Goal: Use online tool/utility: Utilize a website feature to perform a specific function

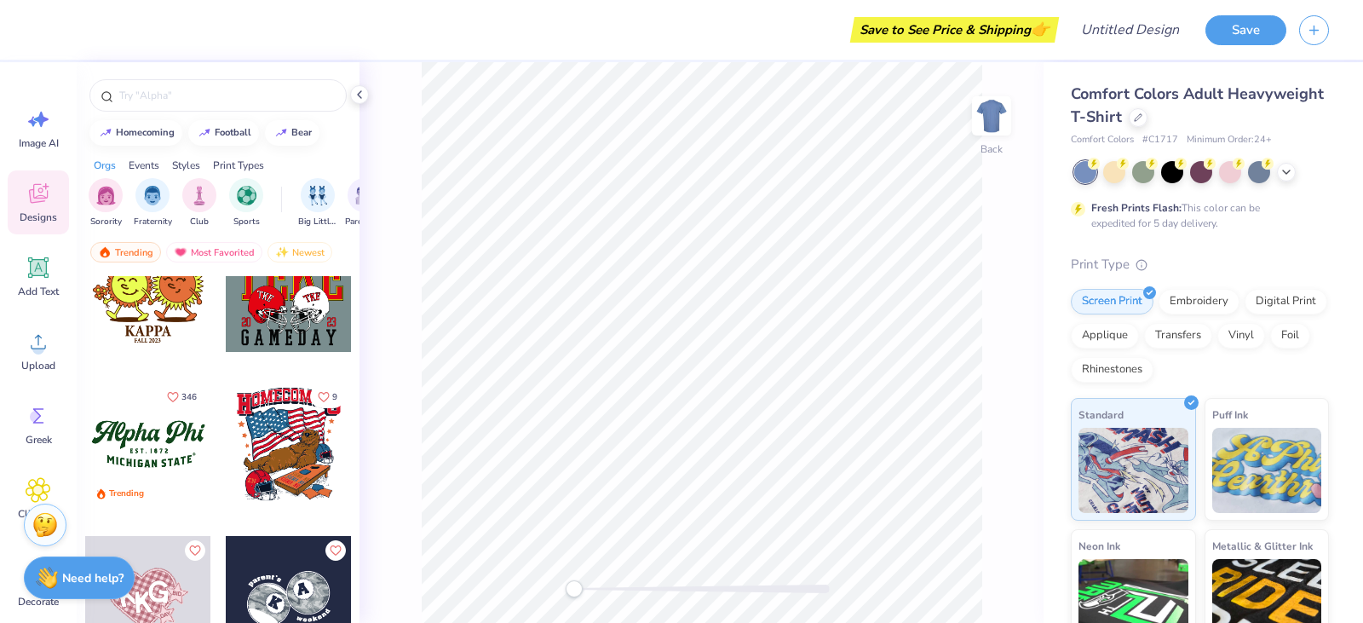
scroll to position [10986, 0]
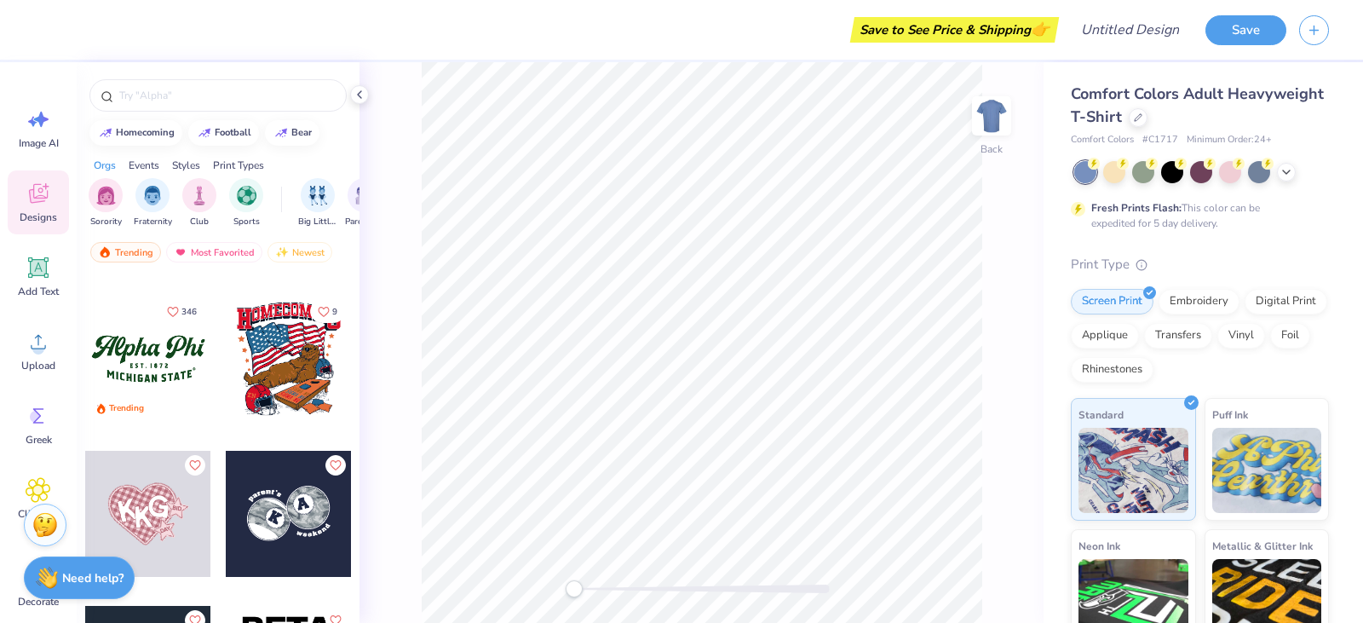
click at [135, 349] on div at bounding box center [148, 359] width 126 height 126
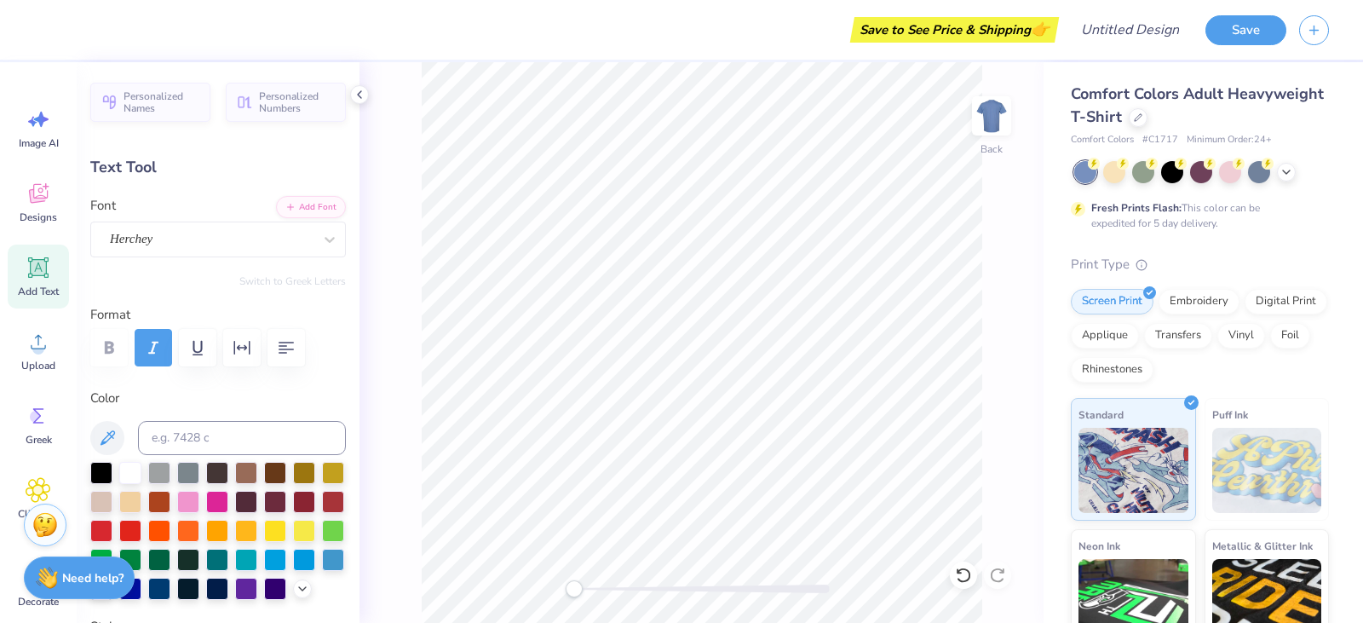
scroll to position [14, 3]
type textarea "A"
type textarea "g"
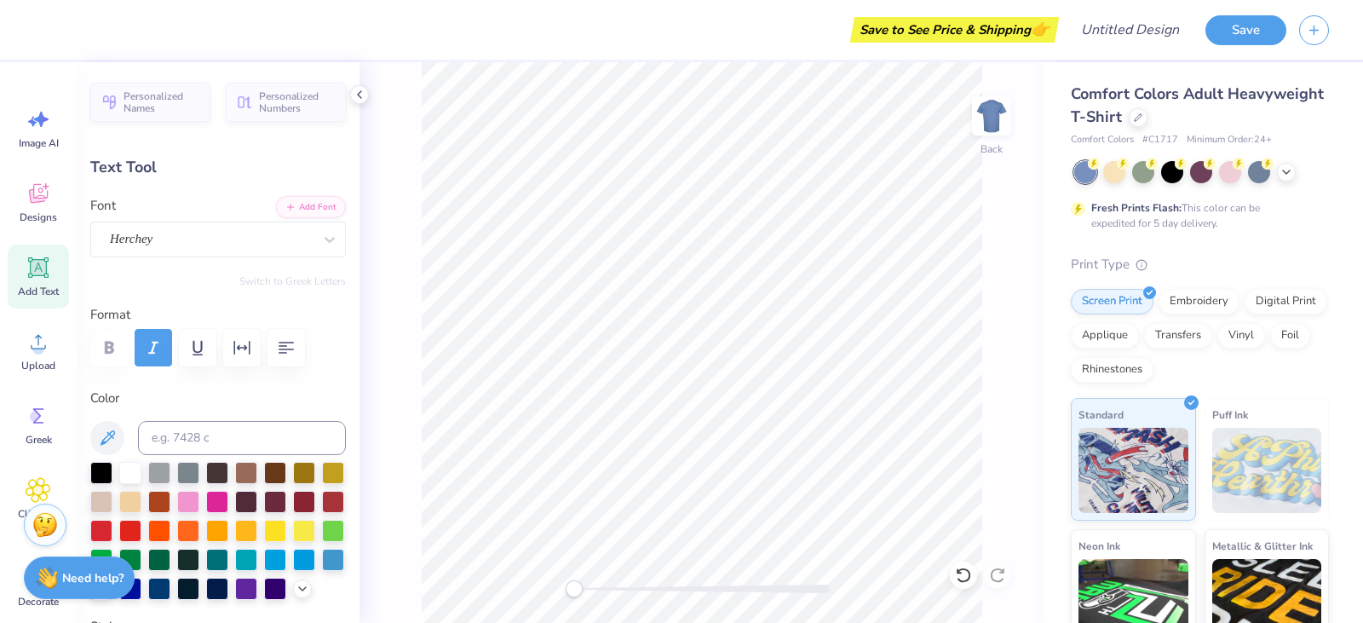
type textarea "Southside"
type input "5.85"
type input "0.87"
type input "5.39"
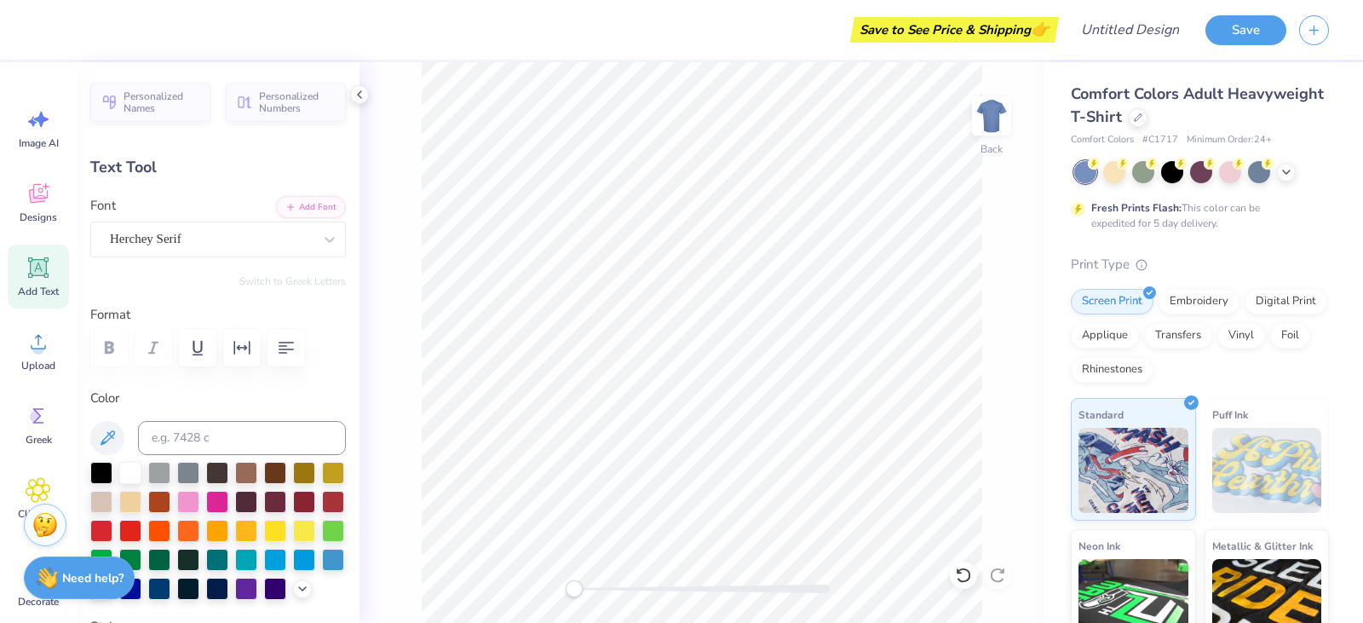
scroll to position [14, 2]
type textarea "M"
type textarea "BASKETBALL"
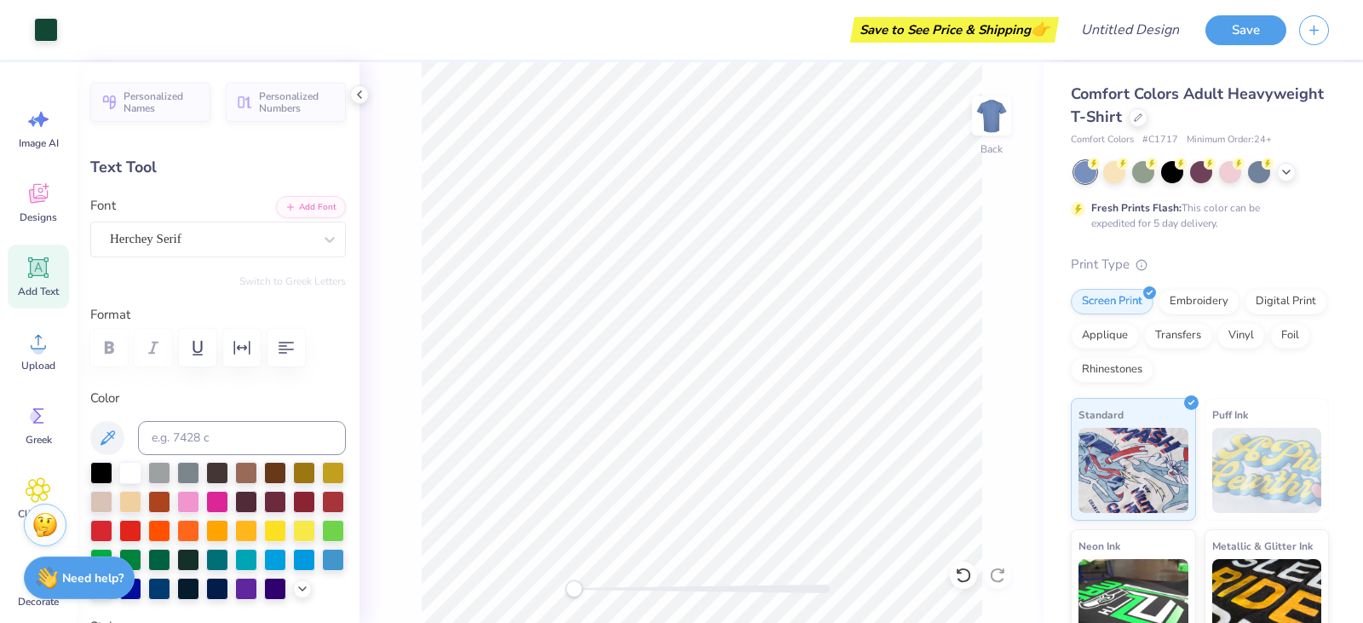
type input "4.44"
type input "0.79"
type input "5.31"
type textarea "girls BASKETBALL"
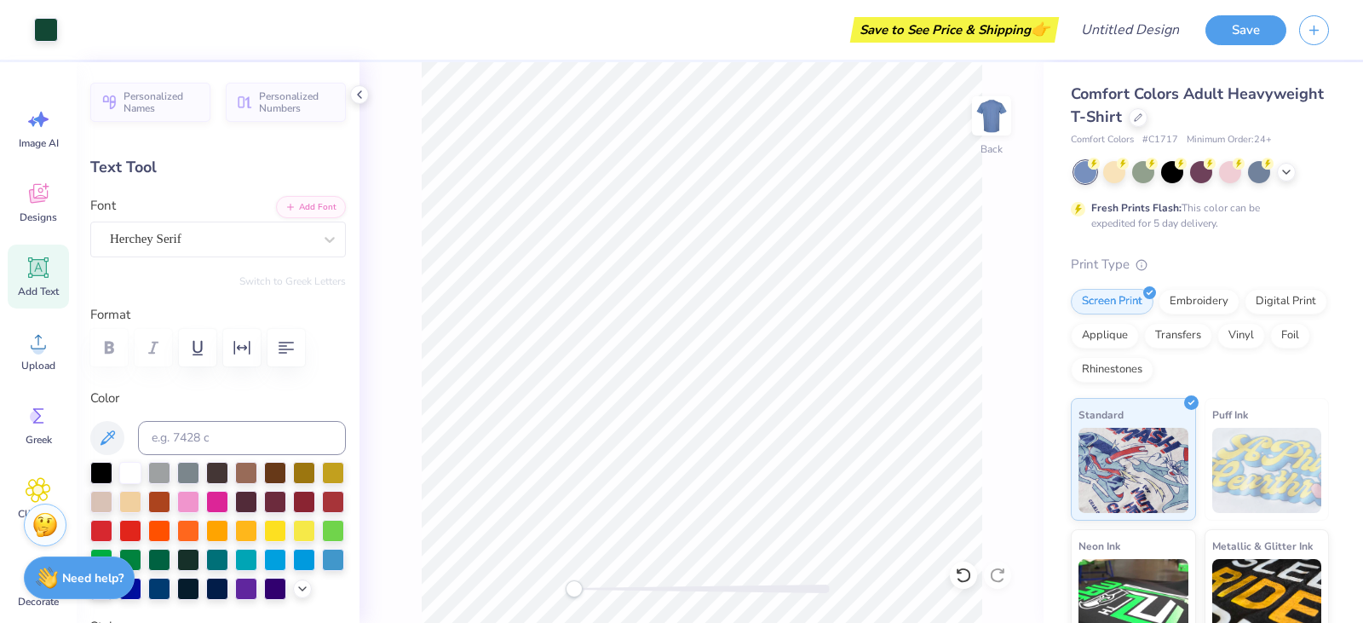
type input "2.61"
type input "0.32"
type input "4.96"
type textarea "E S T . 2005"
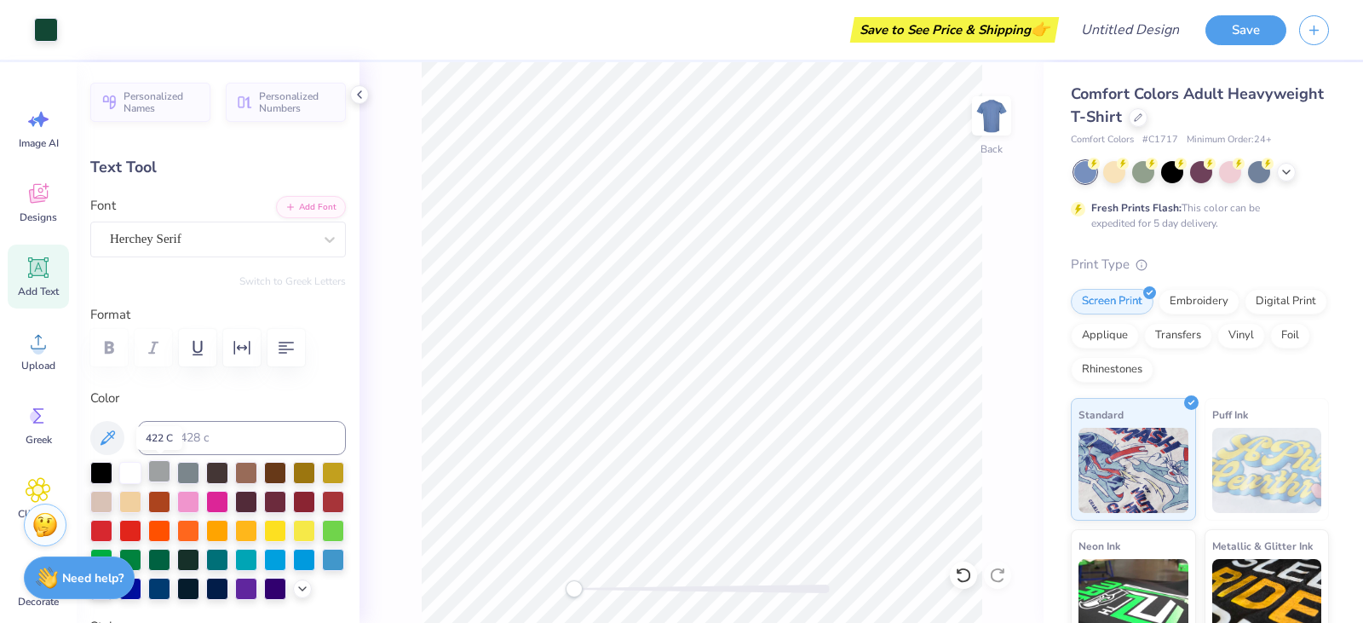
click at [165, 472] on div at bounding box center [159, 471] width 22 height 22
click at [129, 468] on div at bounding box center [130, 471] width 22 height 22
type input "6.70"
type input "0.89"
type input "5.39"
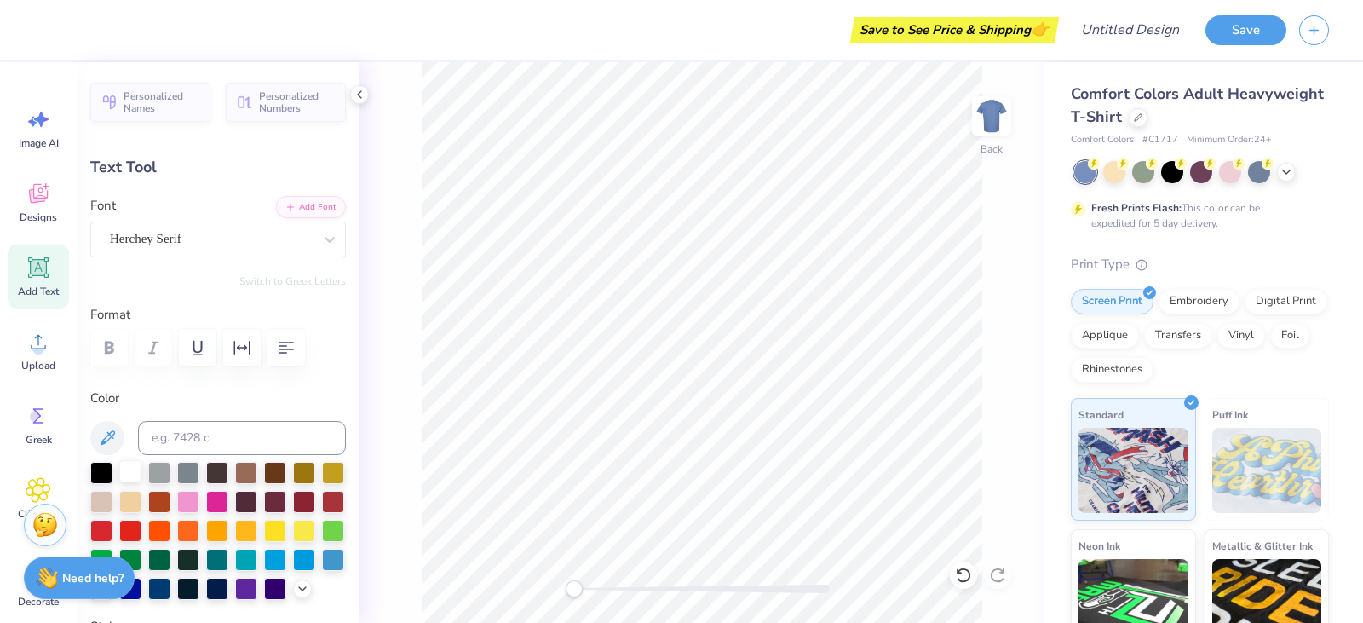
click at [128, 465] on div at bounding box center [130, 471] width 22 height 22
type input "6.68"
type input "1.65"
click at [139, 471] on div at bounding box center [130, 471] width 22 height 22
type input "3.00"
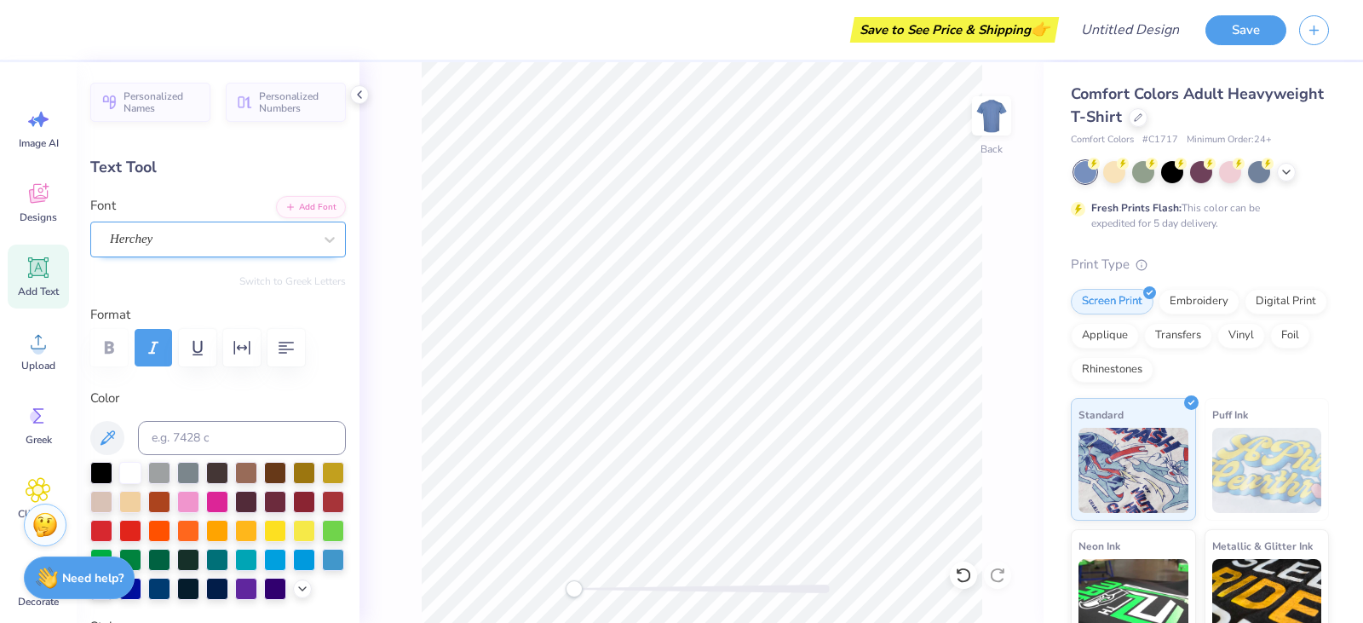
click at [163, 239] on div "Herchey" at bounding box center [211, 239] width 206 height 26
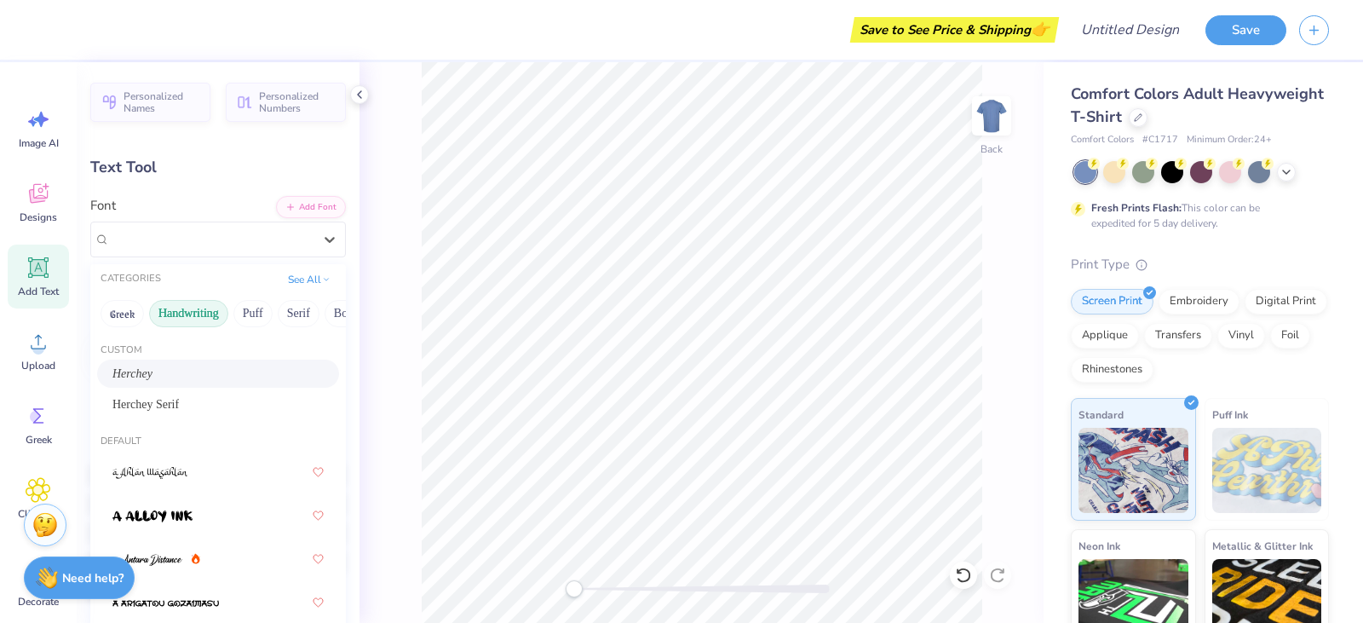
click at [207, 319] on button "Handwriting" at bounding box center [188, 313] width 79 height 27
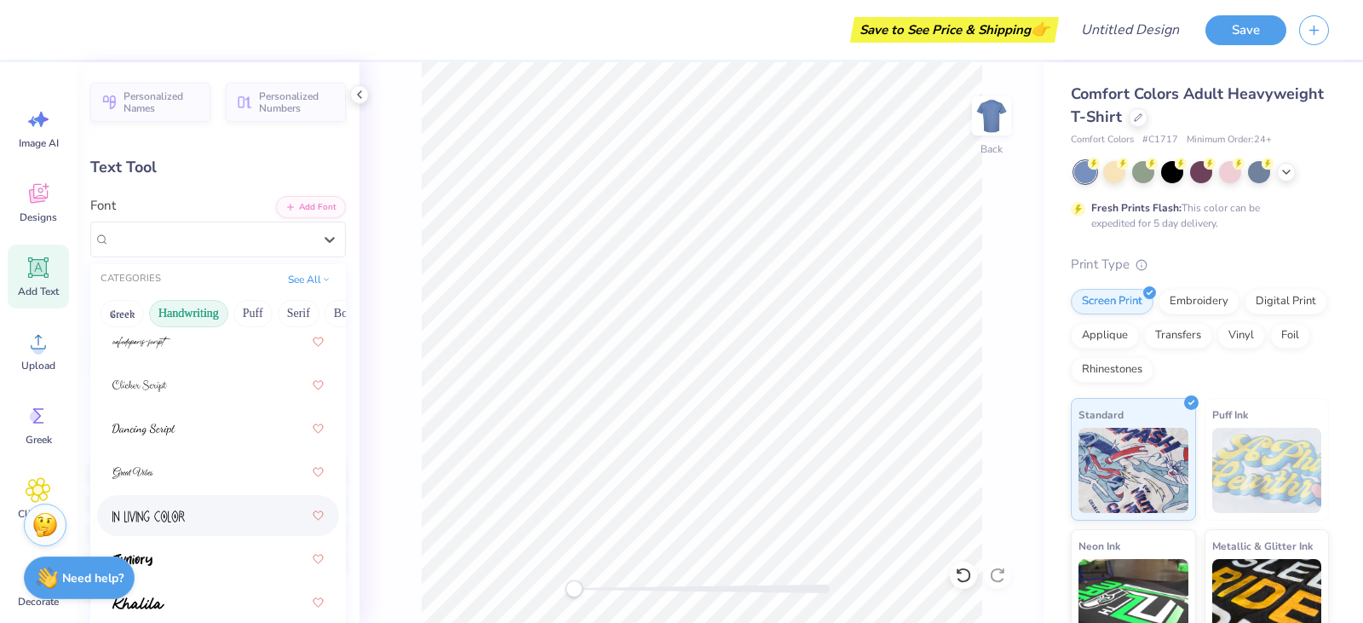
scroll to position [341, 0]
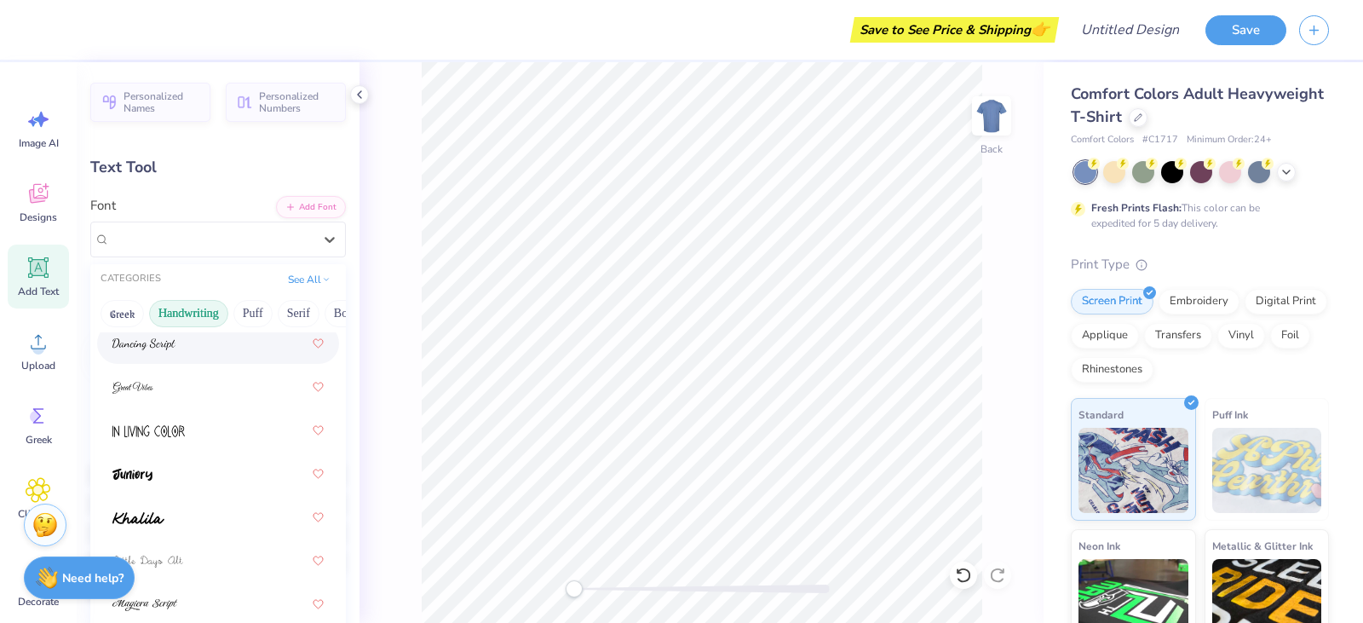
click at [227, 351] on div at bounding box center [217, 343] width 211 height 31
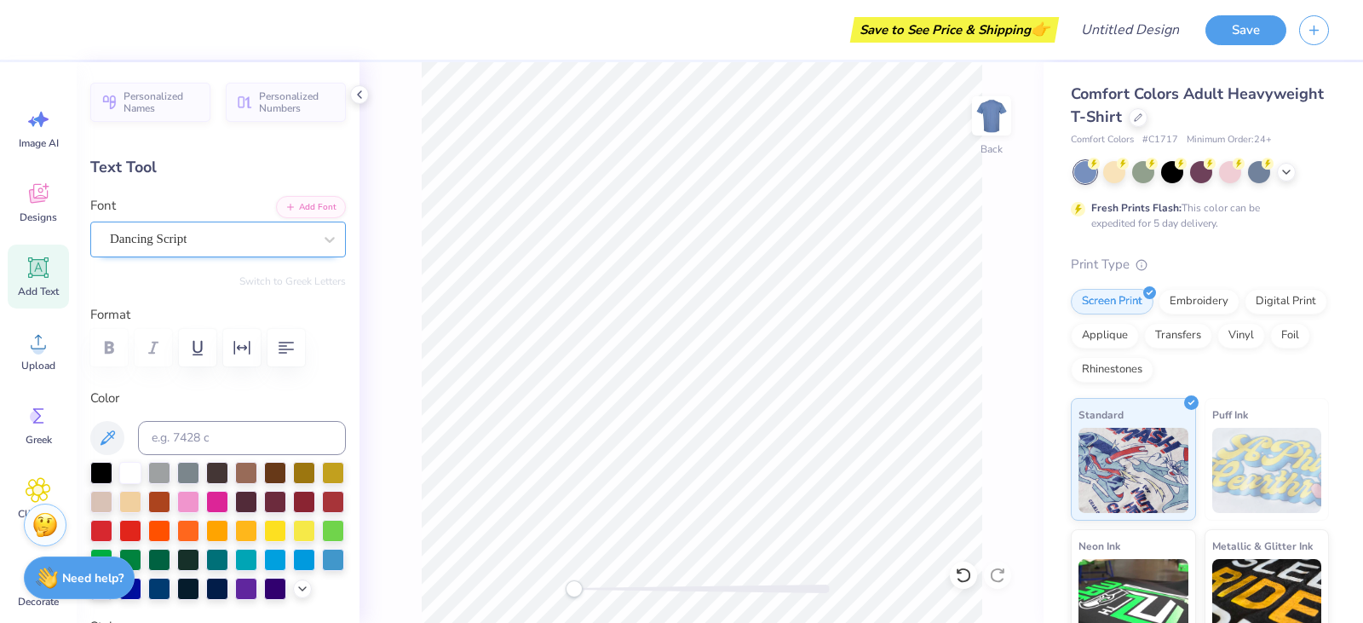
click at [177, 244] on div "Dancing Script" at bounding box center [211, 239] width 206 height 26
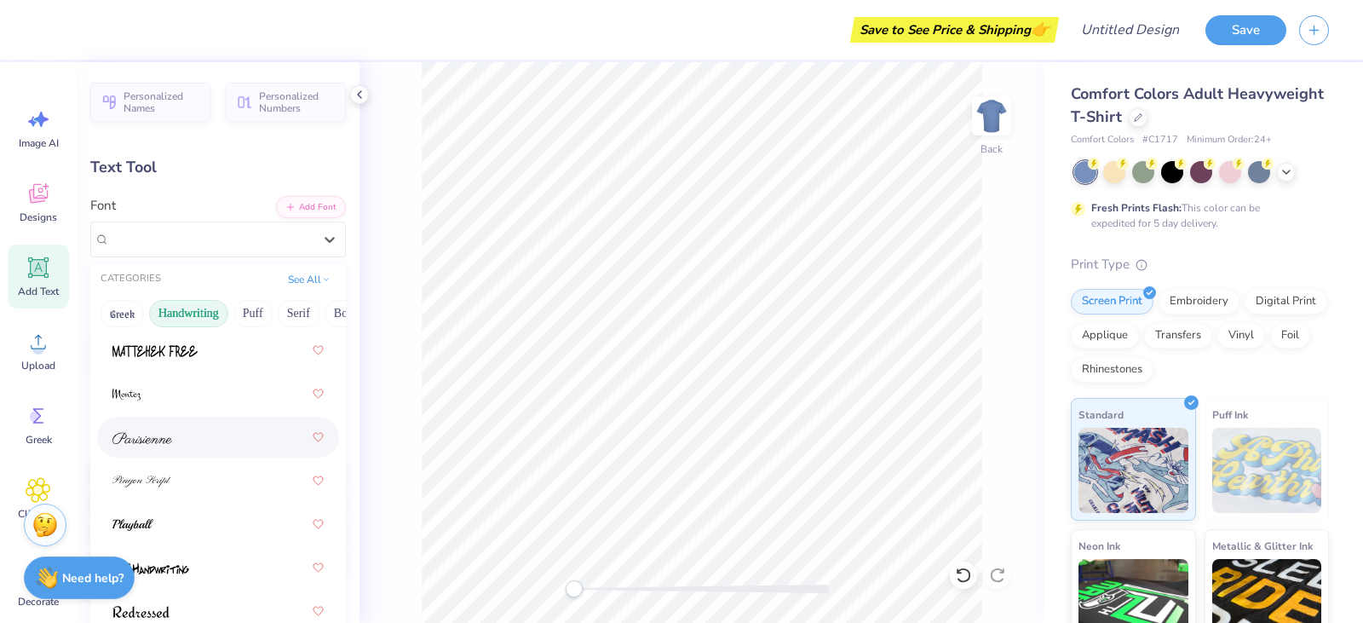
scroll to position [743, 0]
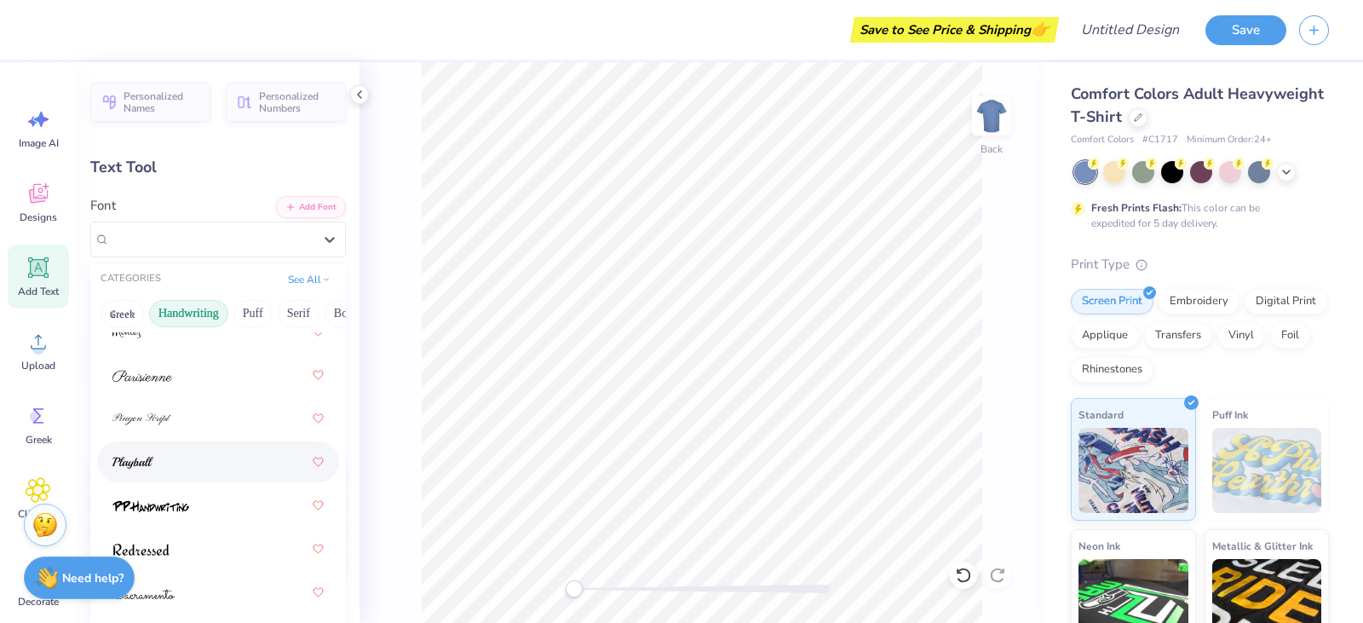
click at [167, 453] on div at bounding box center [217, 461] width 211 height 31
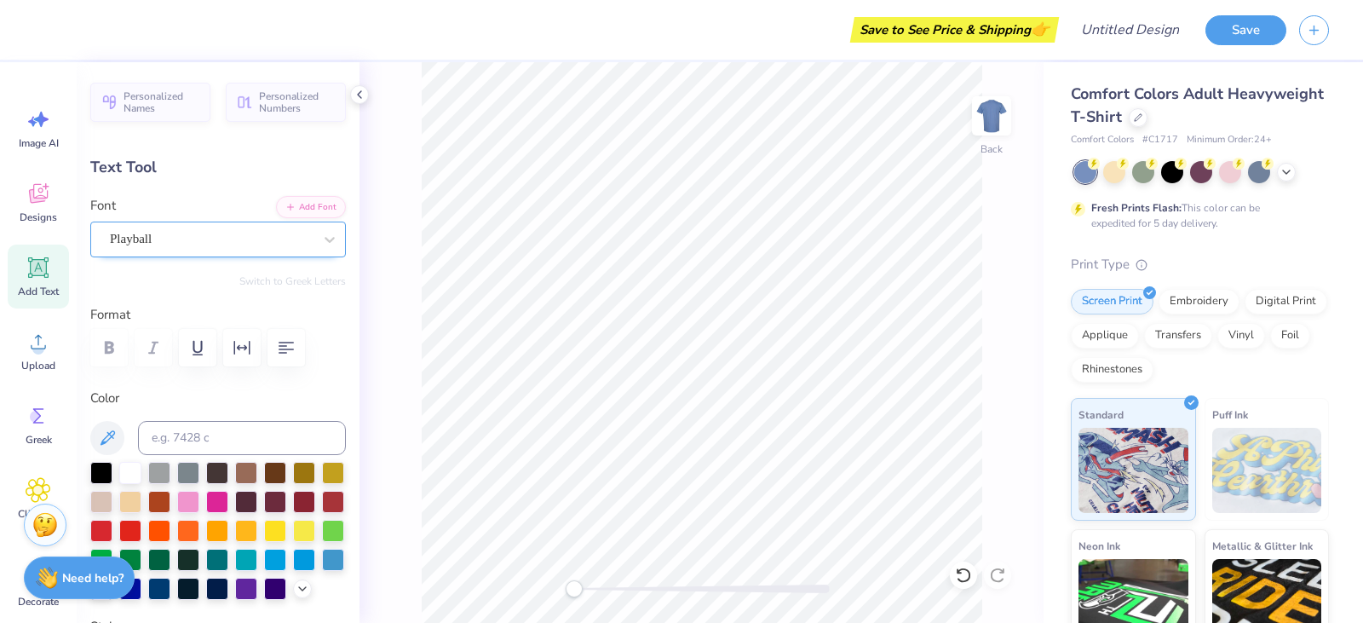
click at [190, 243] on div "Playball" at bounding box center [211, 239] width 206 height 26
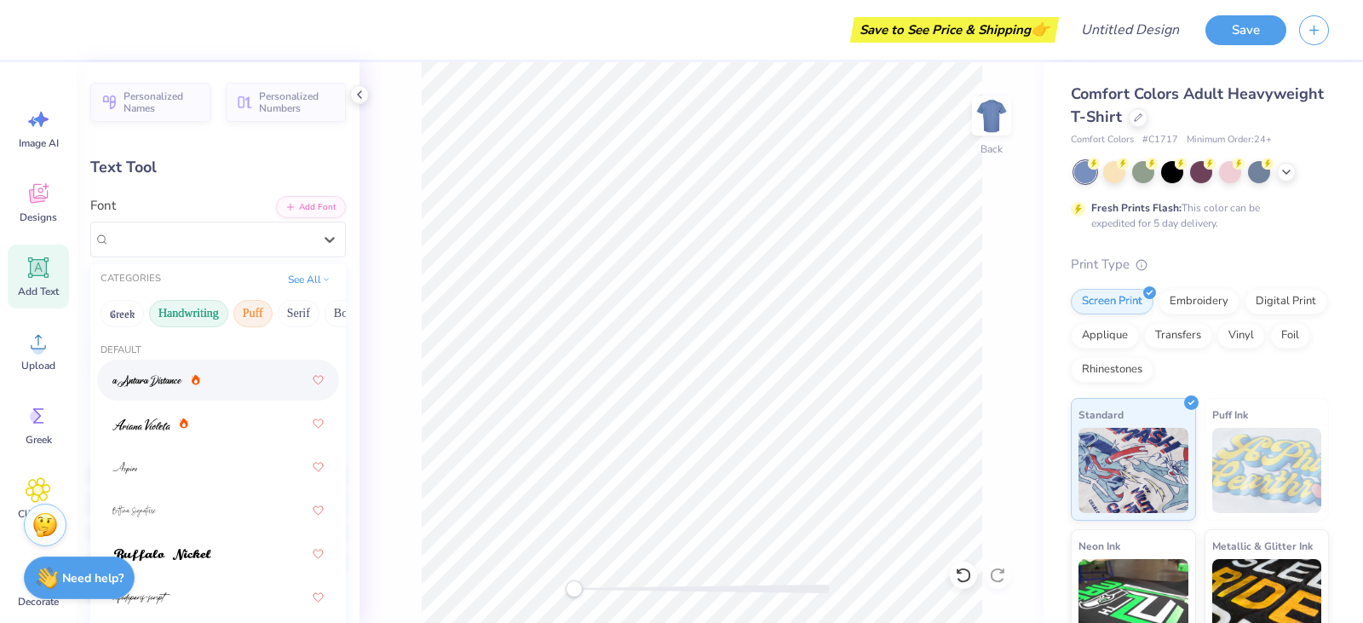
click at [244, 308] on button "Puff" at bounding box center [252, 313] width 39 height 27
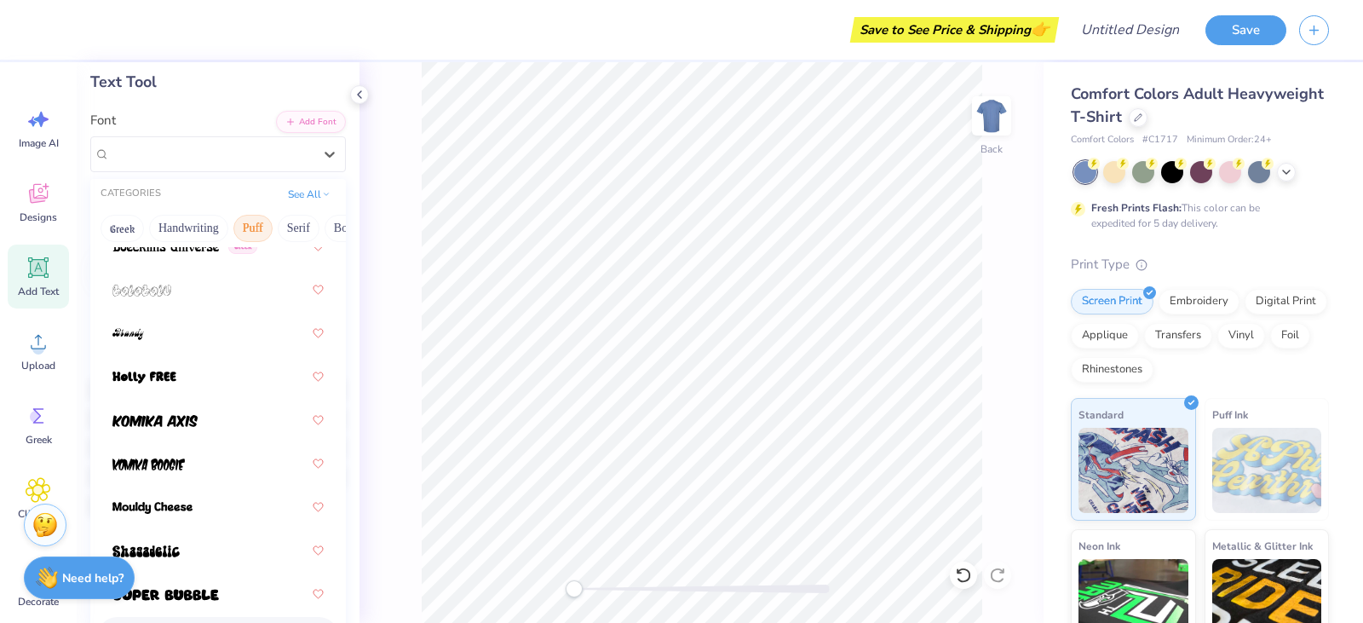
scroll to position [0, 0]
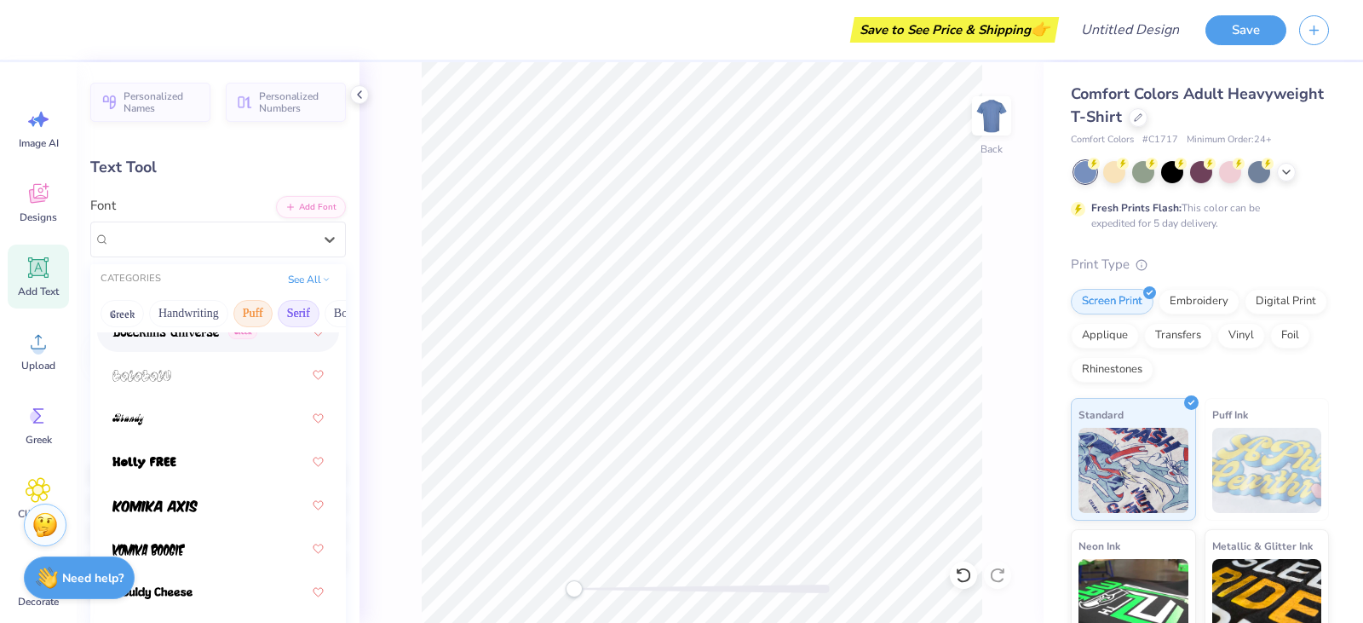
click at [296, 302] on button "Serif" at bounding box center [299, 313] width 42 height 27
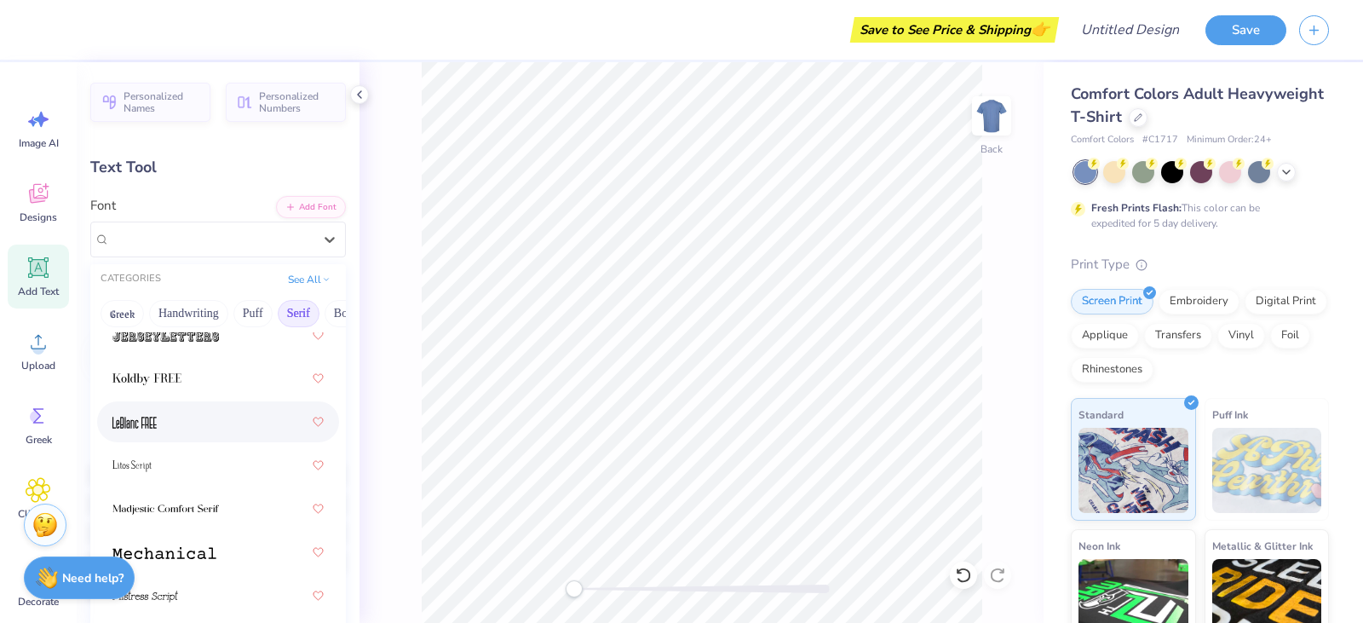
scroll to position [2219, 0]
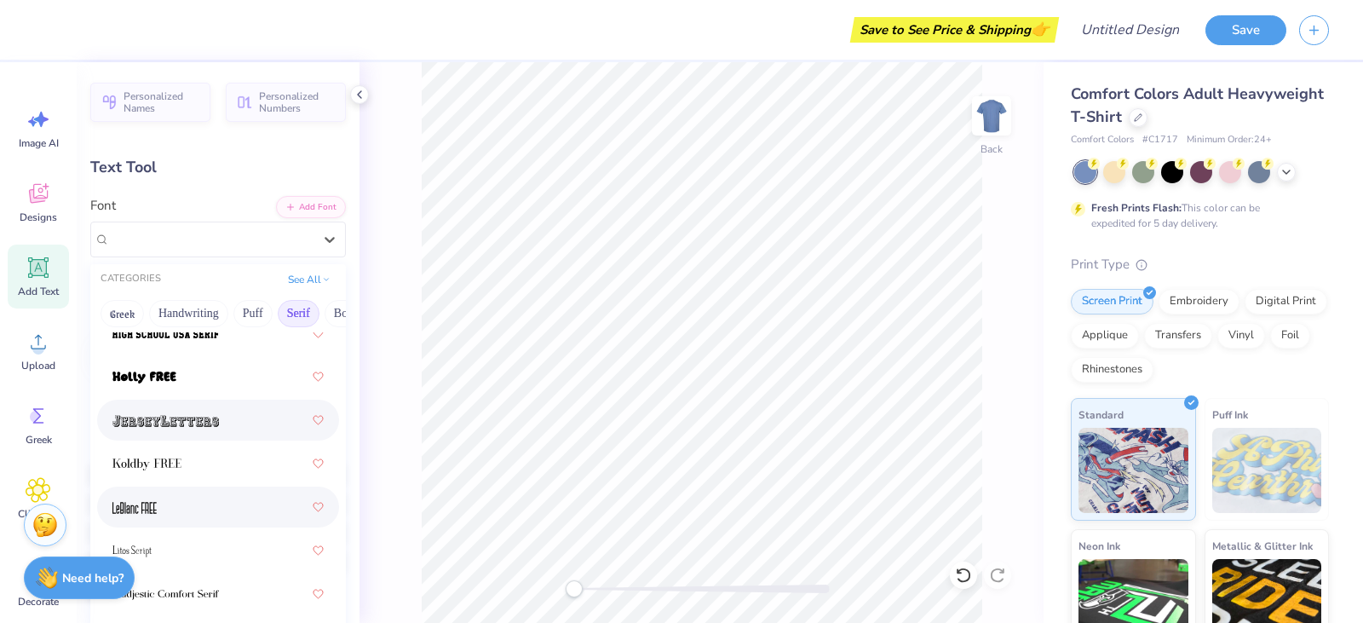
click at [210, 415] on img at bounding box center [165, 421] width 106 height 12
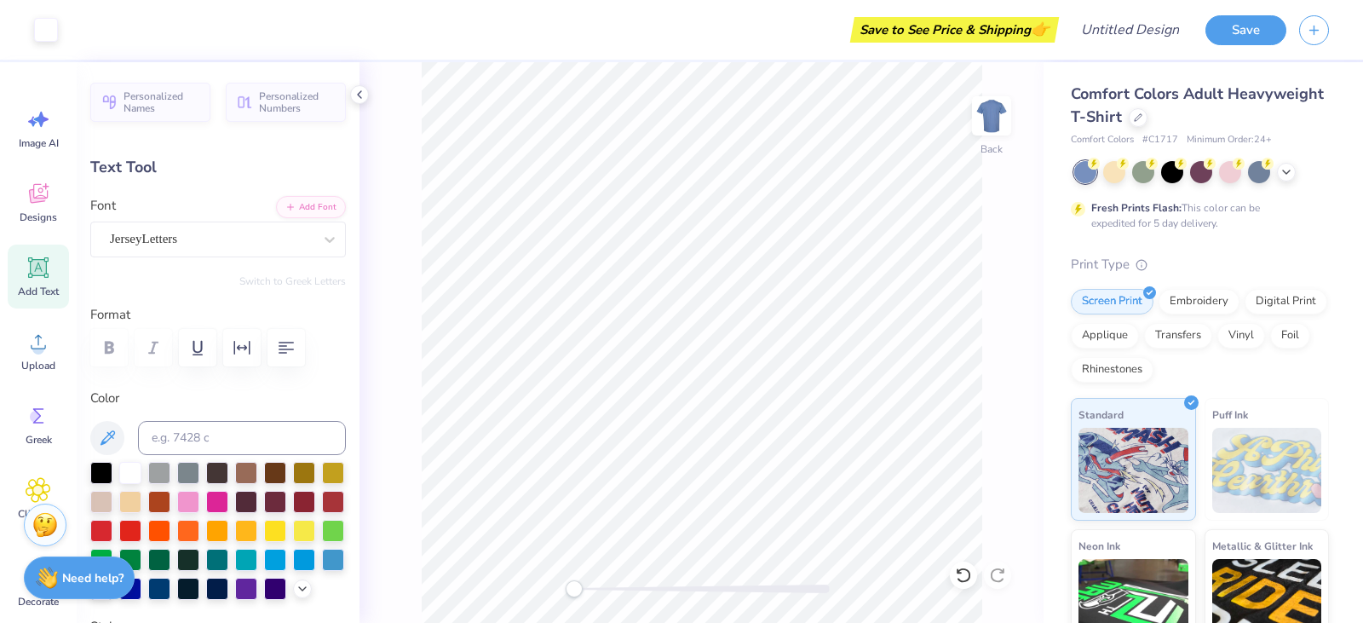
type input "11.75"
type input "1.95"
type input "2.85"
click at [265, 225] on div "JerseyLetters" at bounding box center [217, 239] width 255 height 36
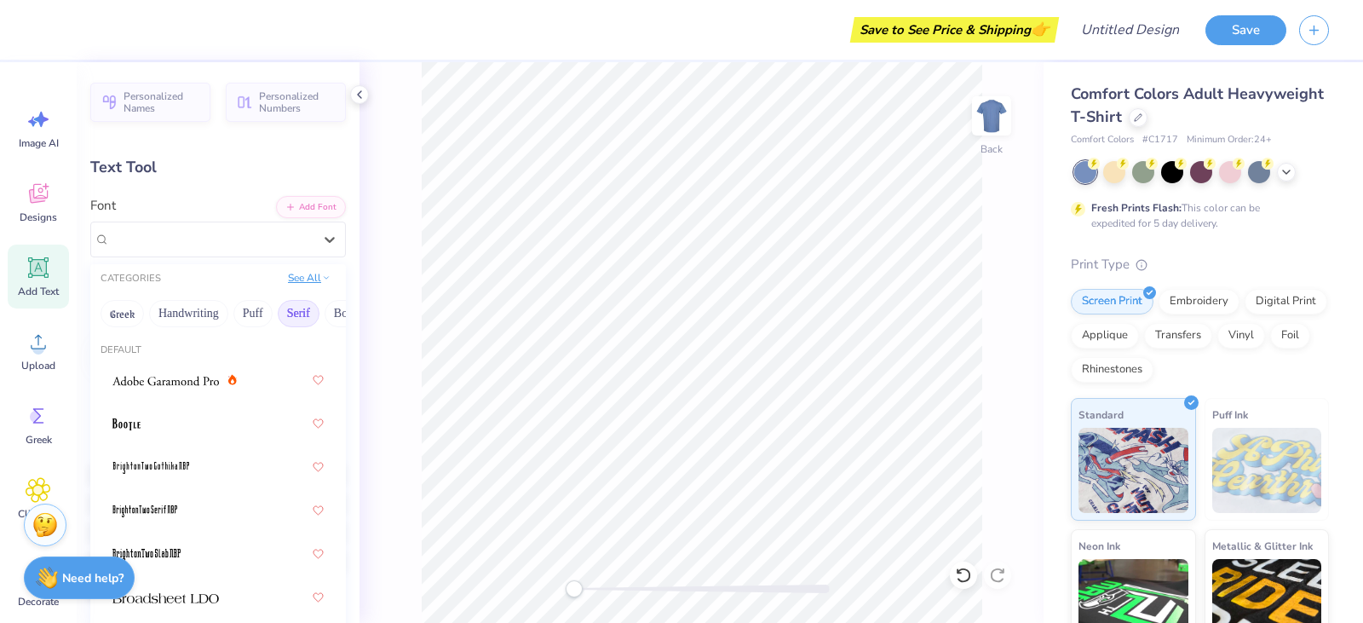
click at [322, 275] on icon at bounding box center [326, 277] width 9 height 9
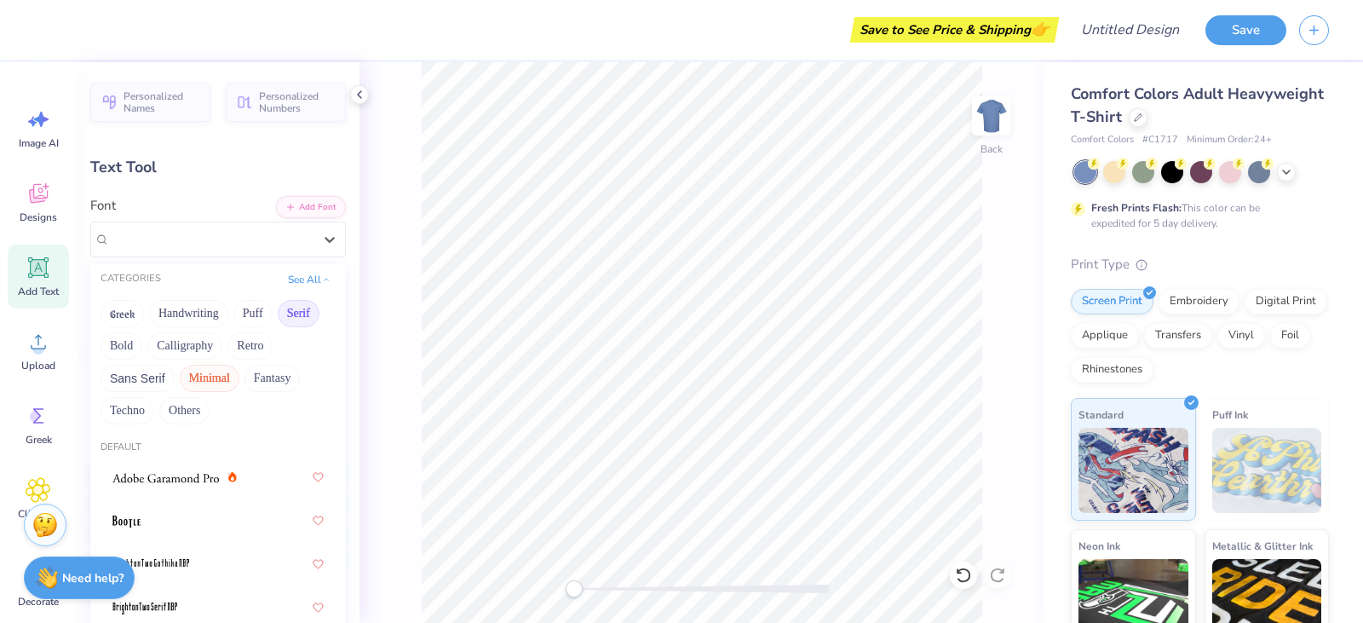
click at [227, 377] on button "Minimal" at bounding box center [210, 378] width 60 height 27
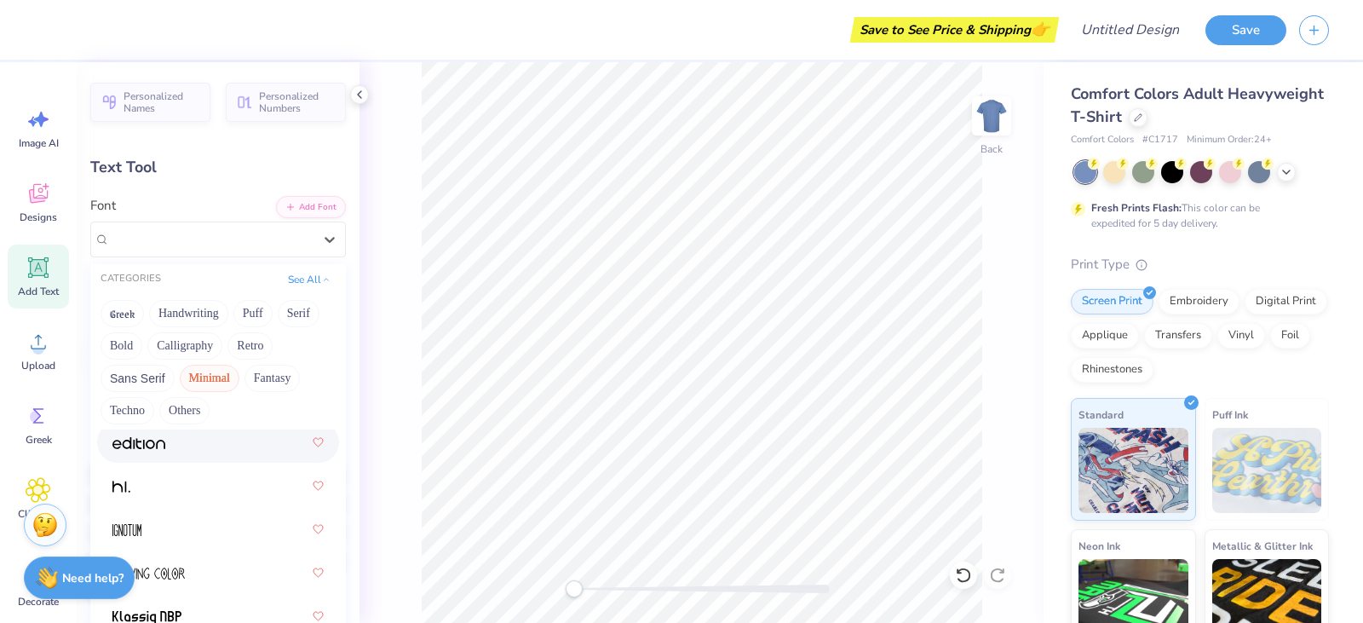
click at [198, 436] on div at bounding box center [217, 442] width 211 height 31
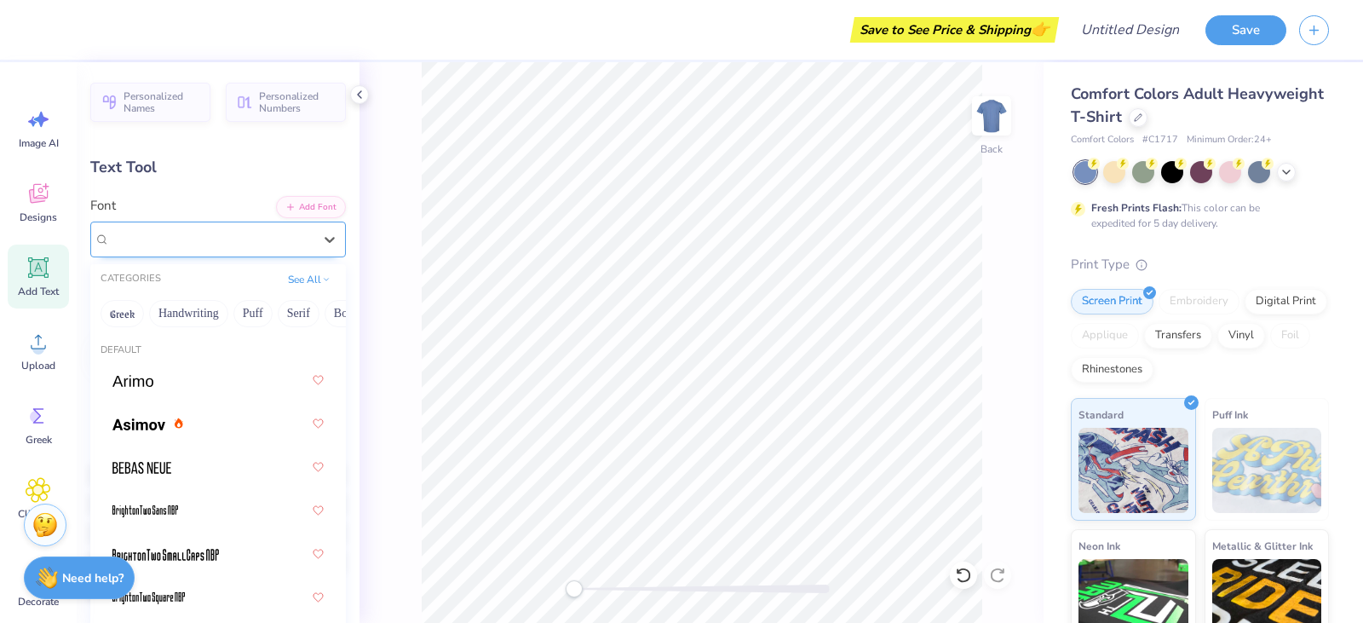
click at [238, 241] on div "Edition" at bounding box center [211, 239] width 206 height 26
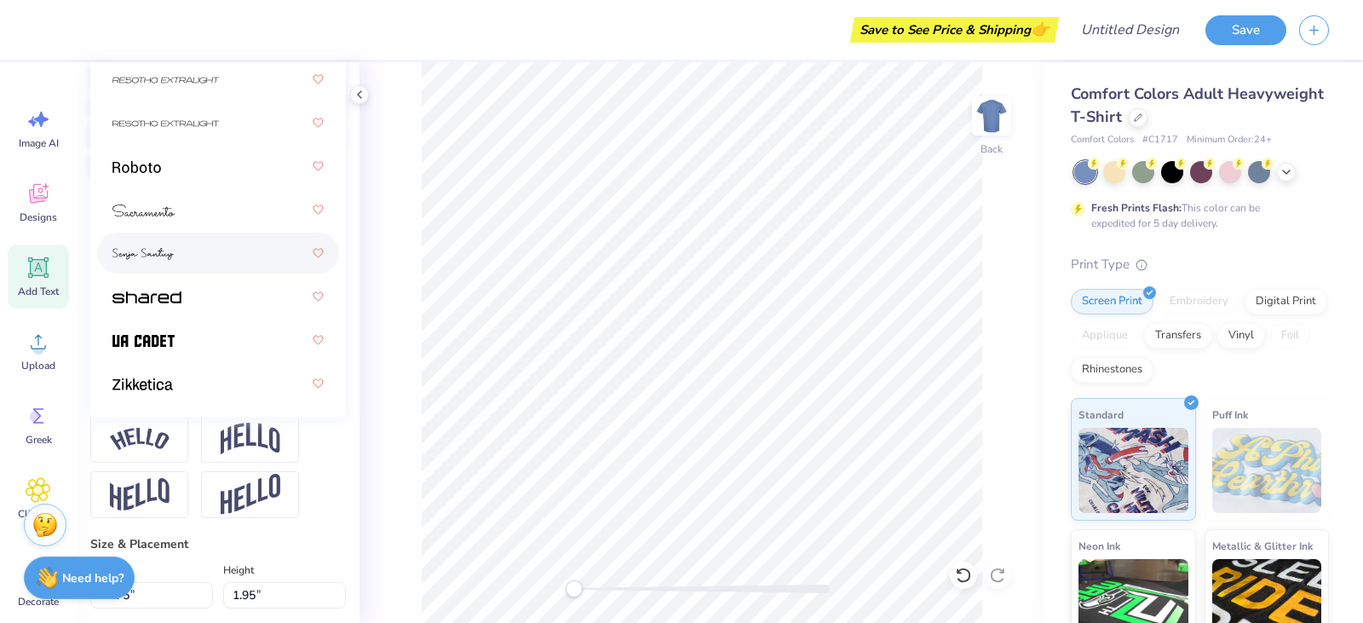
click at [174, 261] on div at bounding box center [217, 253] width 211 height 31
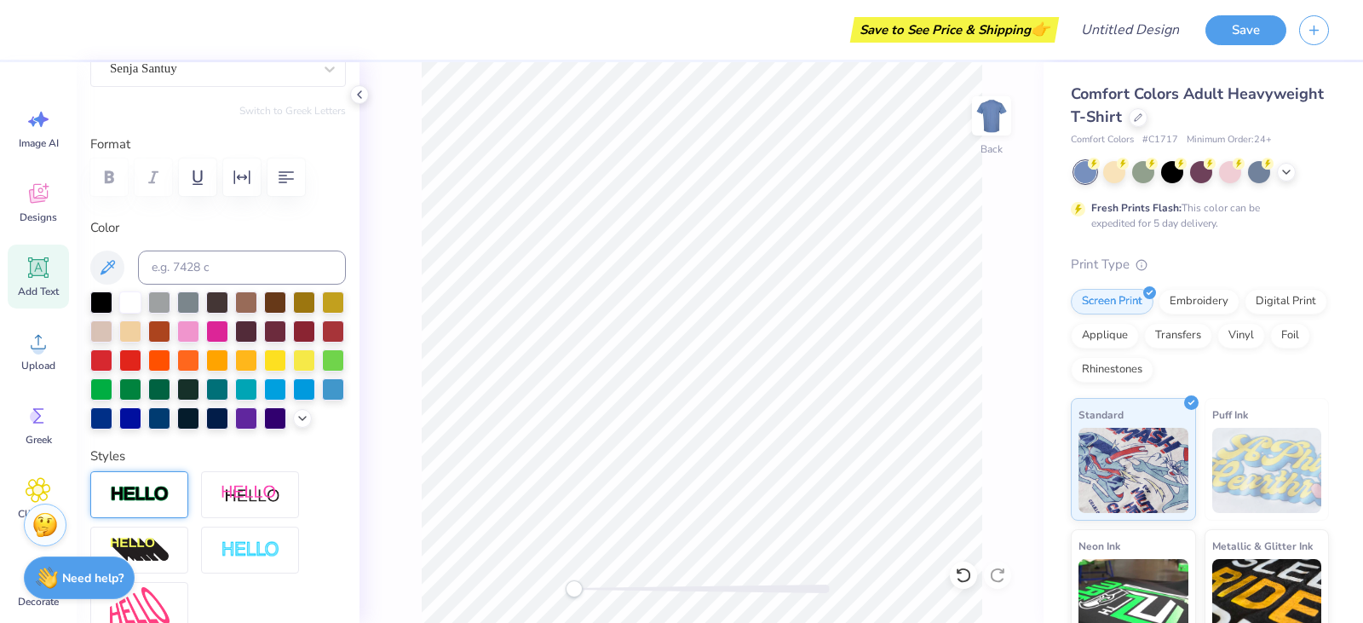
scroll to position [0, 0]
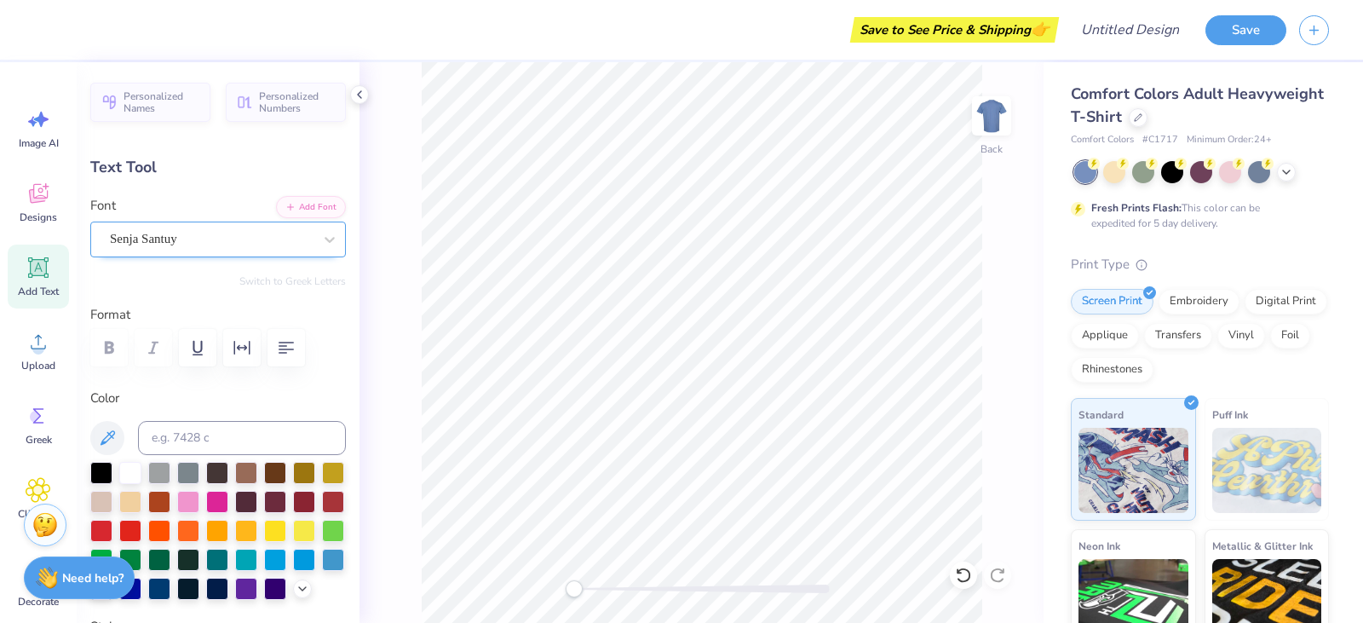
click at [209, 228] on div at bounding box center [211, 238] width 203 height 23
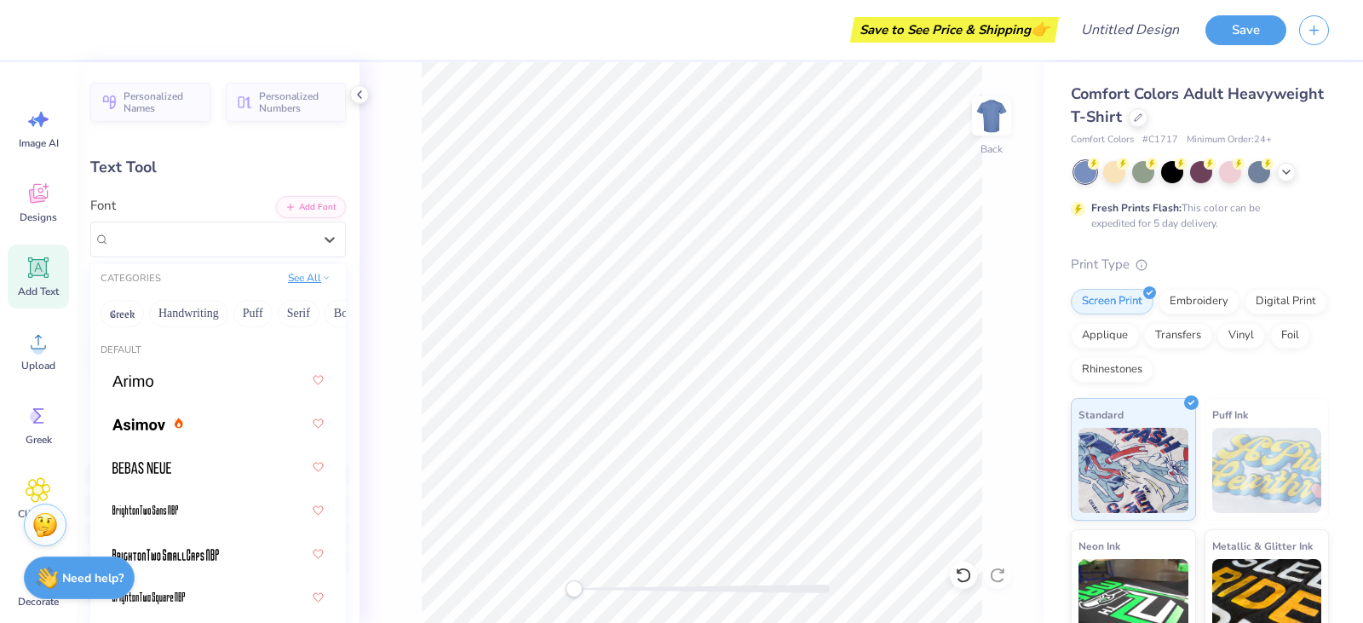
click at [285, 280] on button "See All" at bounding box center [309, 277] width 53 height 17
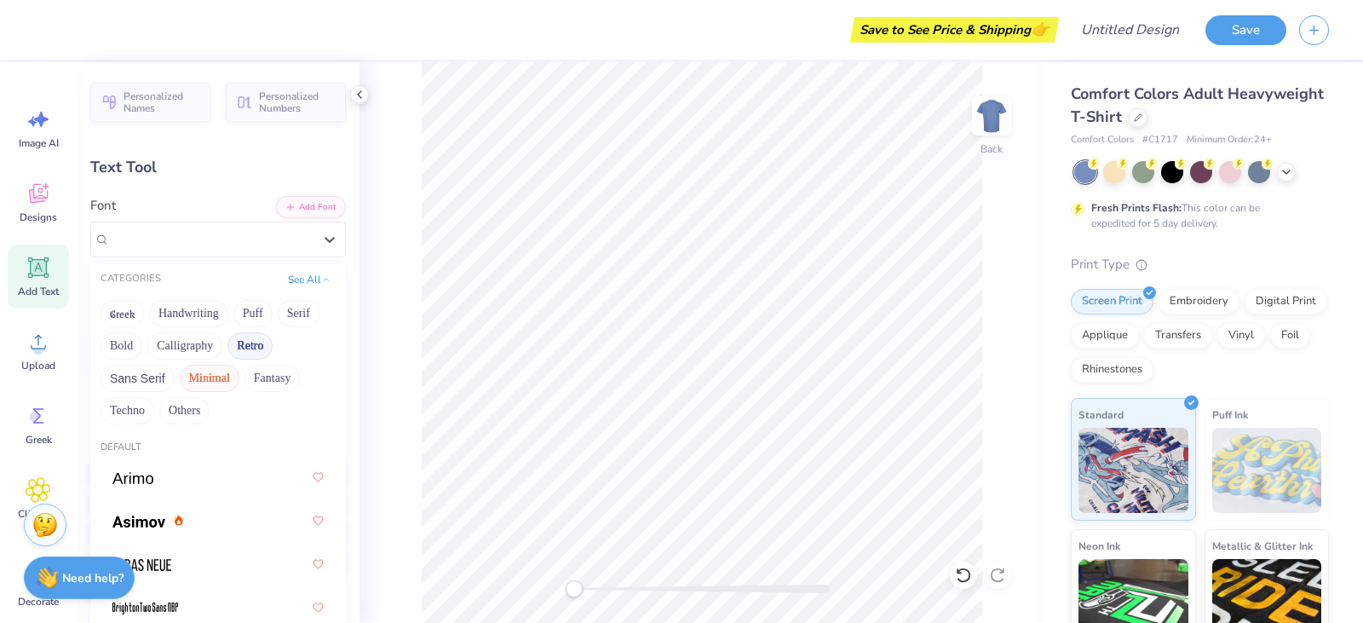
click at [260, 348] on button "Retro" at bounding box center [249, 345] width 45 height 27
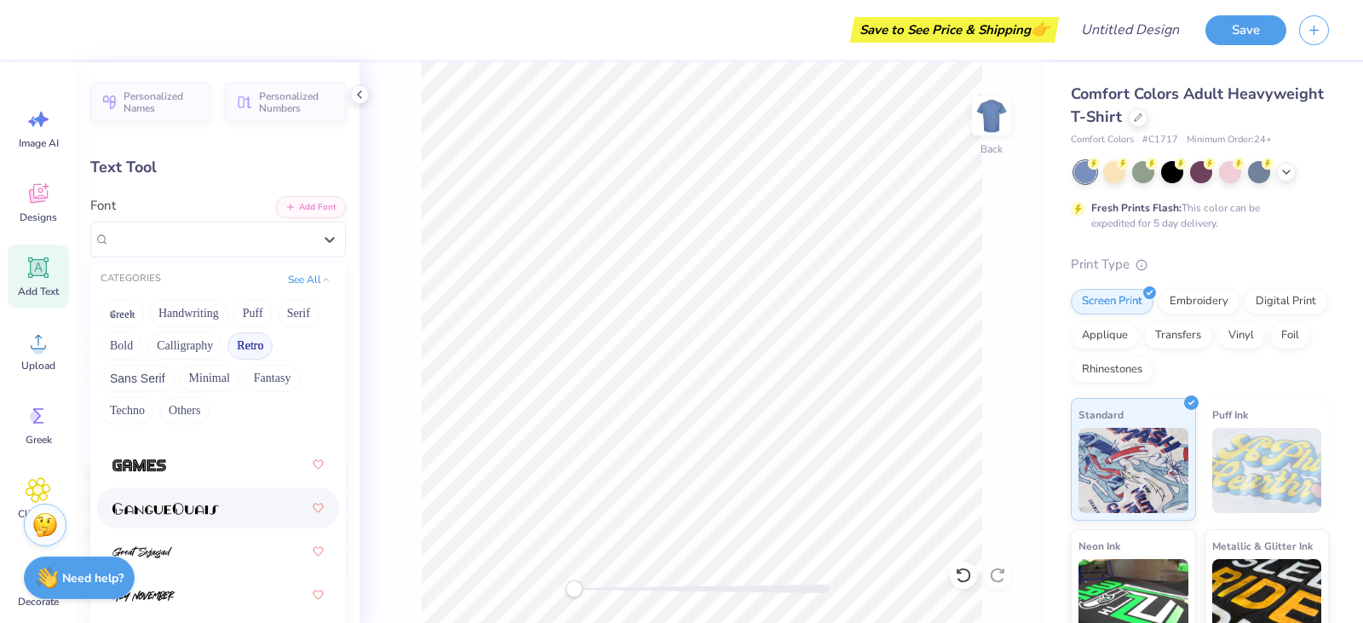
scroll to position [1618, 0]
click at [195, 505] on div at bounding box center [217, 509] width 211 height 31
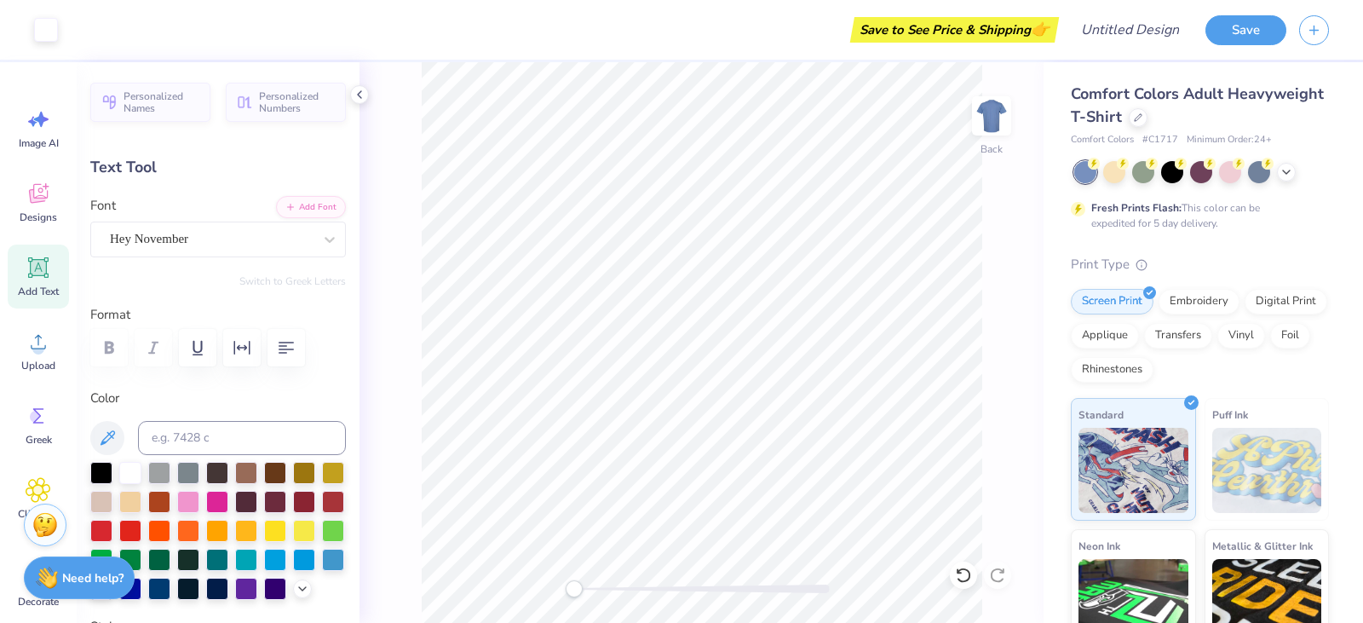
type input "7.62"
type input "2.05"
type input "2.80"
click at [167, 238] on div "Hey November" at bounding box center [211, 239] width 206 height 26
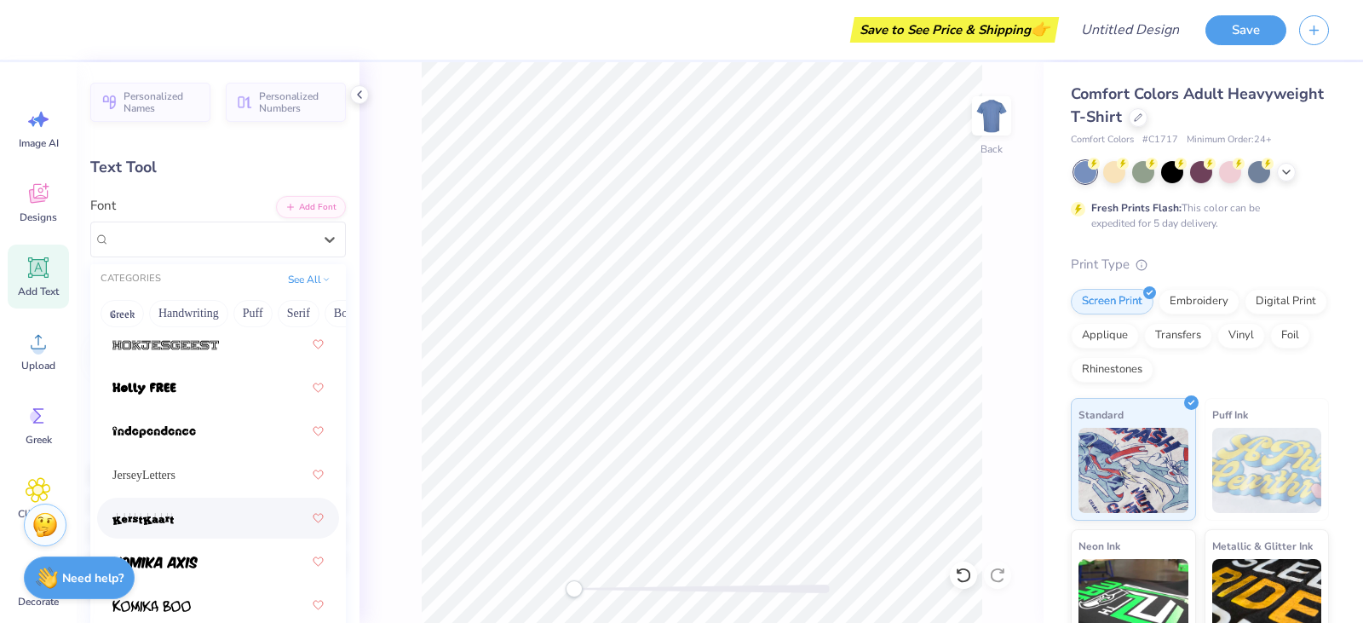
scroll to position [1645, 0]
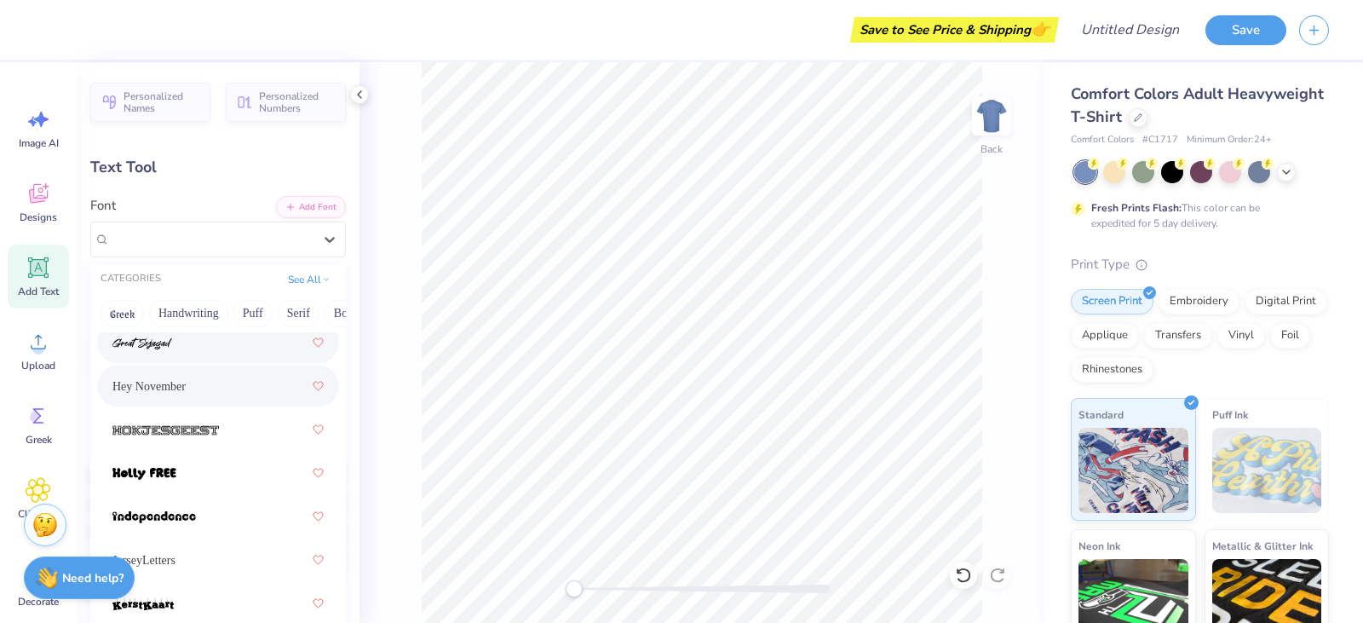
click at [224, 342] on div at bounding box center [217, 342] width 211 height 31
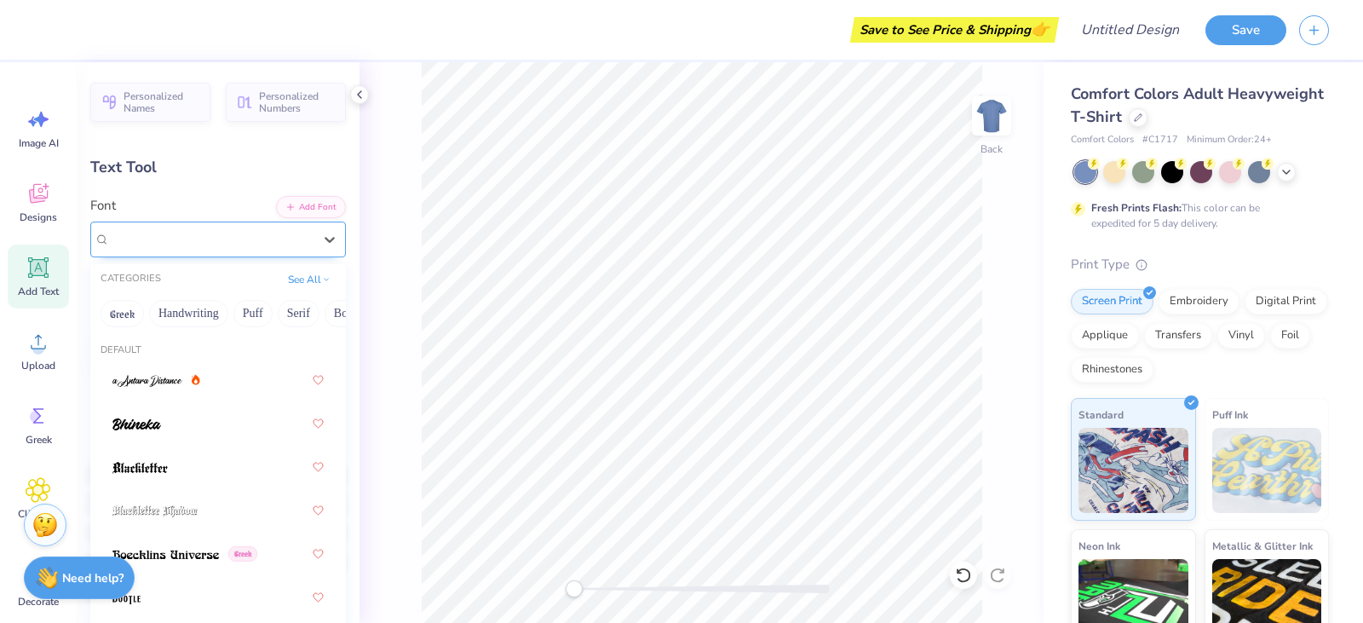
click at [182, 235] on div "Great Sejagad" at bounding box center [211, 239] width 206 height 26
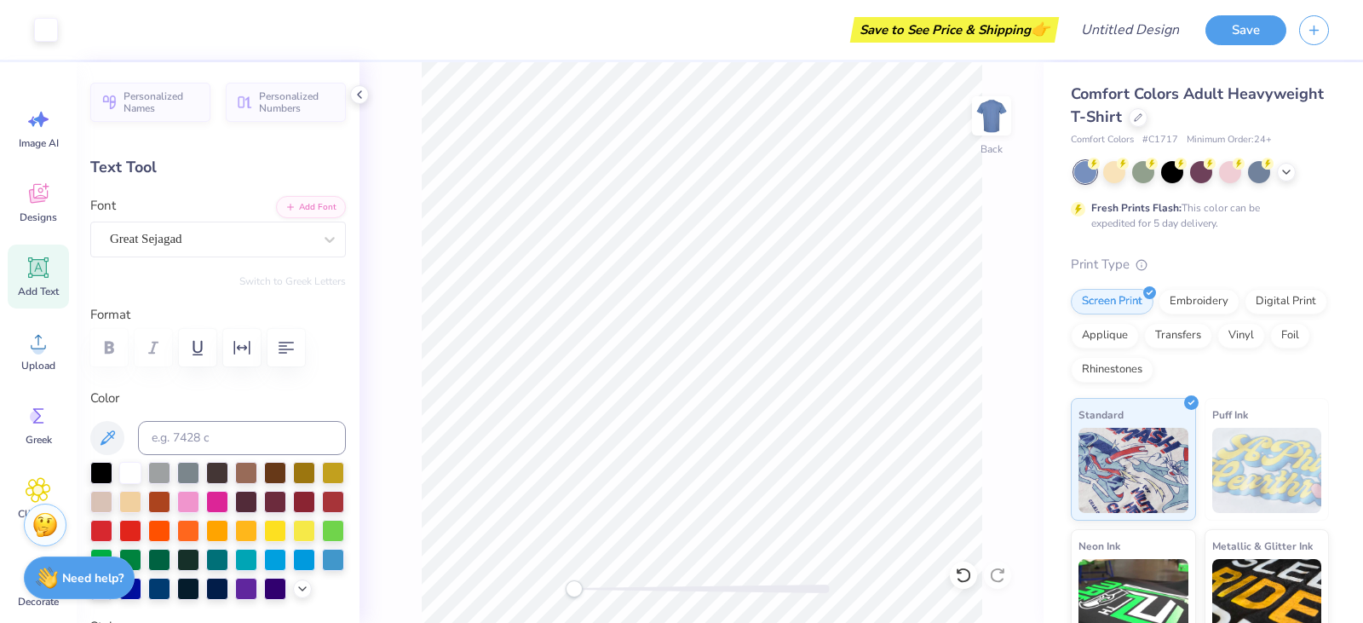
type input "6.77"
type input "1.93"
type input "2.86"
click at [249, 244] on div "Great Sejagad" at bounding box center [211, 239] width 206 height 26
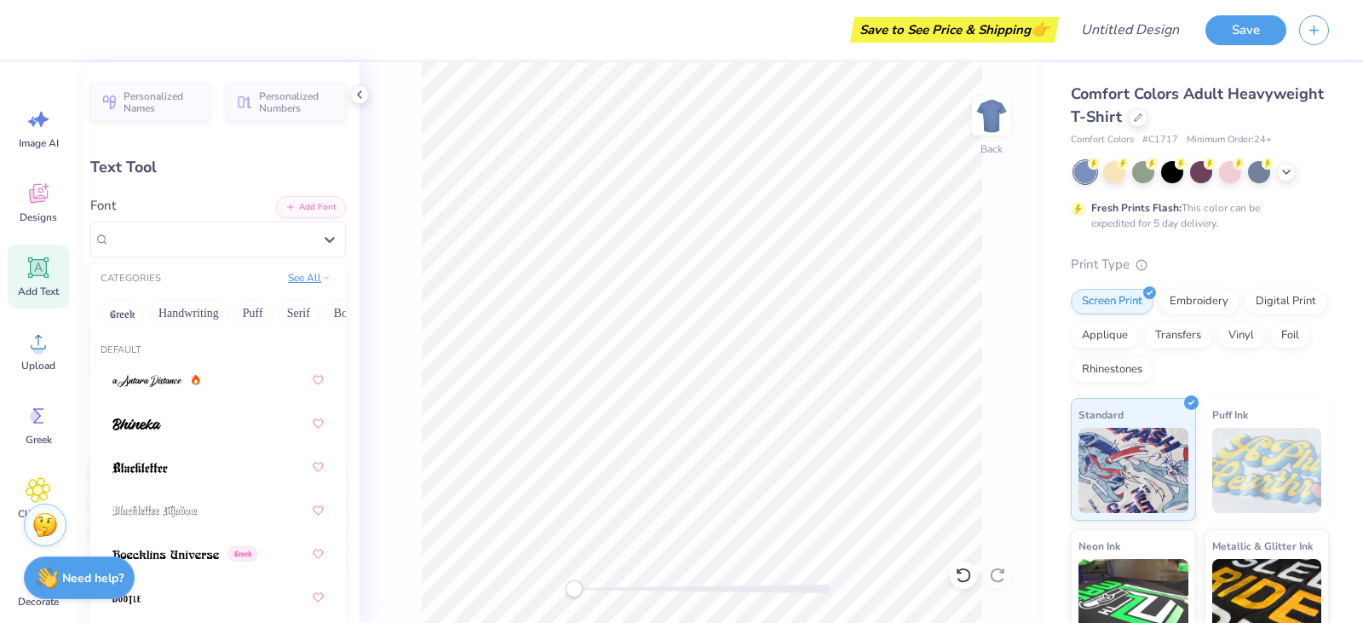
click at [307, 281] on button "See All" at bounding box center [309, 277] width 53 height 17
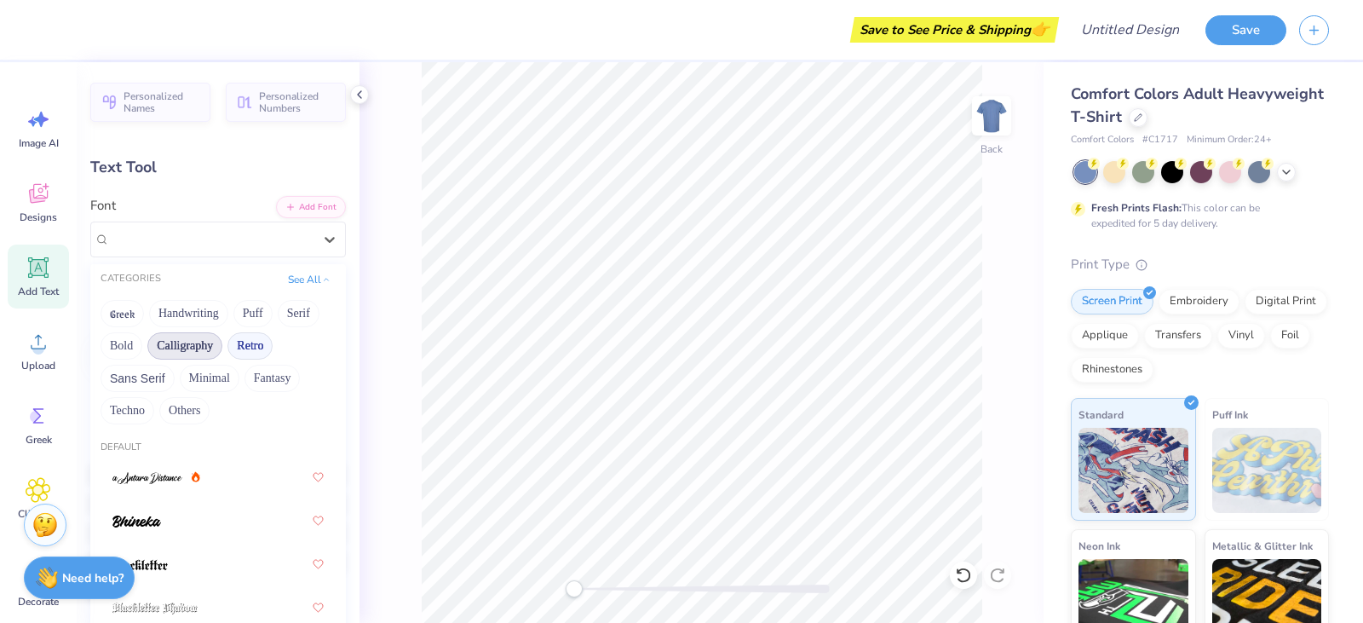
click at [167, 334] on button "Calligraphy" at bounding box center [184, 345] width 75 height 27
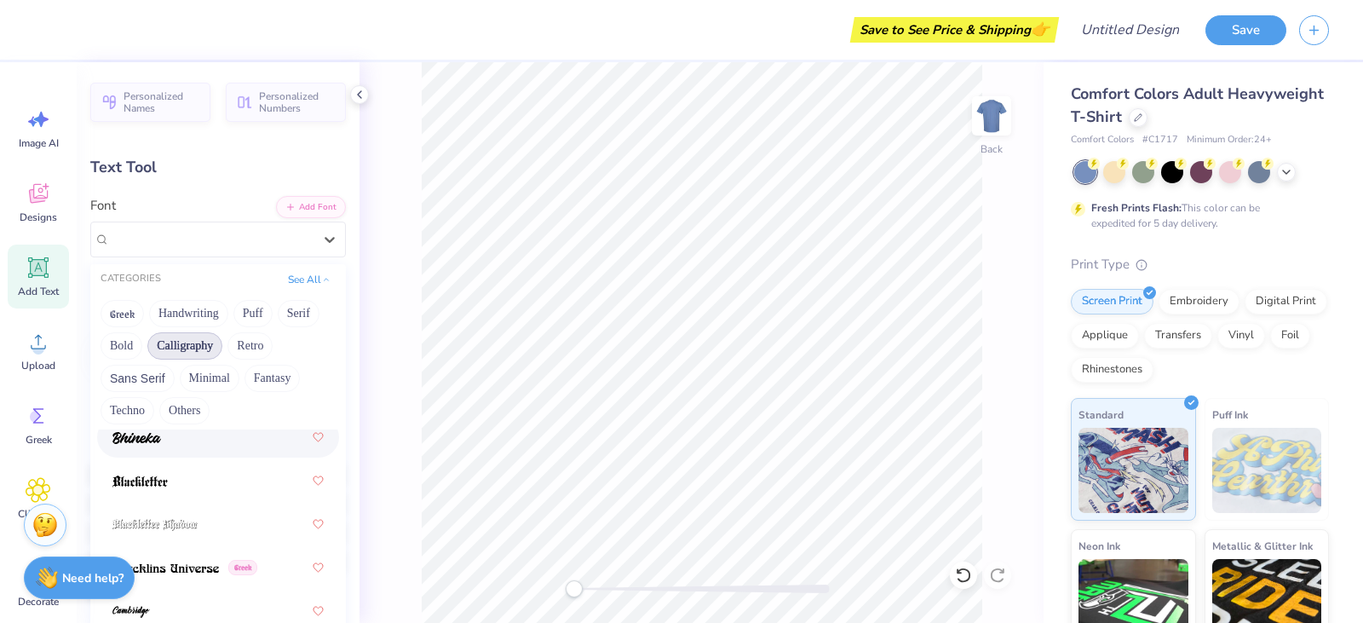
click at [210, 448] on div at bounding box center [217, 437] width 211 height 31
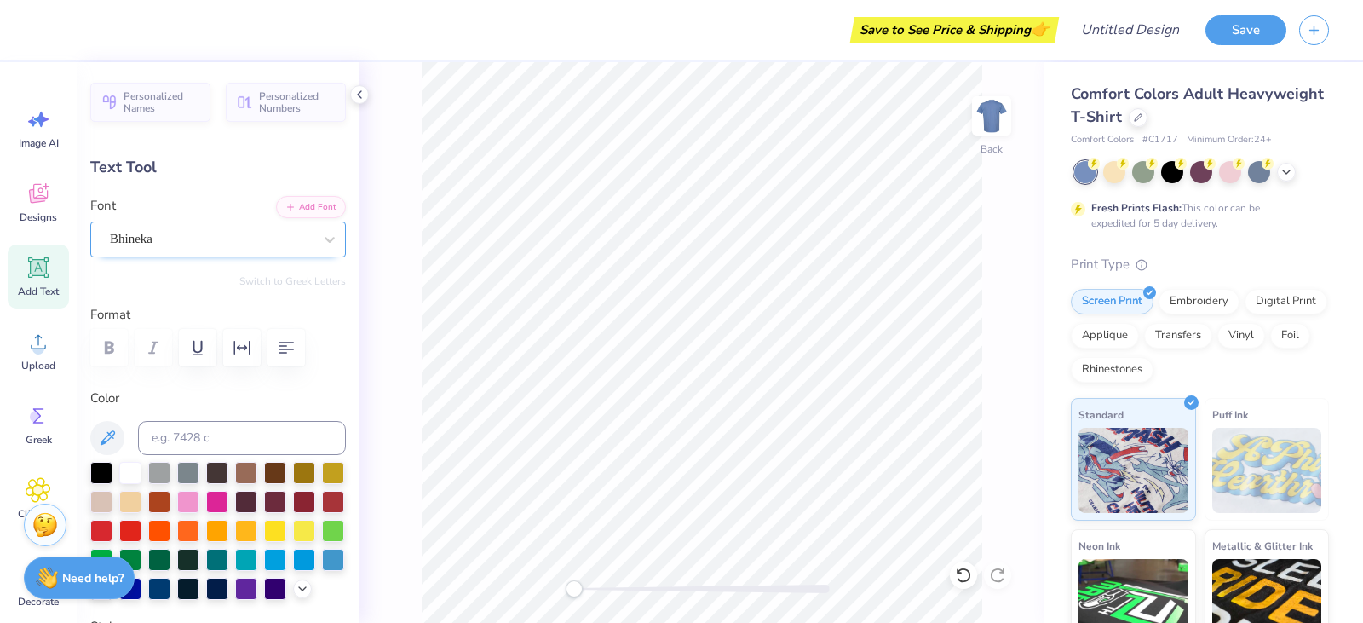
click at [218, 239] on div "Bhineka" at bounding box center [211, 239] width 206 height 26
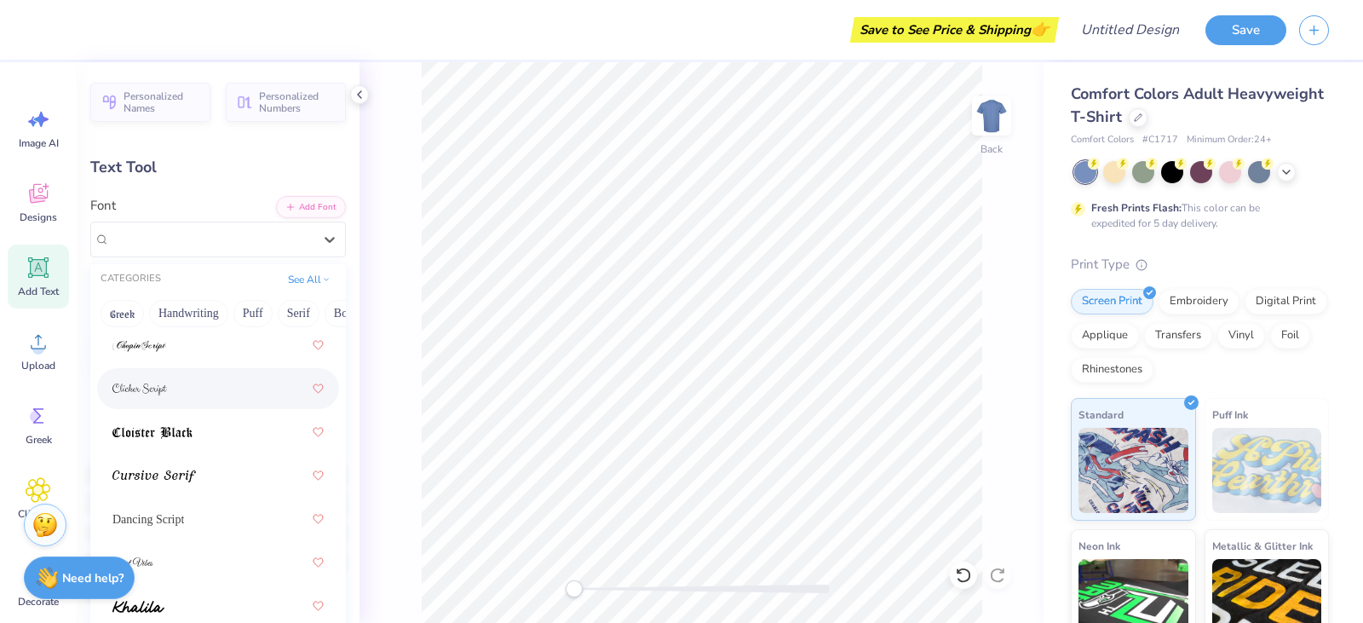
scroll to position [511, 0]
click at [225, 403] on div at bounding box center [217, 390] width 211 height 31
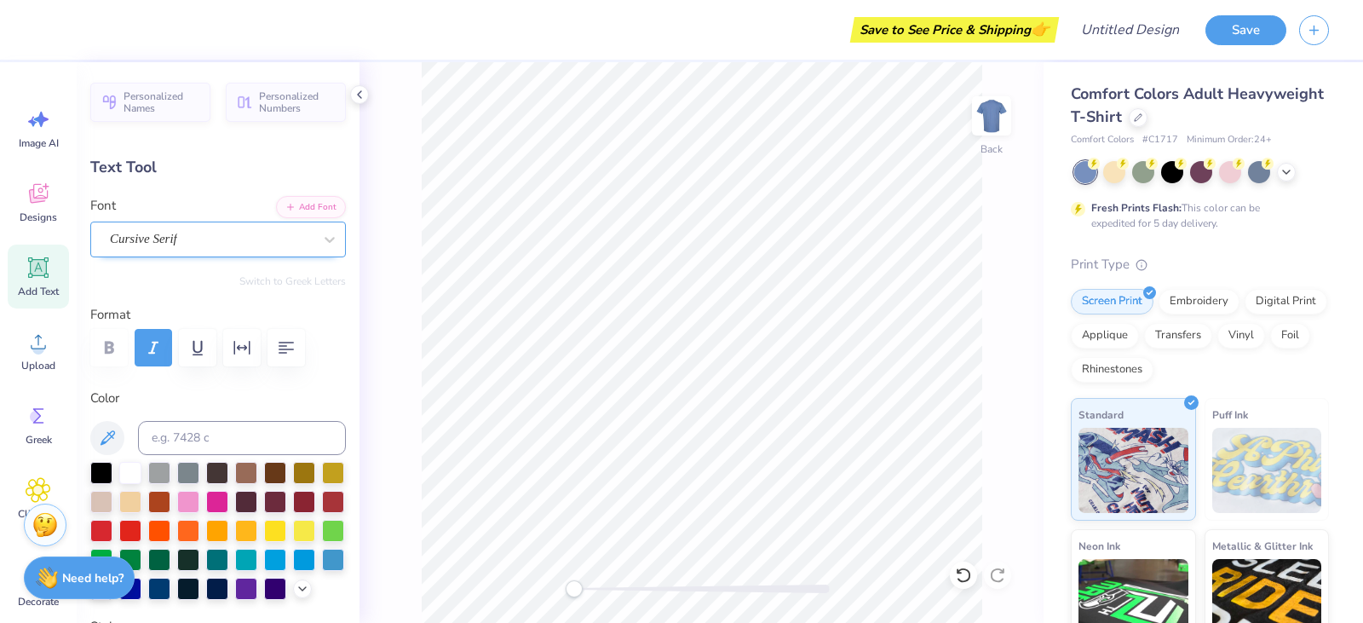
click at [192, 242] on div "Cursive Serif" at bounding box center [211, 239] width 206 height 26
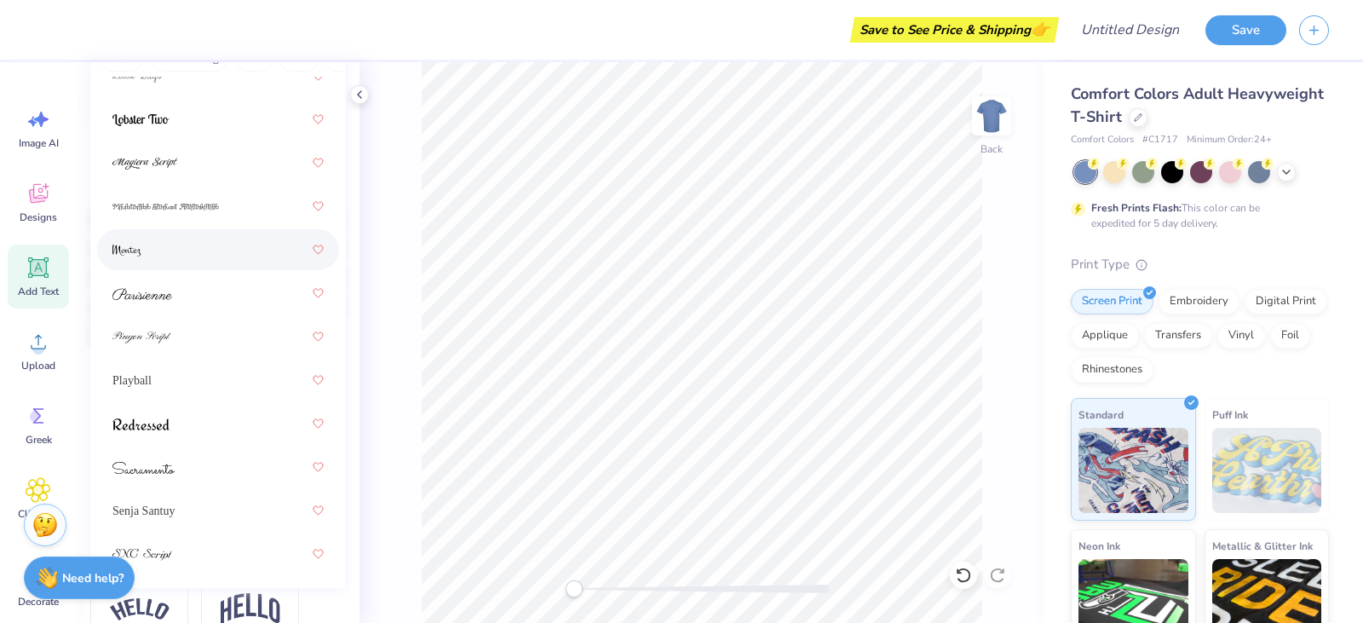
scroll to position [341, 0]
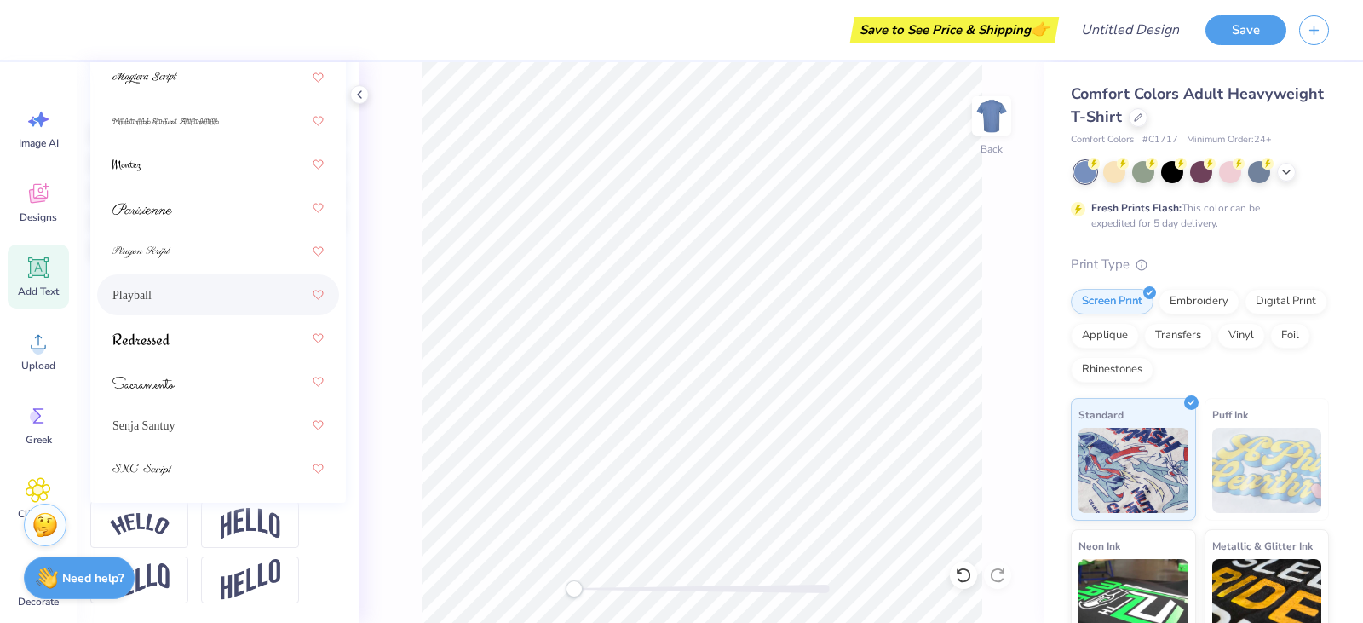
click at [196, 298] on div "Playball" at bounding box center [217, 294] width 211 height 31
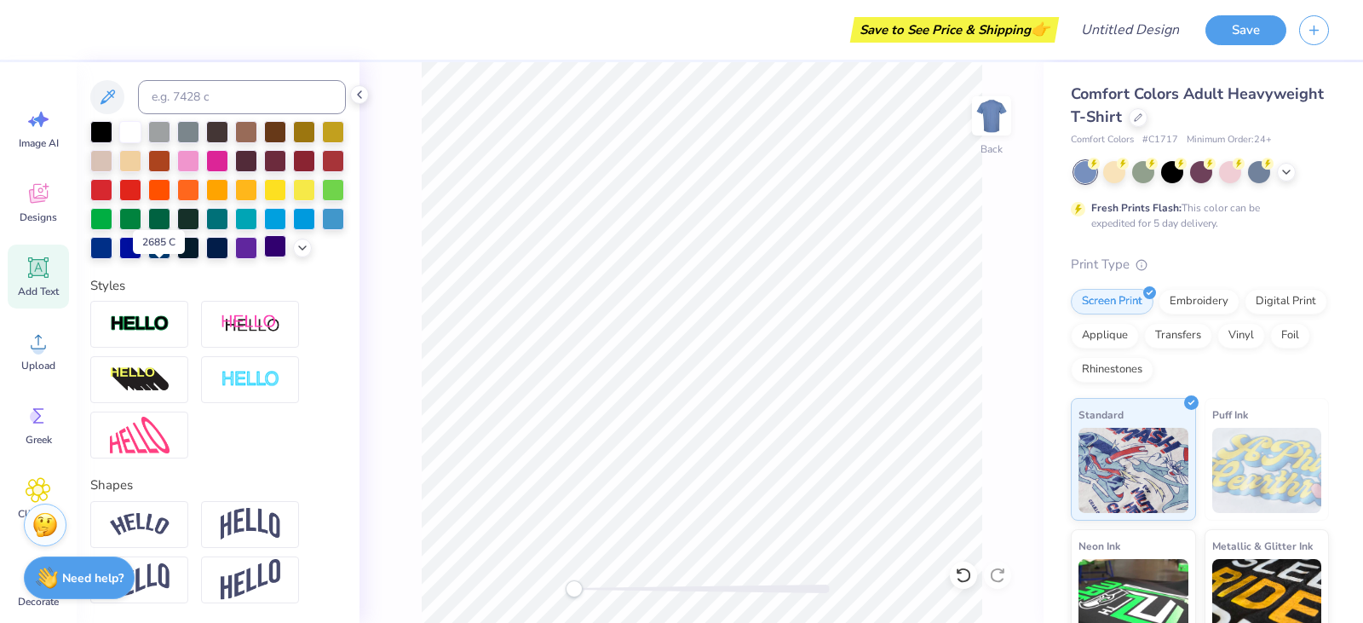
scroll to position [170, 0]
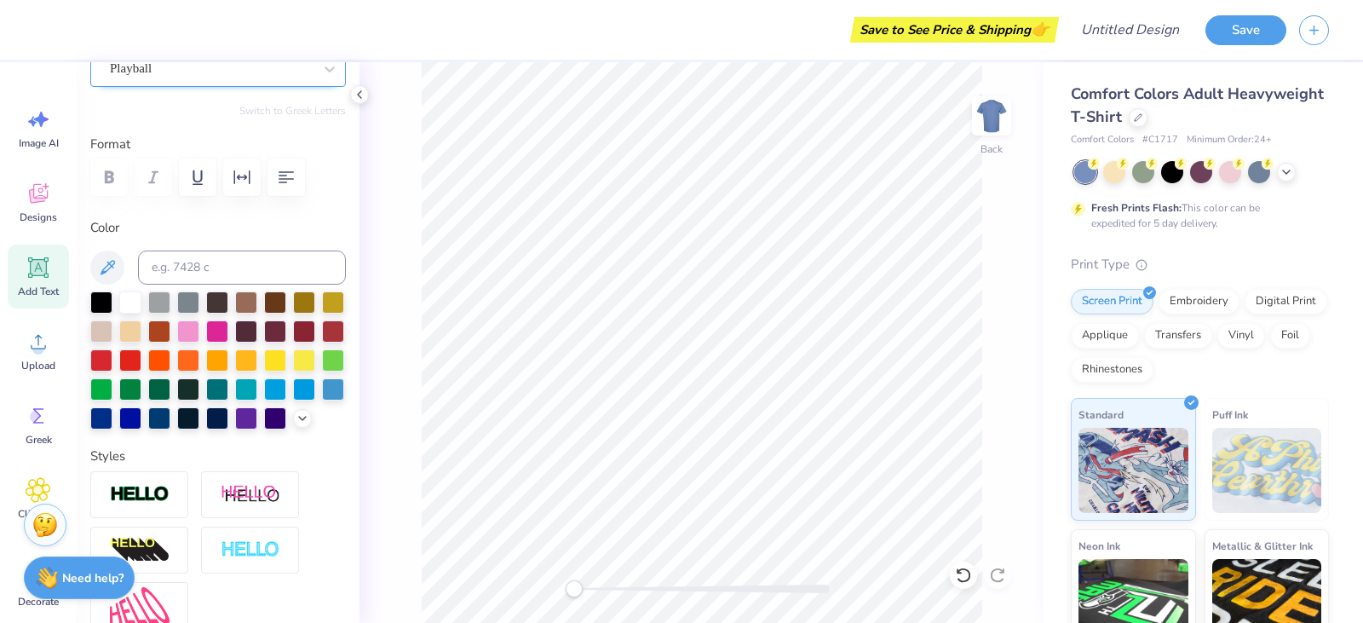
click at [186, 81] on div "Playball" at bounding box center [211, 68] width 206 height 26
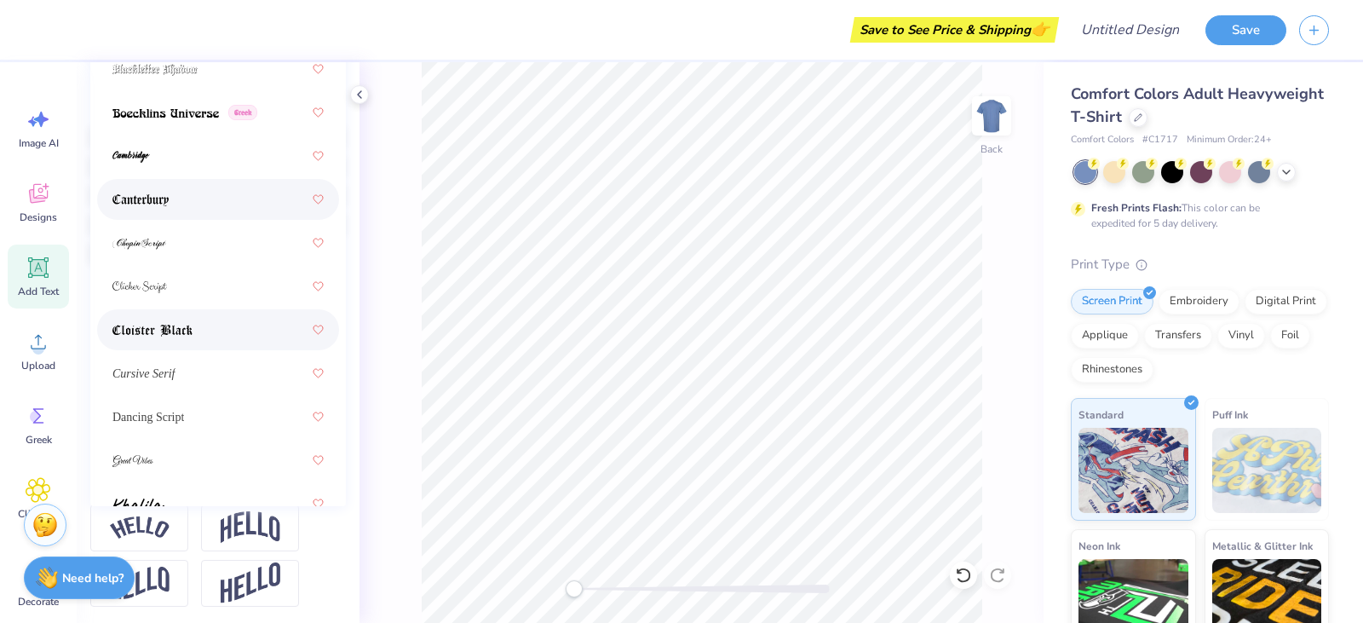
scroll to position [20, 0]
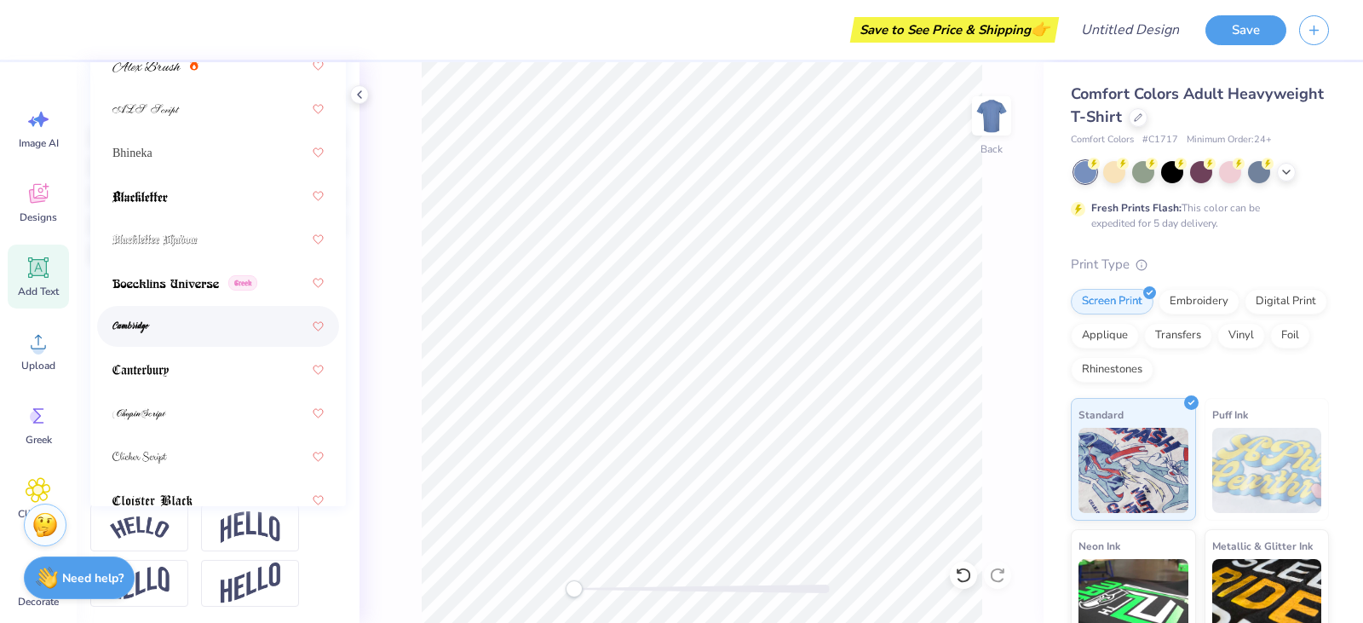
click at [210, 313] on div at bounding box center [217, 326] width 211 height 31
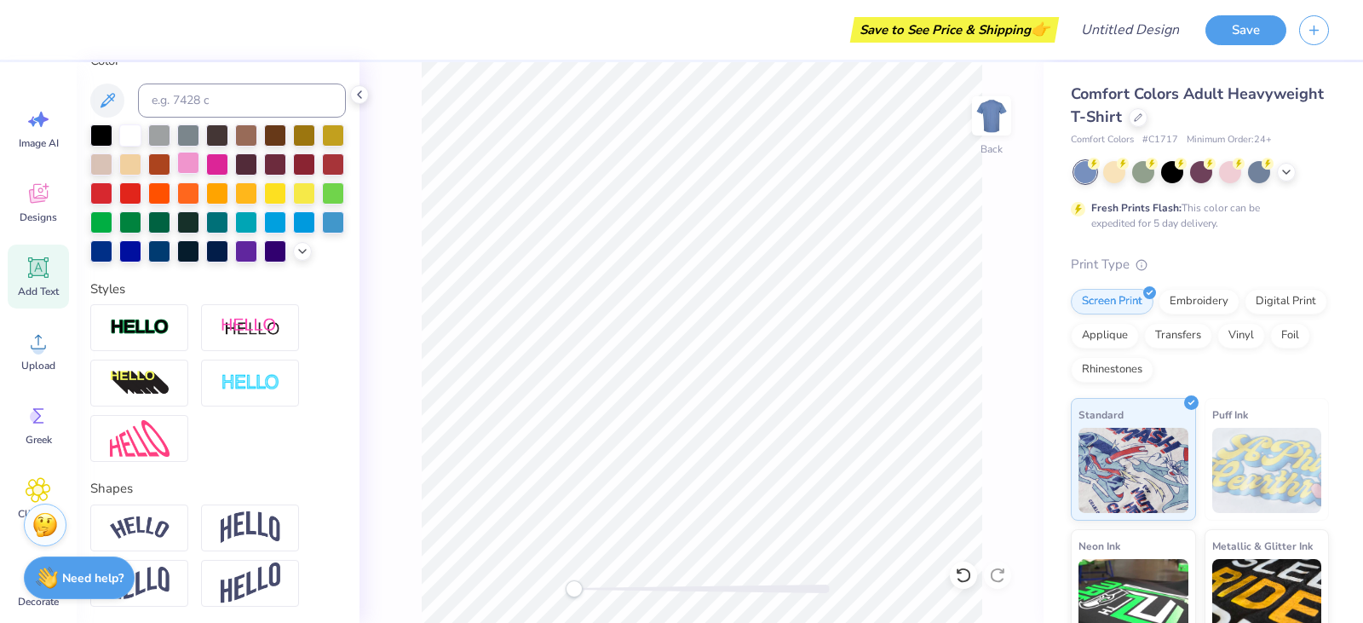
scroll to position [82, 0]
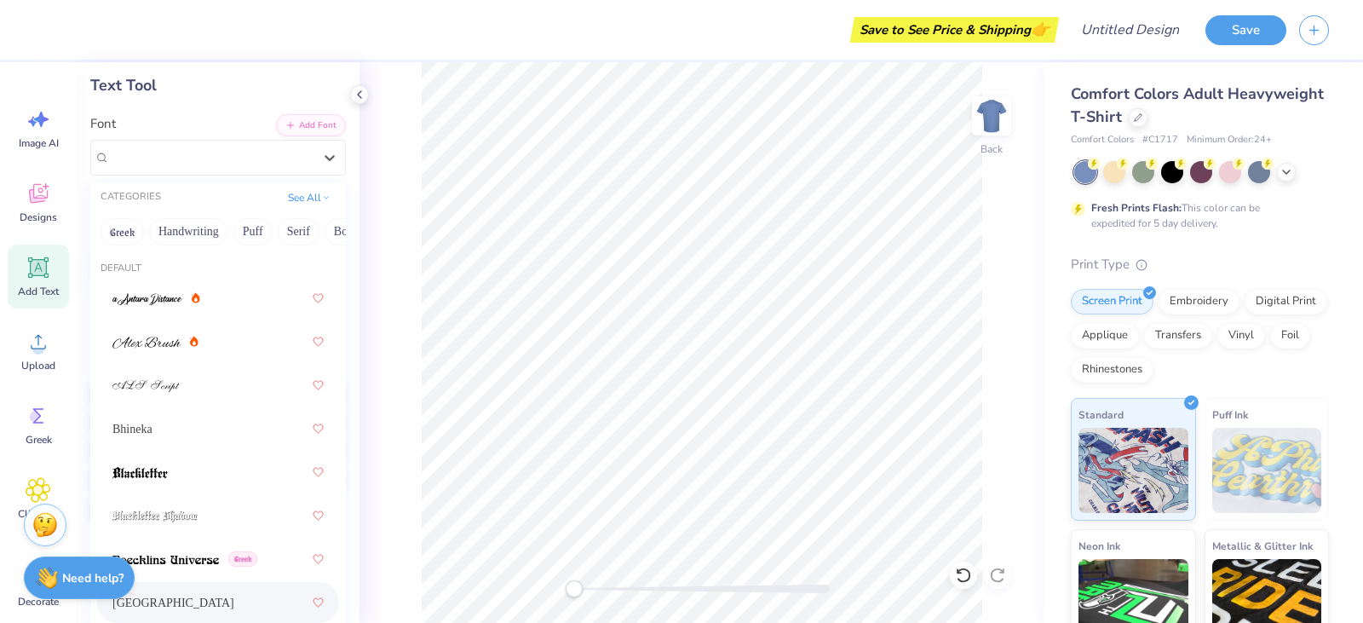
click at [228, 164] on div "[GEOGRAPHIC_DATA]" at bounding box center [211, 157] width 206 height 26
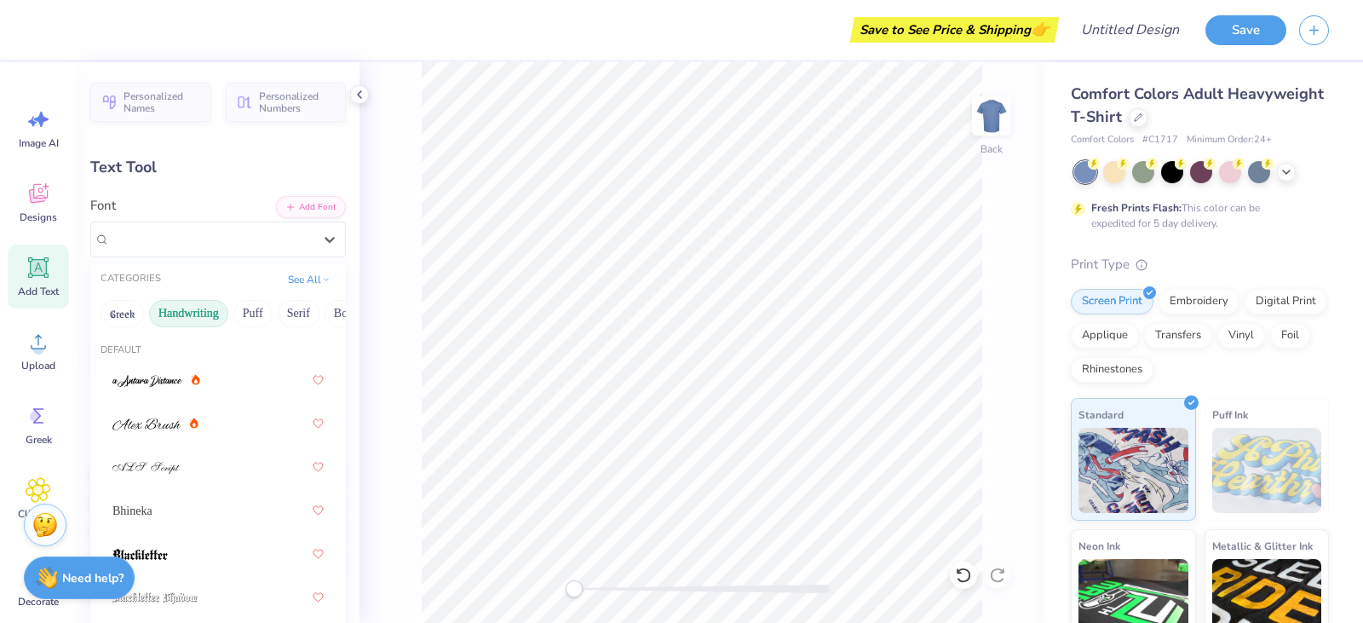
click at [204, 320] on button "Handwriting" at bounding box center [188, 313] width 79 height 27
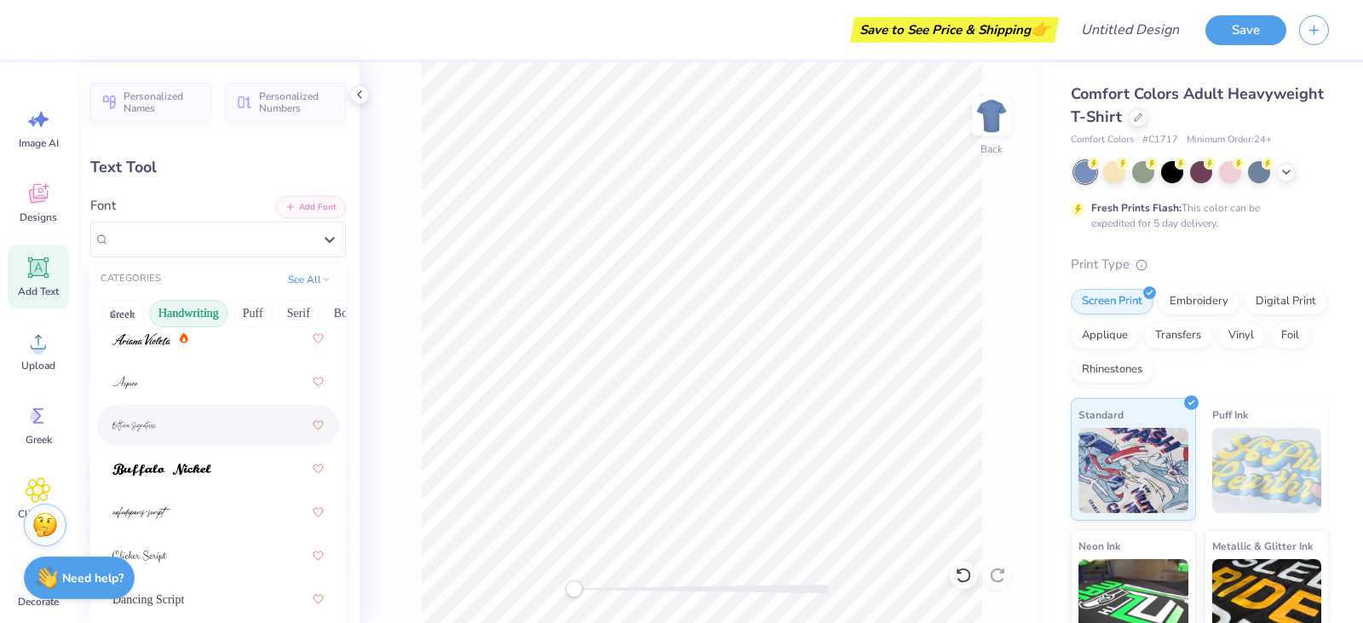
click at [225, 415] on div at bounding box center [217, 425] width 211 height 31
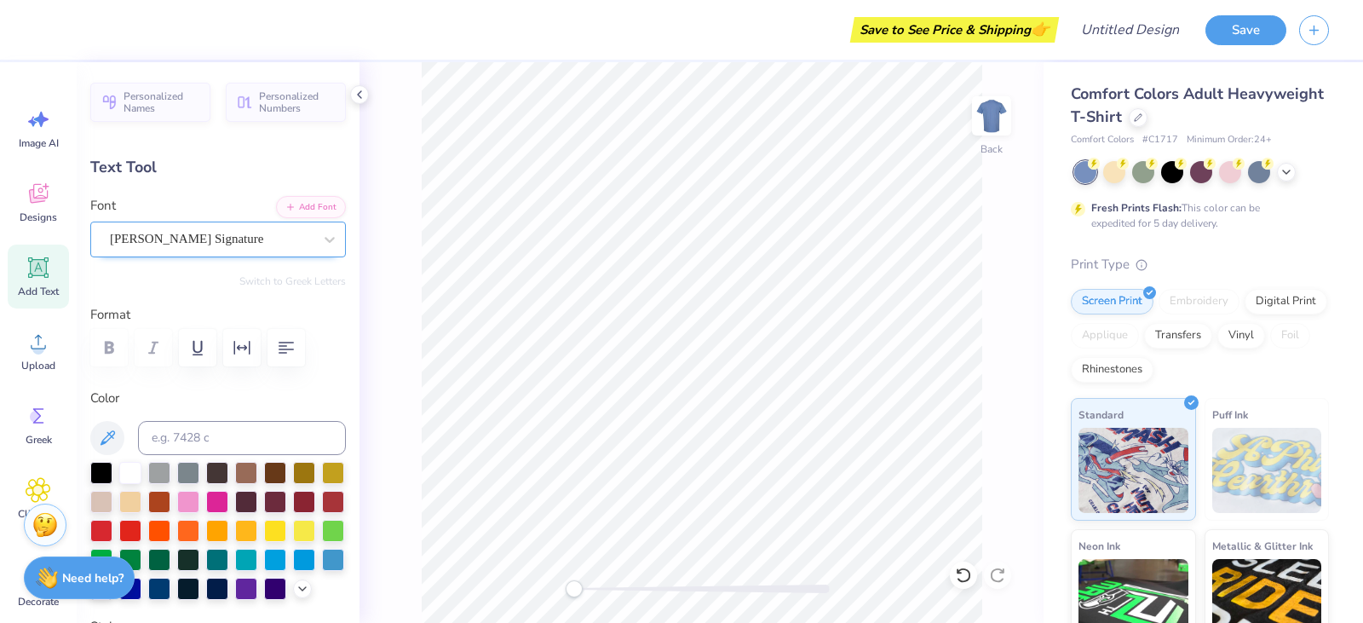
click at [204, 236] on div "[PERSON_NAME] Signature" at bounding box center [211, 239] width 206 height 26
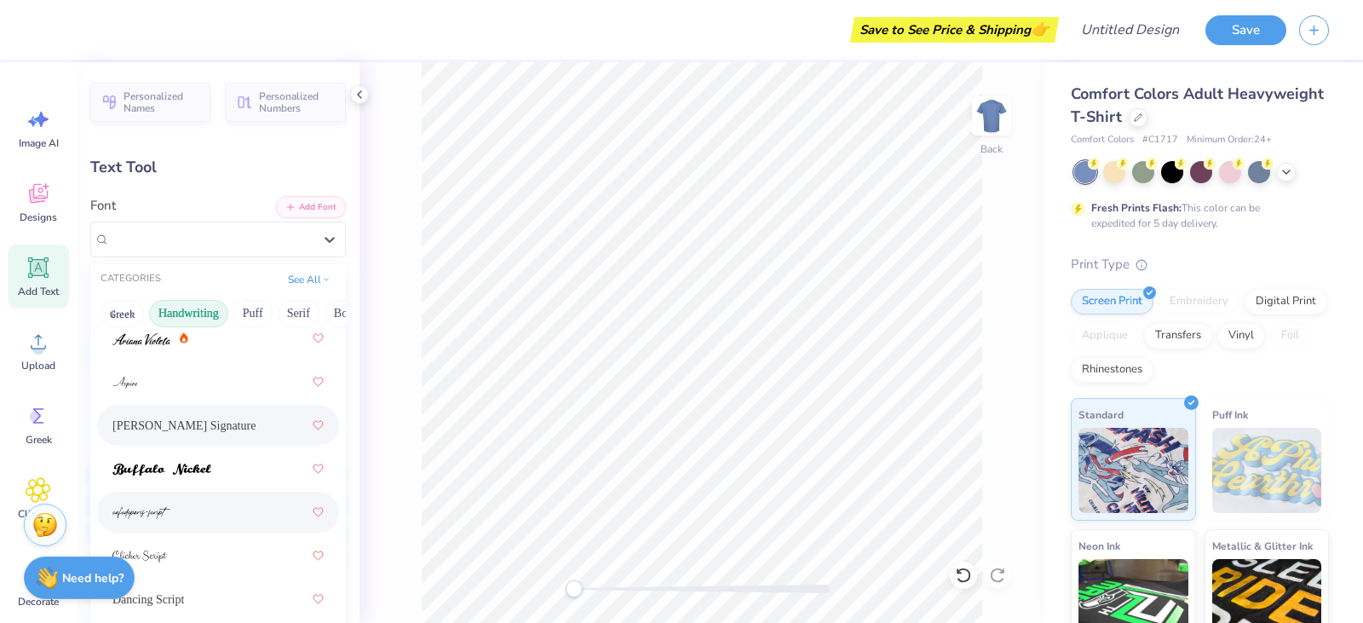
click at [208, 521] on div at bounding box center [217, 512] width 211 height 31
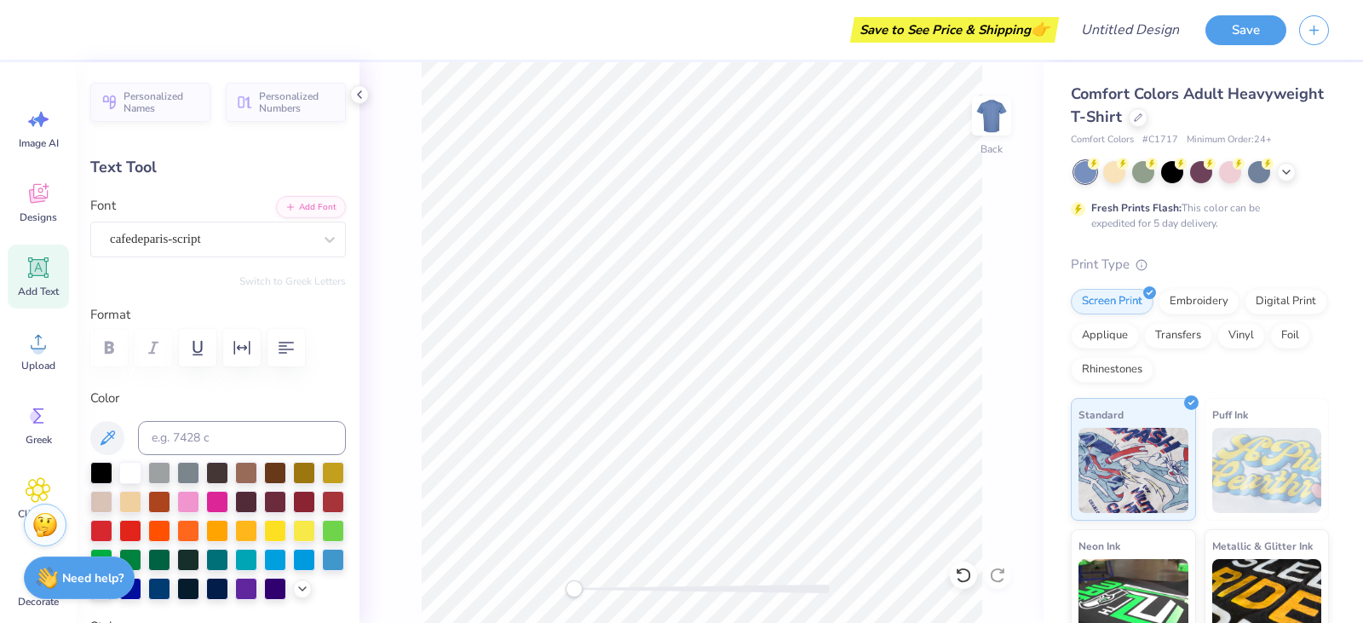
click at [116, 353] on div at bounding box center [217, 347] width 255 height 37
click at [209, 235] on div "cafedeparis-script" at bounding box center [211, 239] width 206 height 26
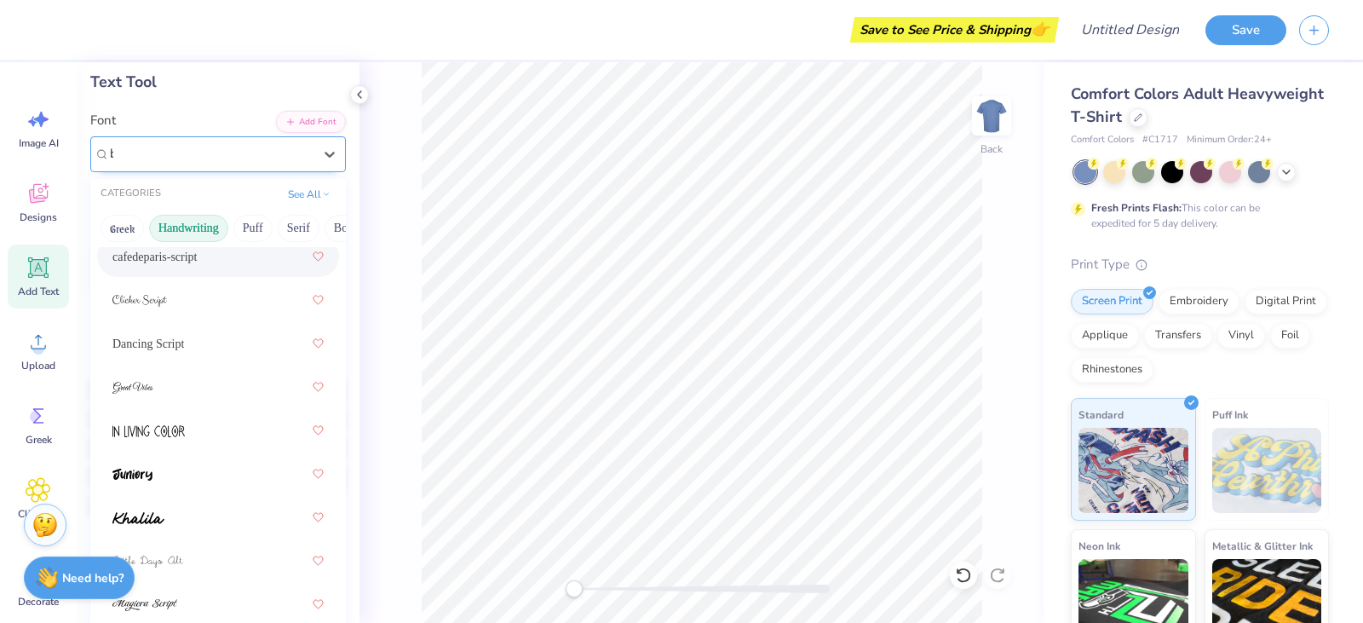
scroll to position [0, 0]
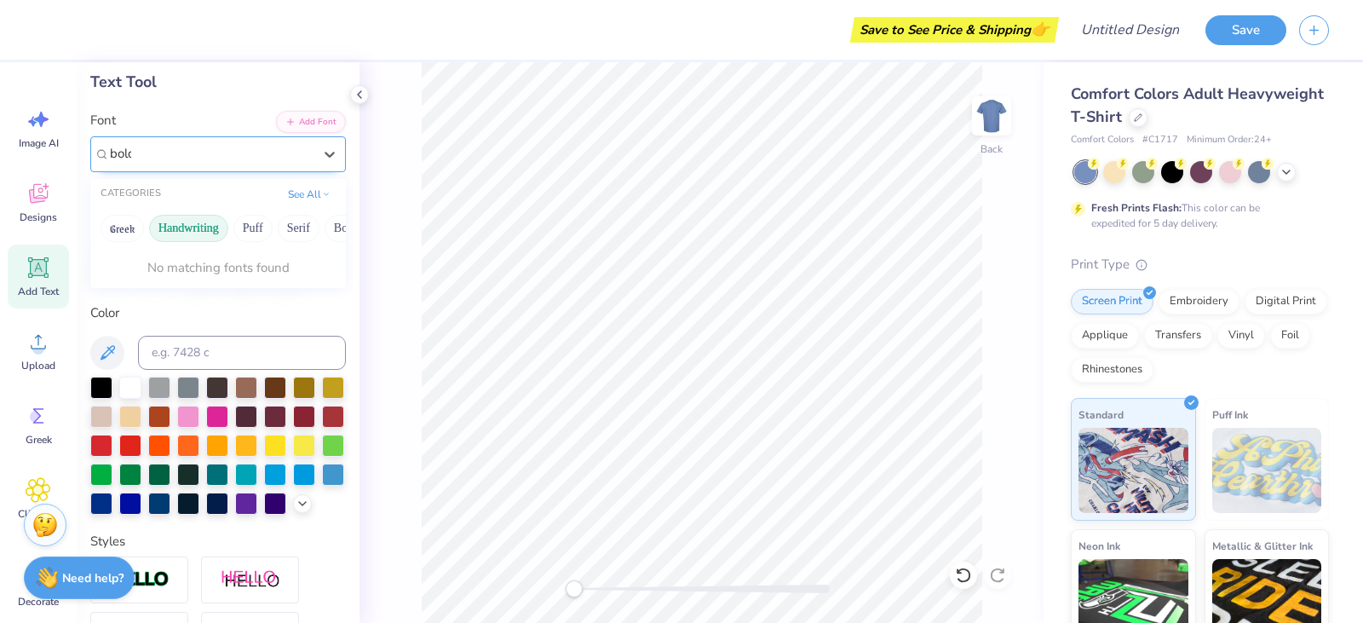
type input "bold"
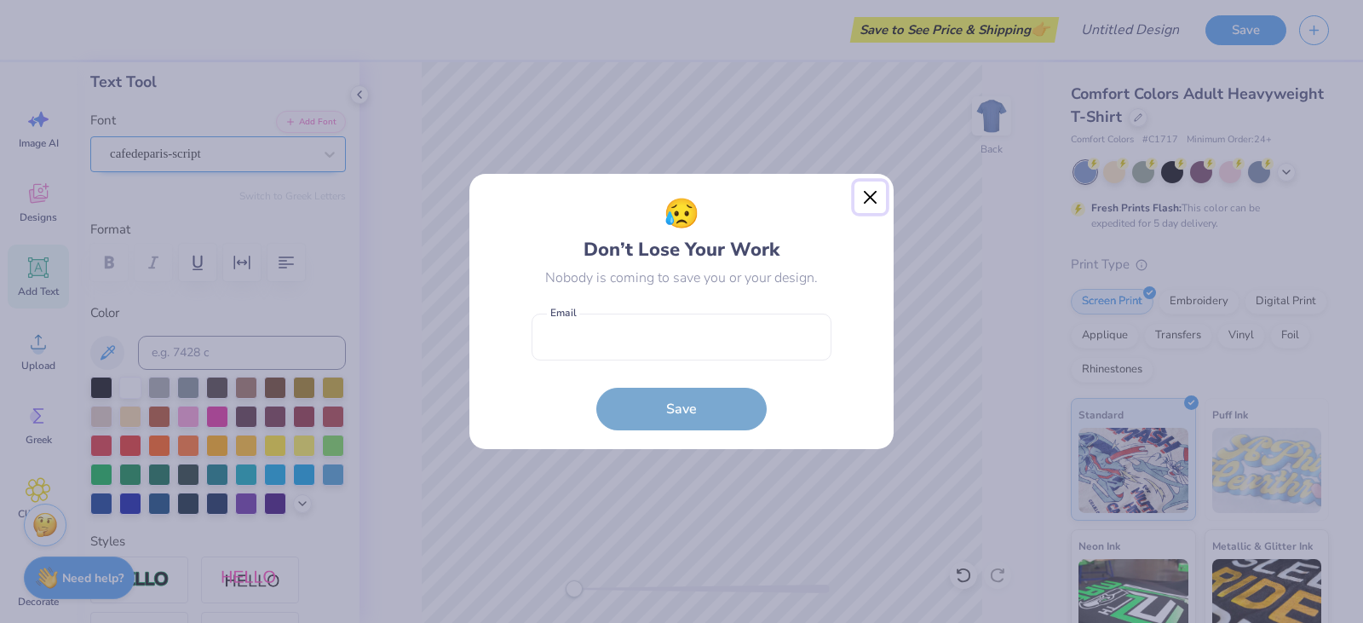
click at [877, 195] on button "Close" at bounding box center [870, 197] width 32 height 32
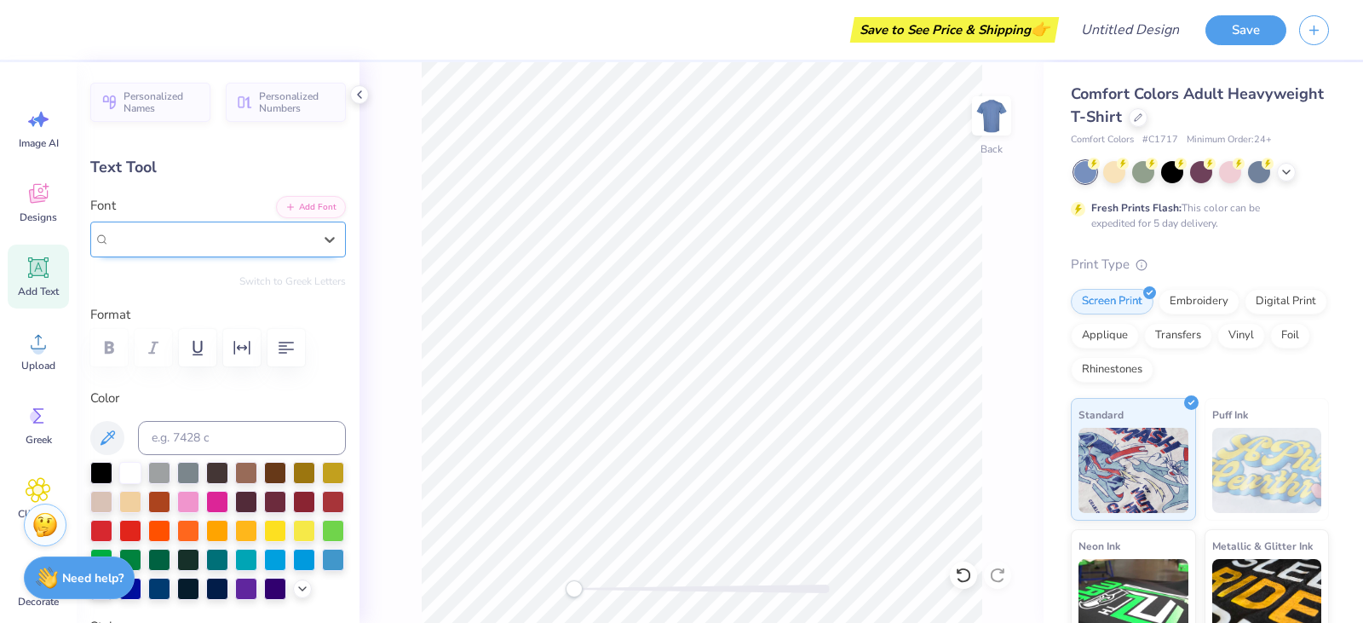
click at [218, 240] on div "cafedeparis-script" at bounding box center [211, 239] width 203 height 20
type input "bold"
click at [313, 377] on div "Personalized Names Personalized Numbers Text Tool Add Font Font cafedeparis-scr…" at bounding box center [218, 342] width 283 height 560
click at [274, 242] on div "cafedeparis-script" at bounding box center [211, 239] width 206 height 26
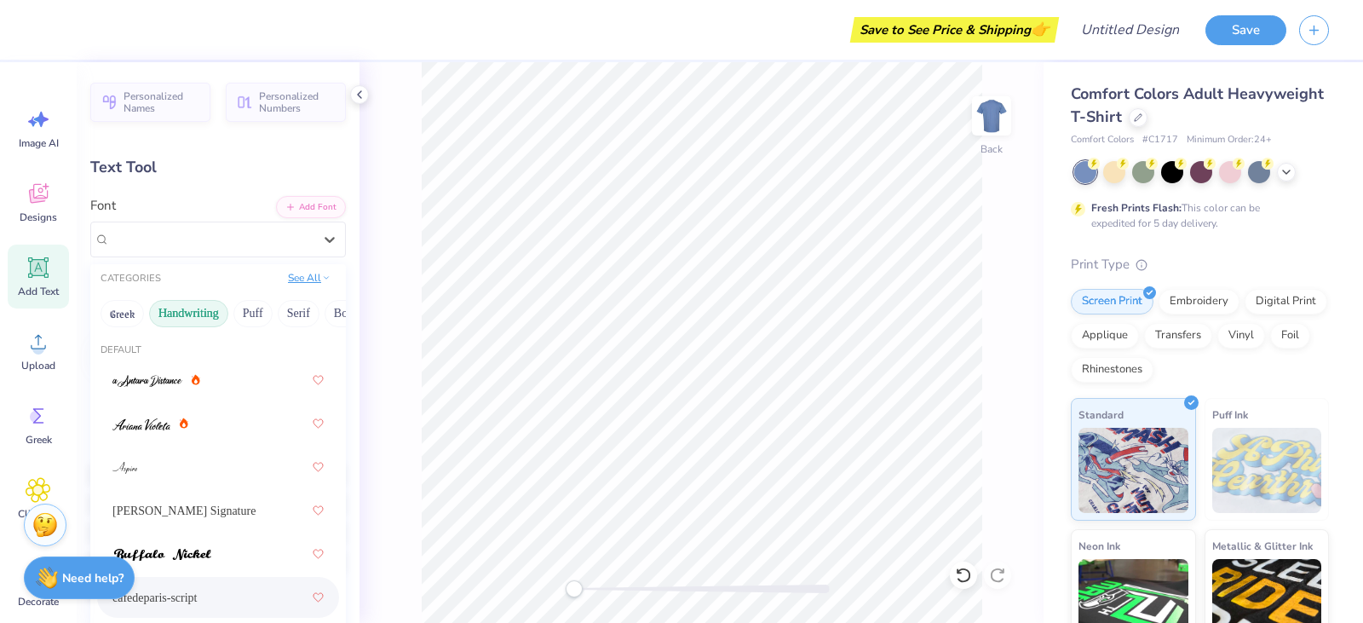
click at [297, 278] on button "See All" at bounding box center [309, 277] width 53 height 17
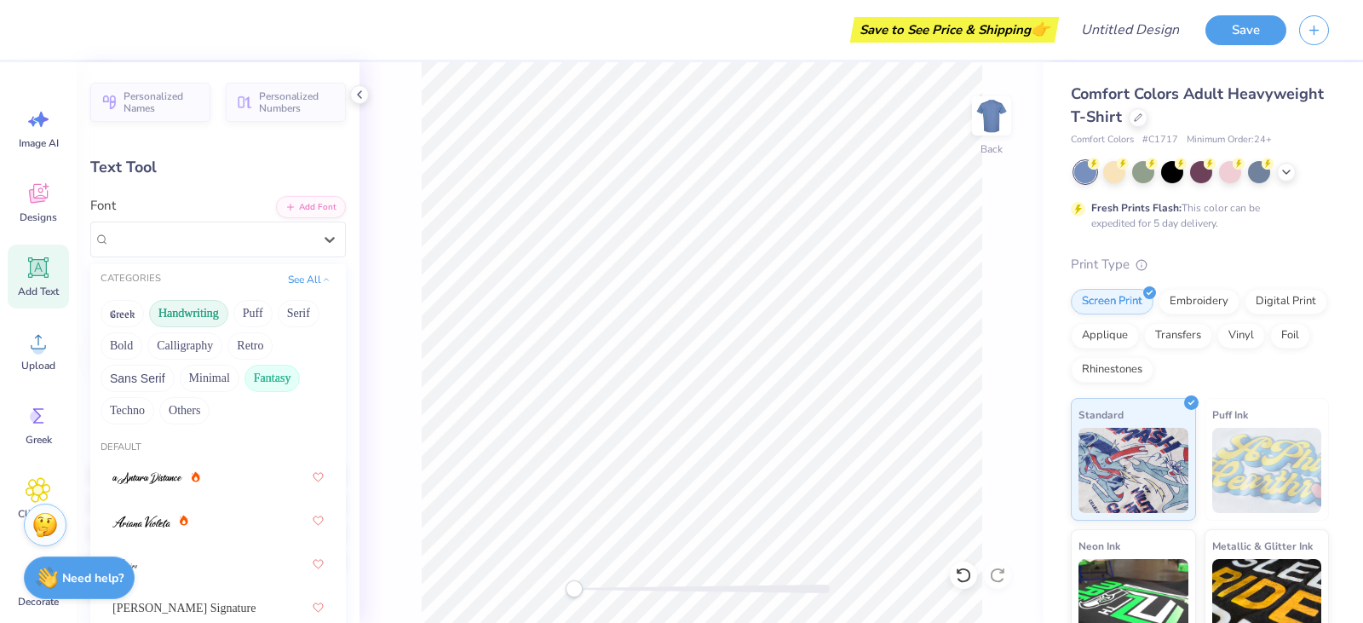
click at [284, 385] on button "Fantasy" at bounding box center [272, 378] width 56 height 27
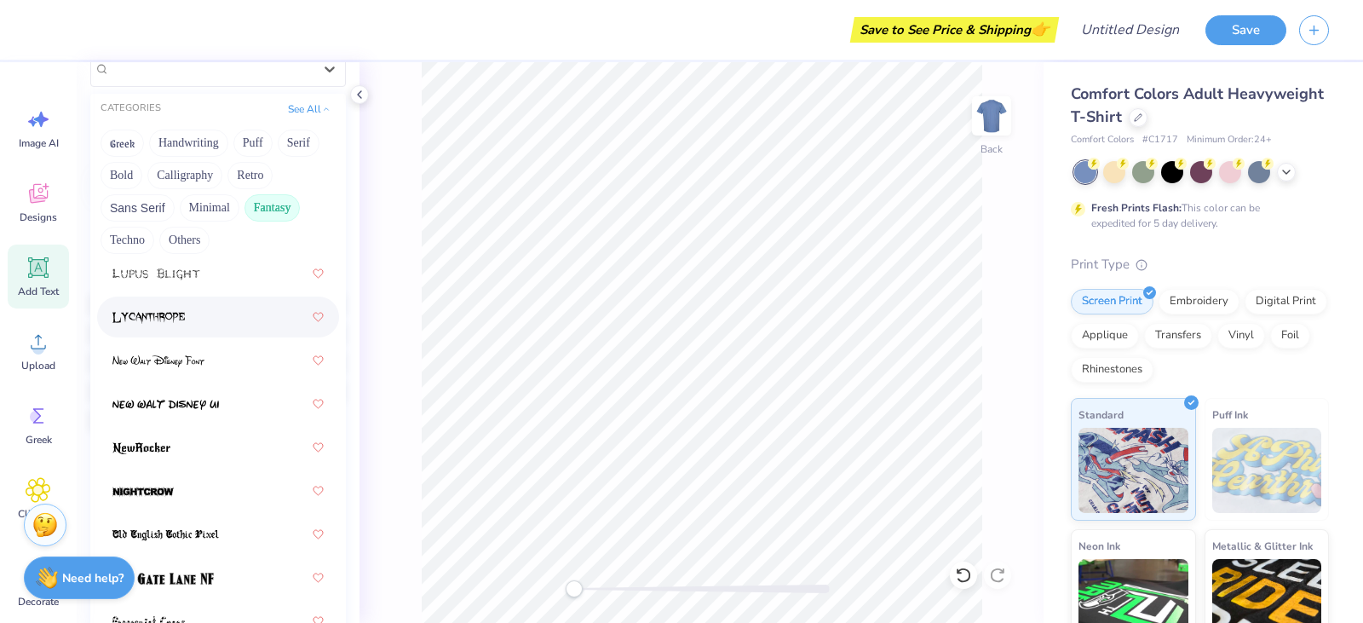
scroll to position [596, 0]
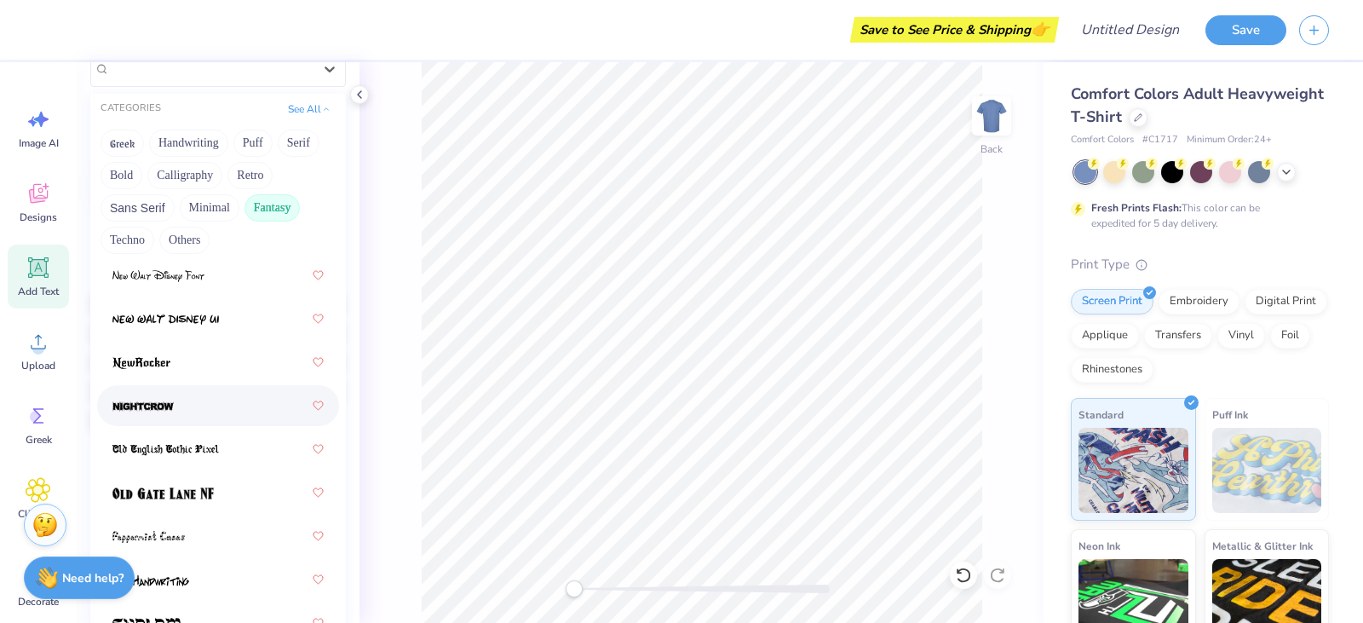
click at [232, 398] on div at bounding box center [217, 405] width 211 height 31
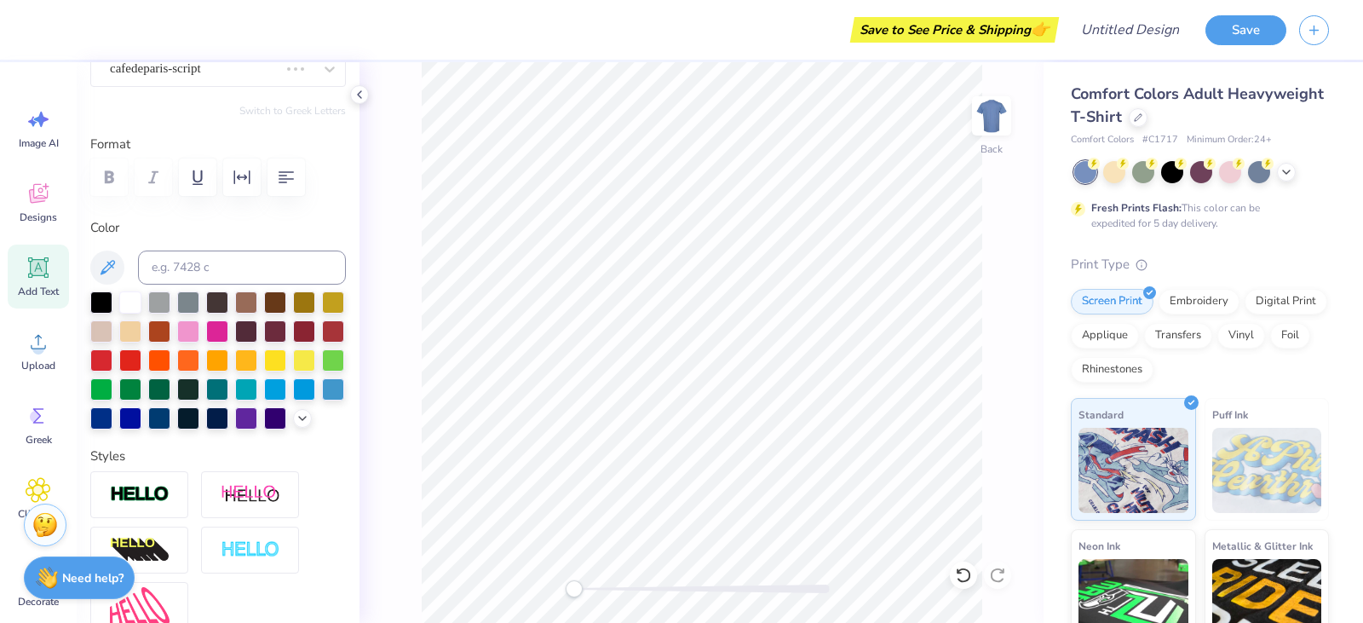
scroll to position [85, 0]
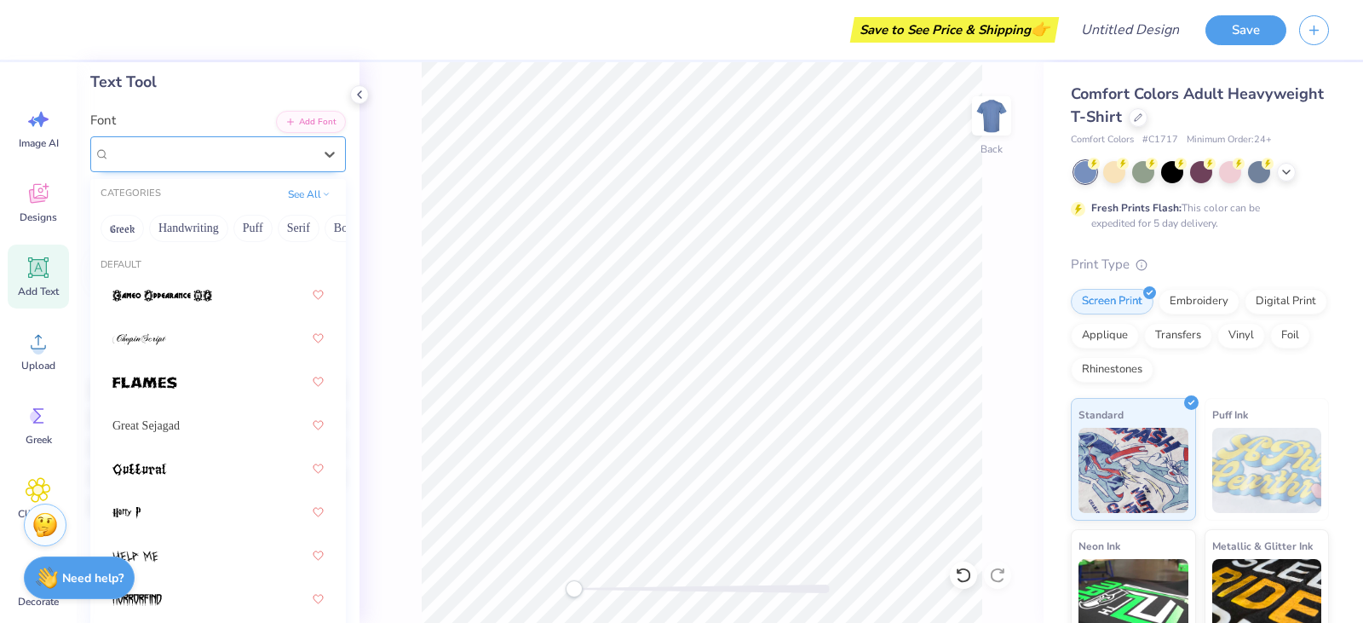
click at [219, 164] on div at bounding box center [211, 153] width 203 height 23
click at [239, 232] on button "Puff" at bounding box center [252, 228] width 39 height 27
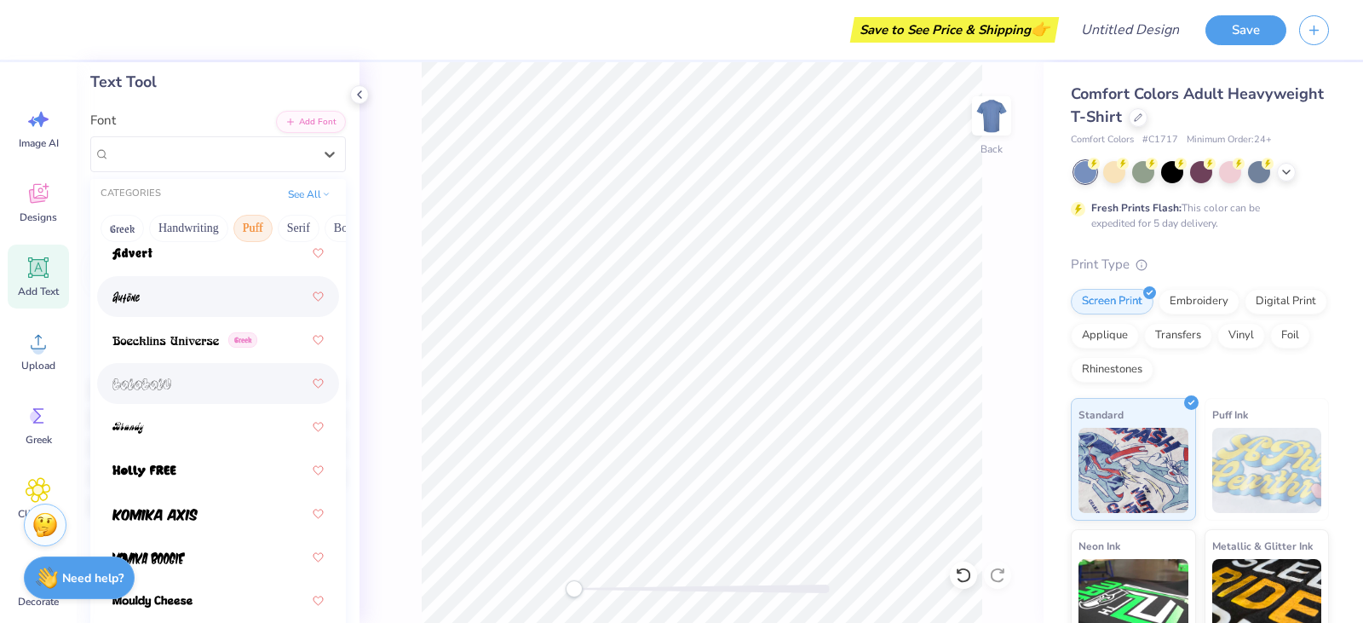
scroll to position [170, 0]
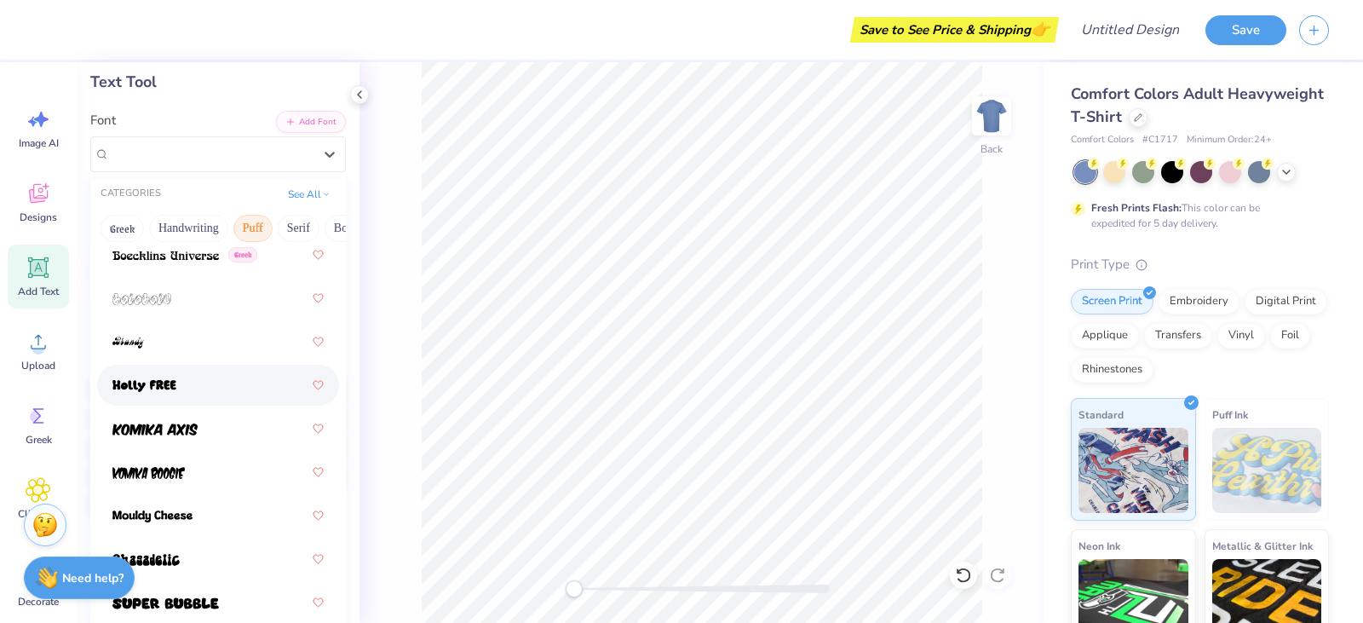
click at [212, 378] on div at bounding box center [217, 385] width 211 height 31
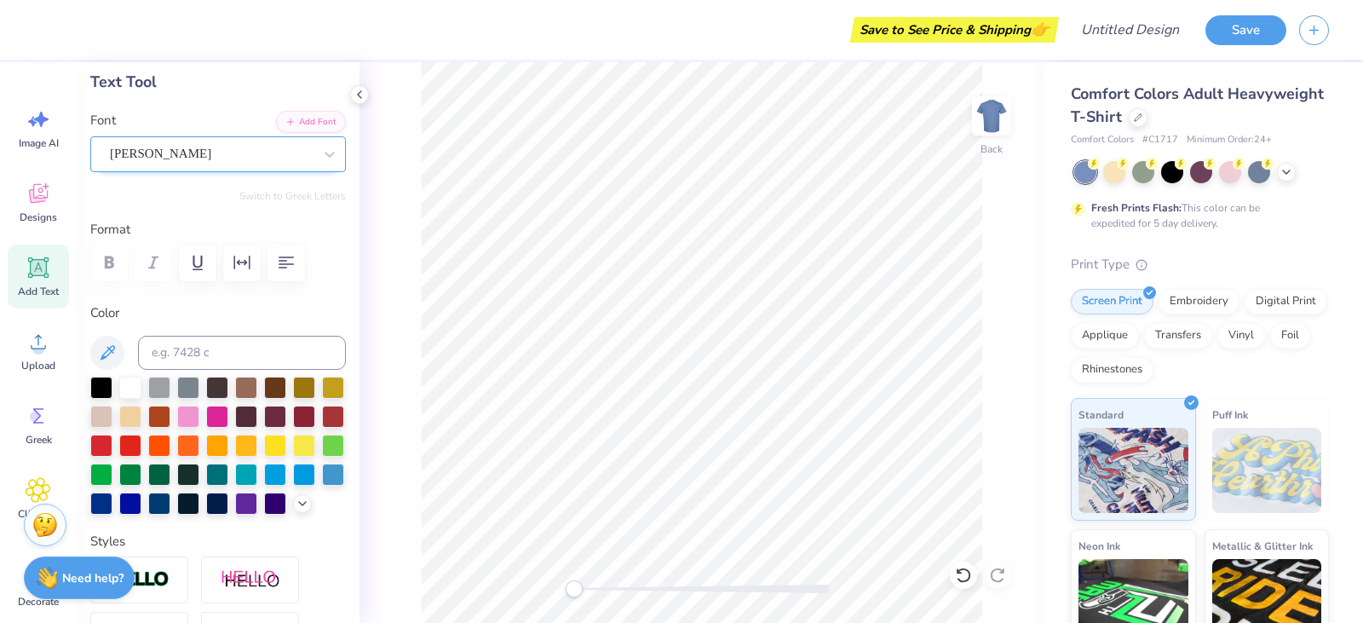
click at [235, 158] on div "[PERSON_NAME]" at bounding box center [211, 154] width 206 height 26
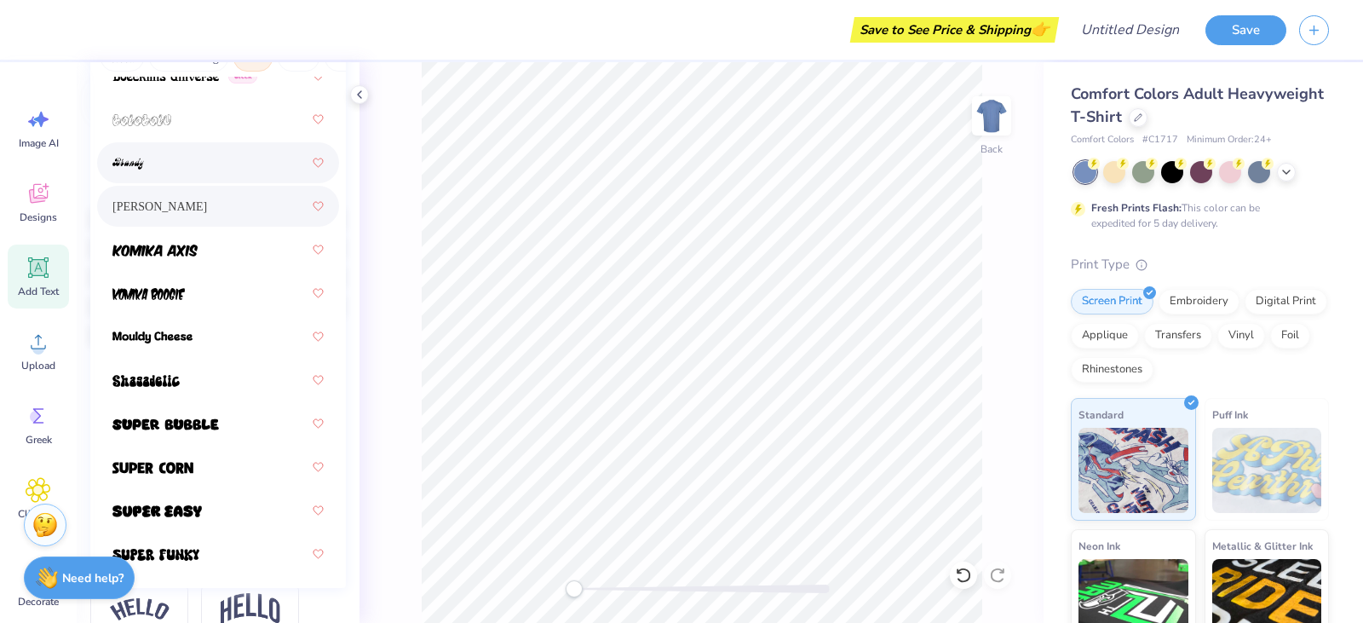
scroll to position [341, 0]
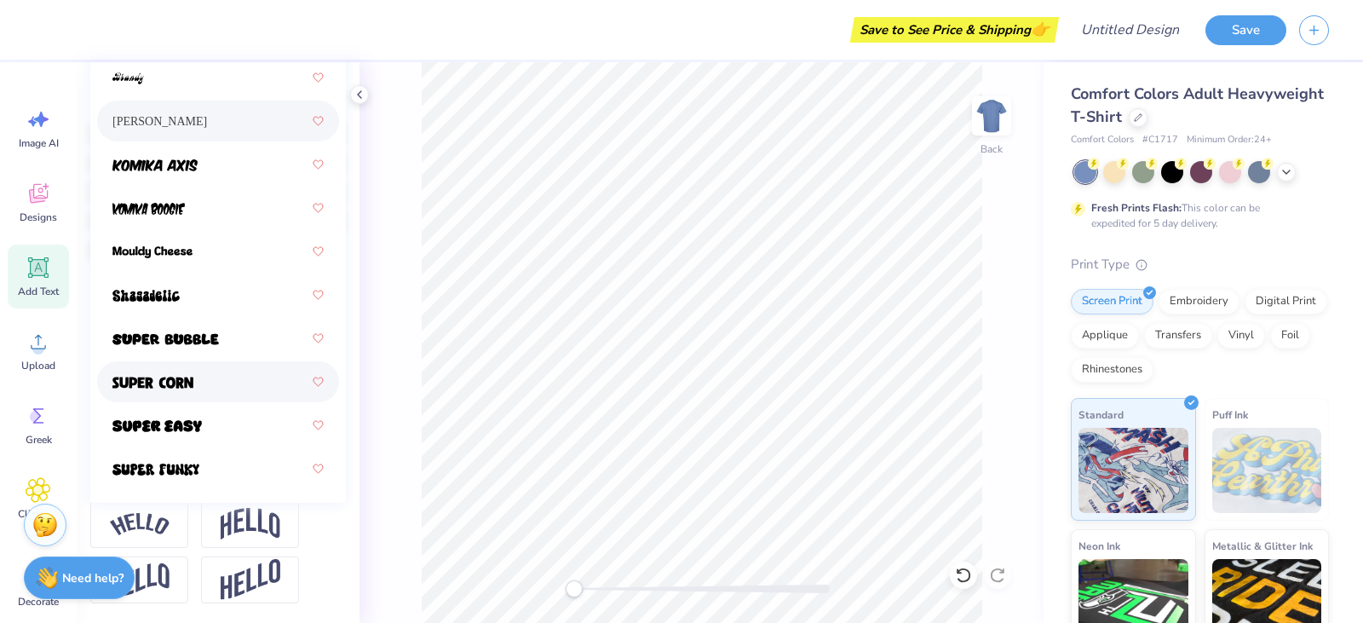
click at [220, 379] on div at bounding box center [217, 381] width 211 height 31
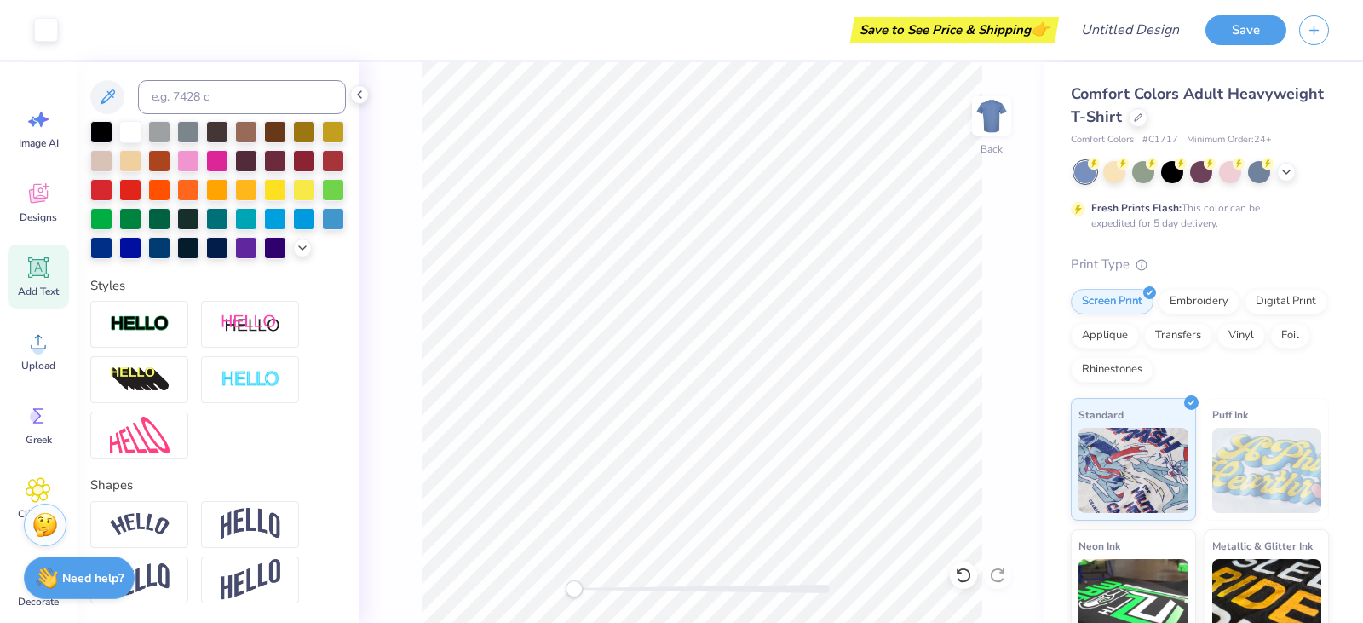
type input "9.15"
type input "1.47"
type input "3.09"
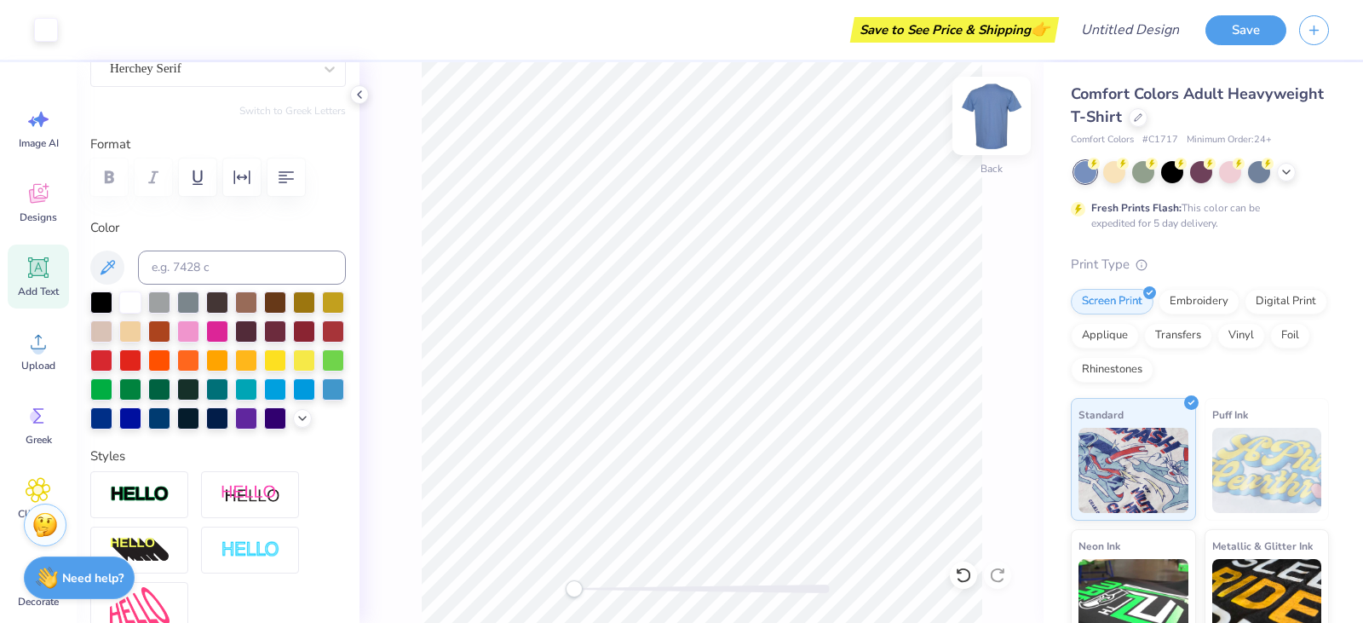
type input "6.70"
type input "0.89"
type input "5.39"
type input "9.15"
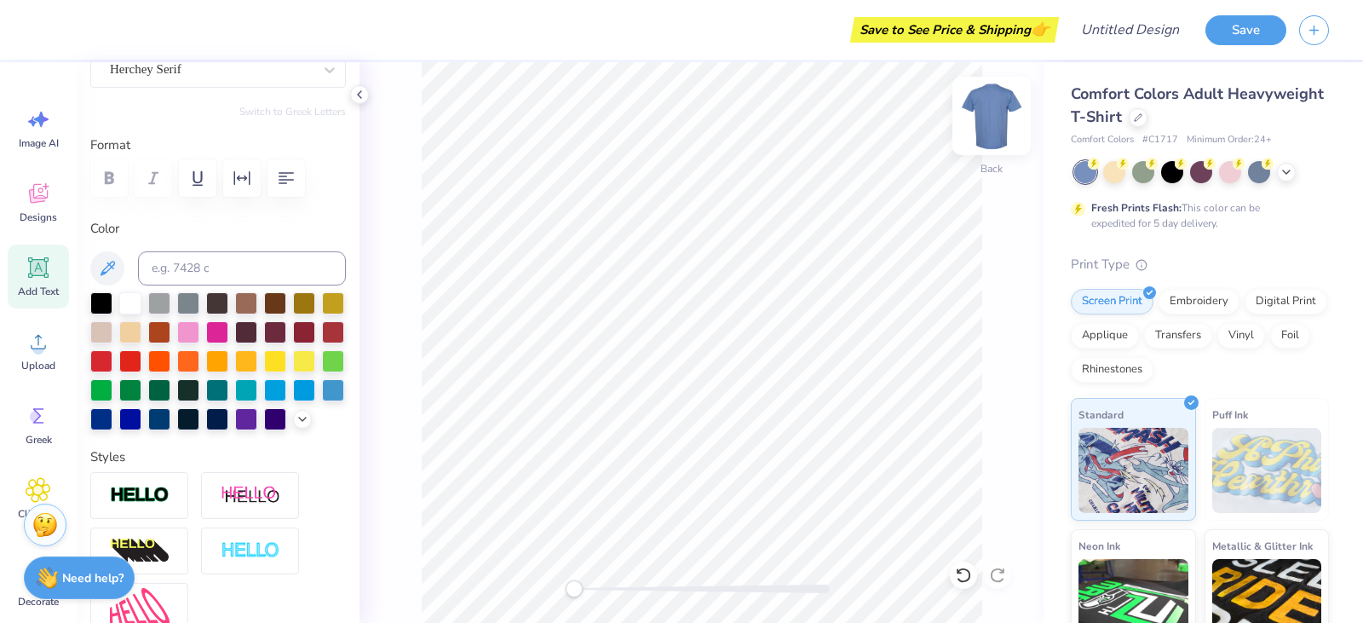
type input "1.47"
type input "3.09"
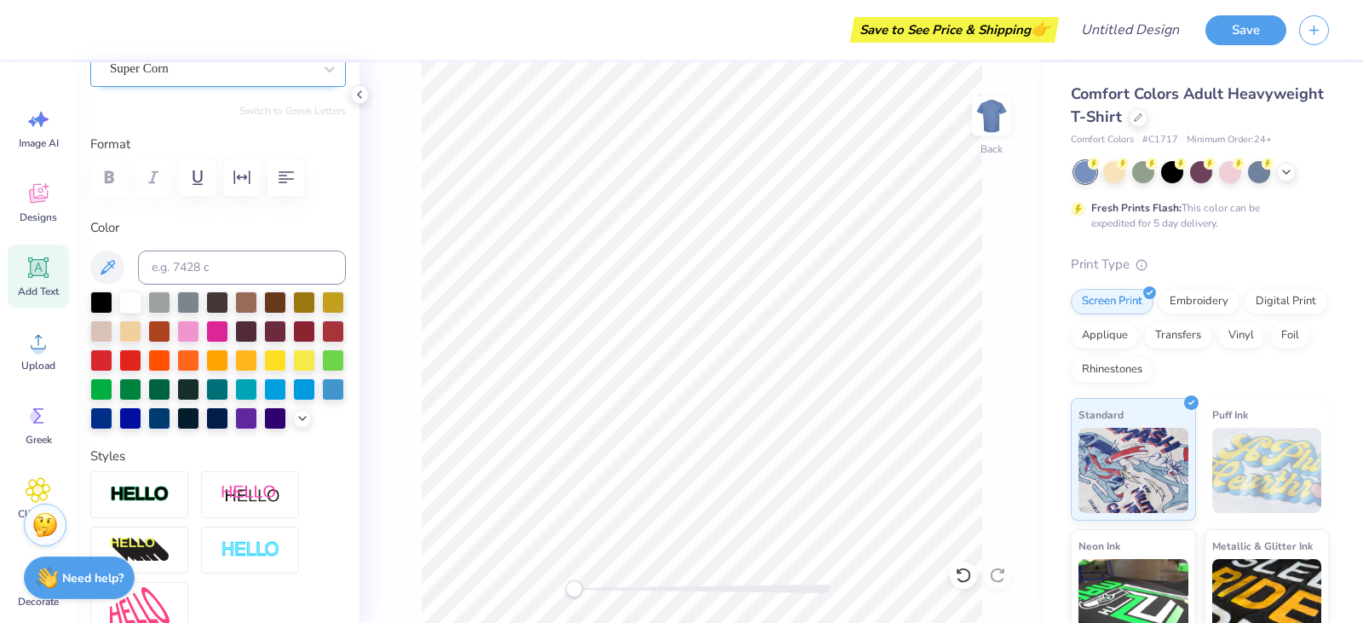
click at [187, 84] on div "Super Corn" at bounding box center [217, 69] width 255 height 36
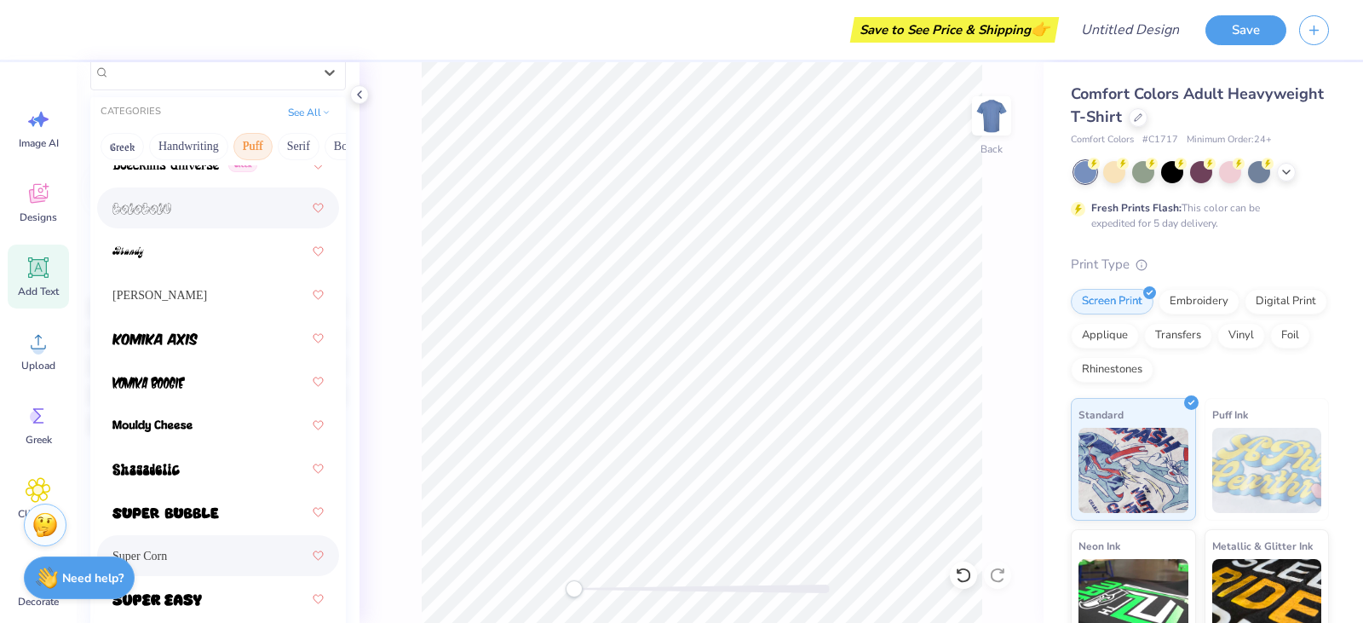
scroll to position [0, 0]
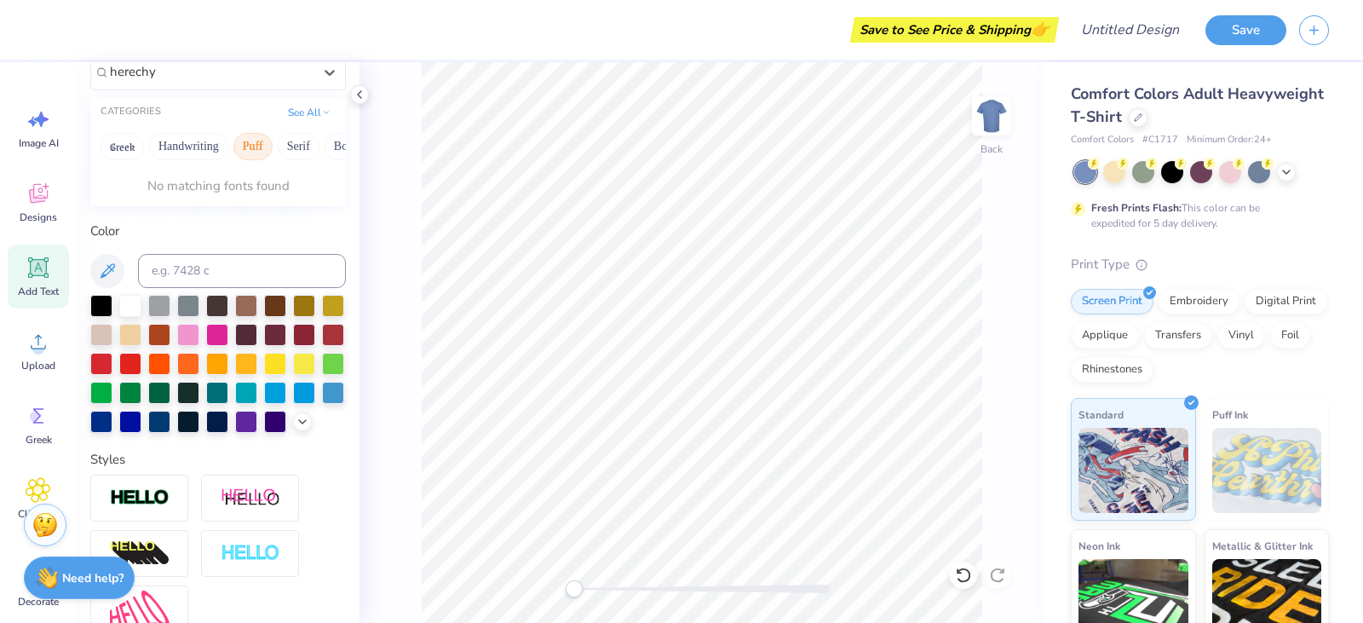
type input "herechy"
type input "6.70"
type input "0.89"
type input "5.39"
type input "9.15"
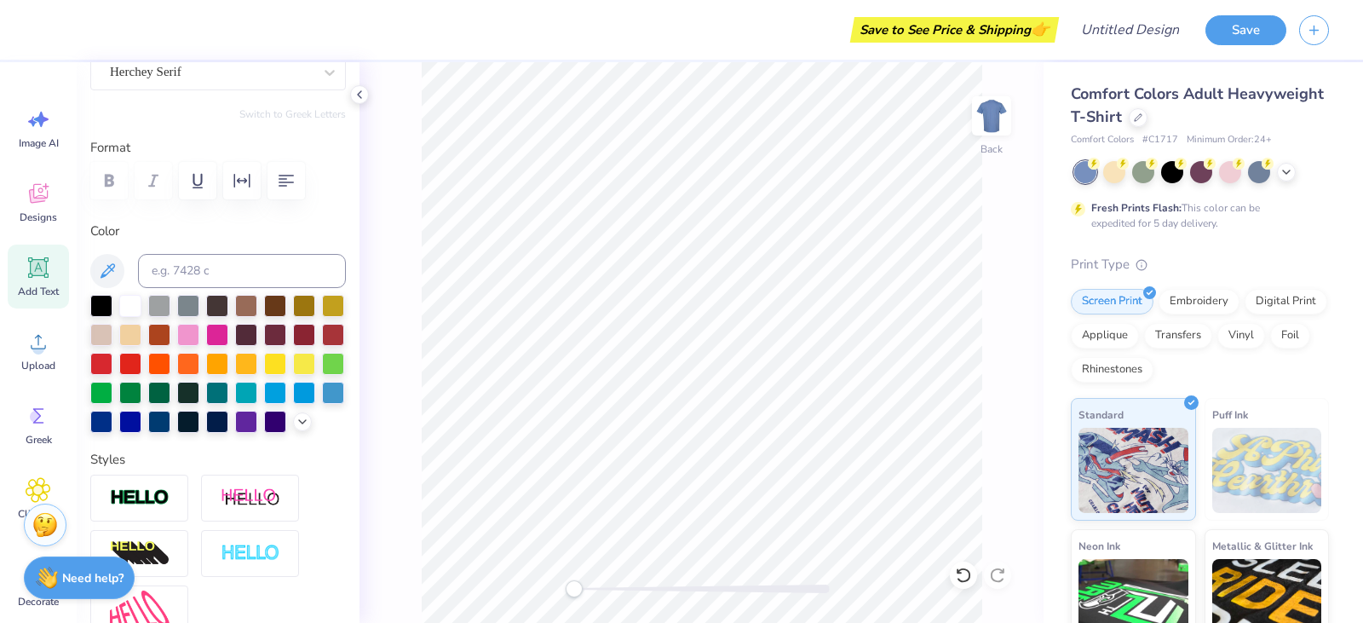
type input "1.47"
type input "3.09"
click at [280, 76] on div "Super Corn" at bounding box center [211, 72] width 206 height 26
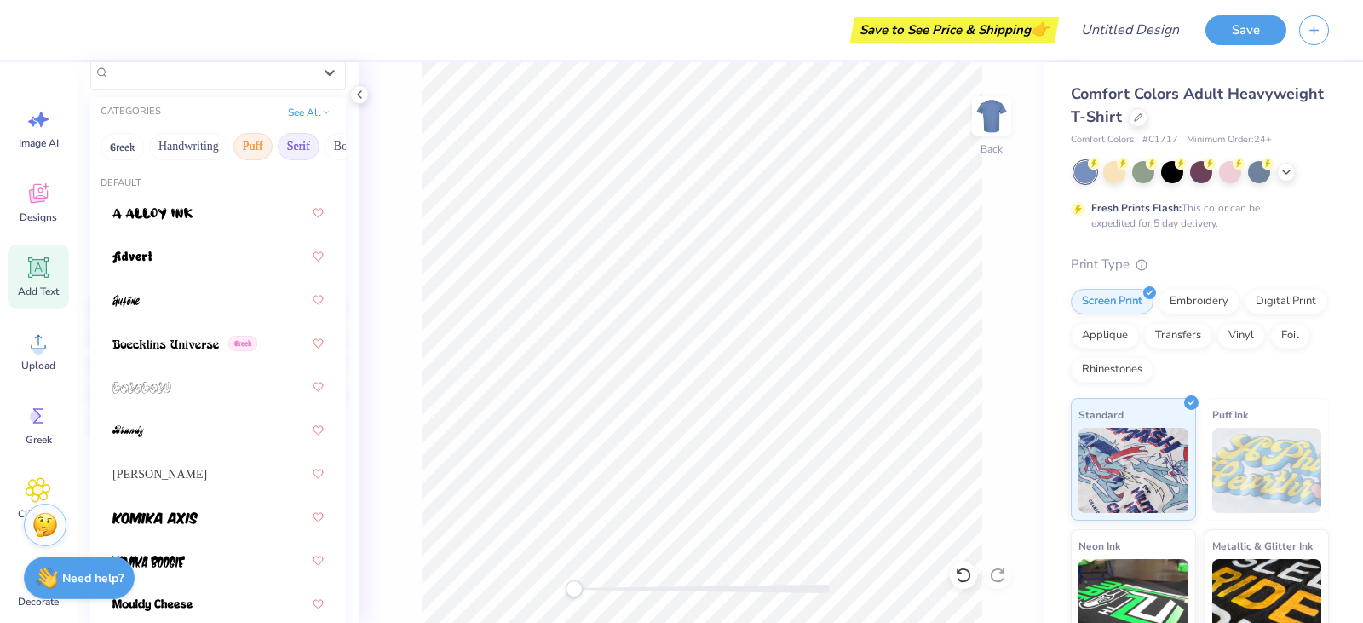
click at [284, 146] on button "Serif" at bounding box center [299, 146] width 42 height 27
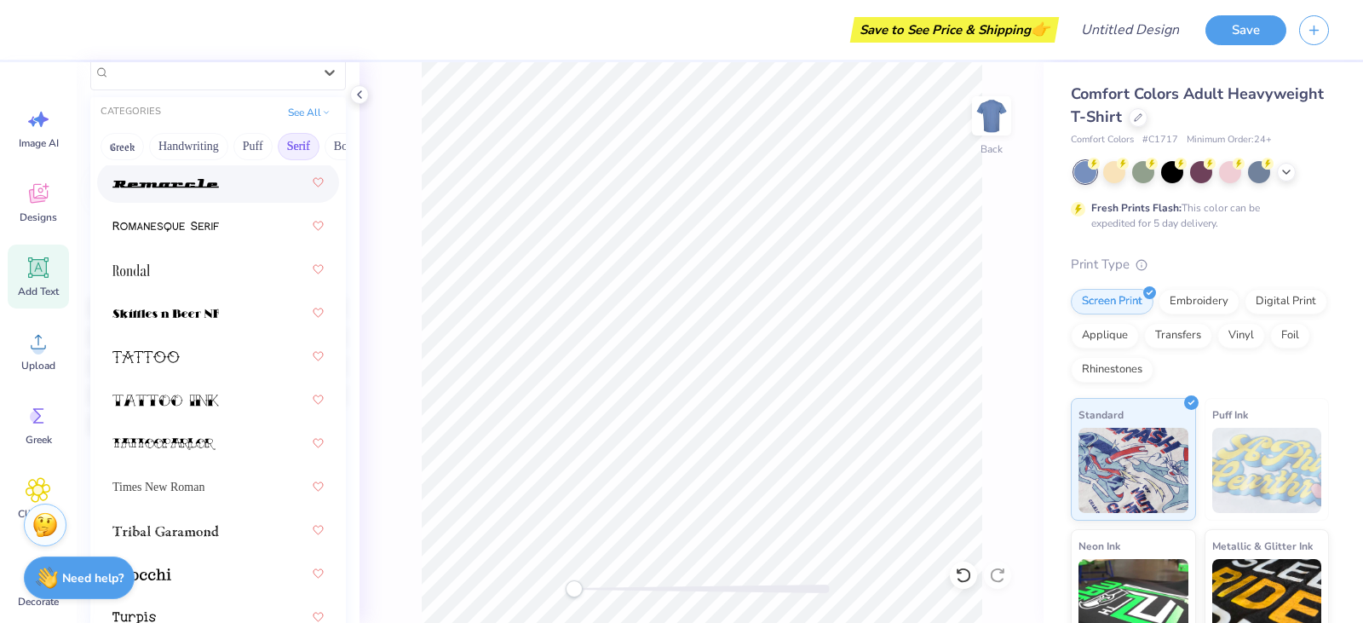
scroll to position [2959, 0]
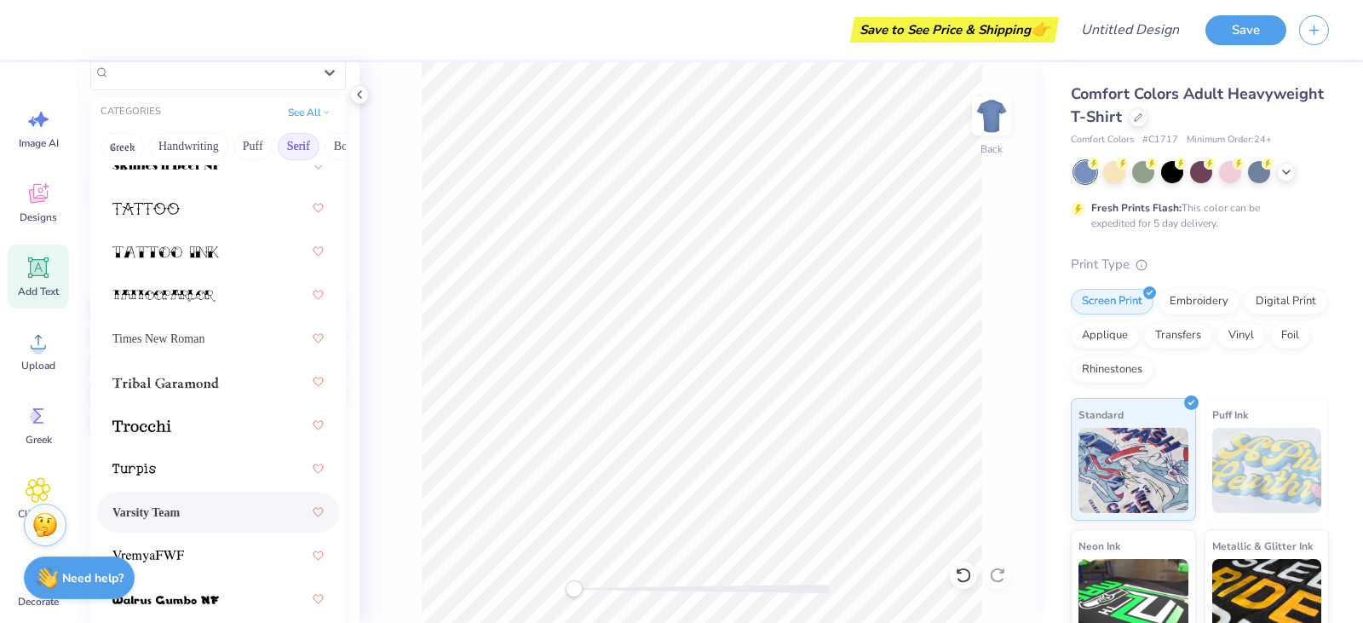
click at [210, 508] on div "Varsity Team" at bounding box center [217, 512] width 211 height 31
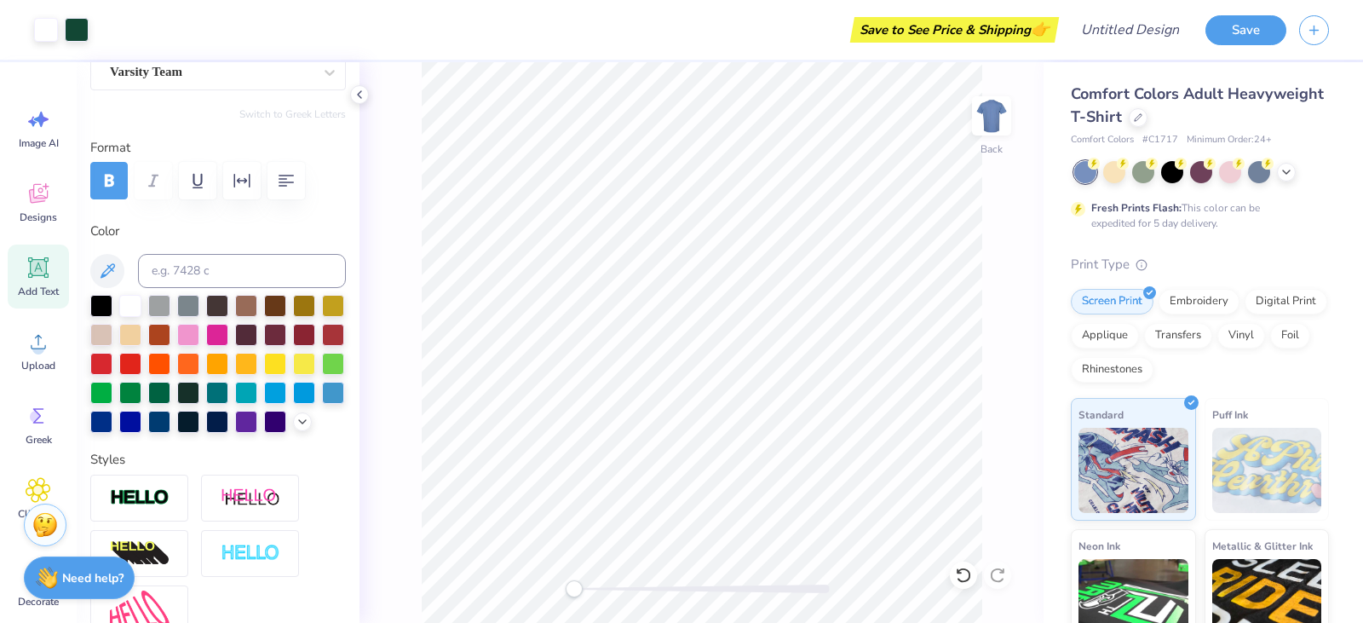
type input "10.72"
type input "1.55"
type input "3.05"
click at [1123, 394] on div "Print Type Screen Print Embroidery Digital Print Applique Transfers Vinyl Foil …" at bounding box center [1200, 519] width 258 height 529
click at [991, 396] on div "Back" at bounding box center [701, 342] width 684 height 560
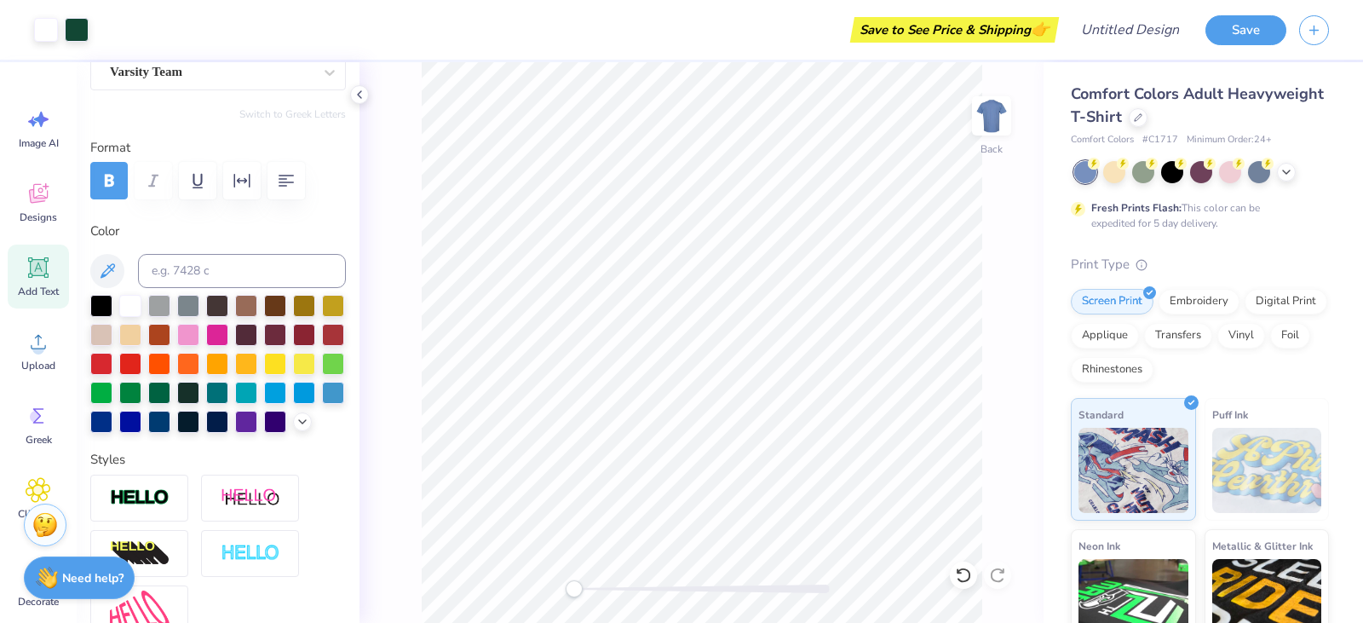
type input "6.70"
type input "0.89"
type input "5.39"
type input "0.20"
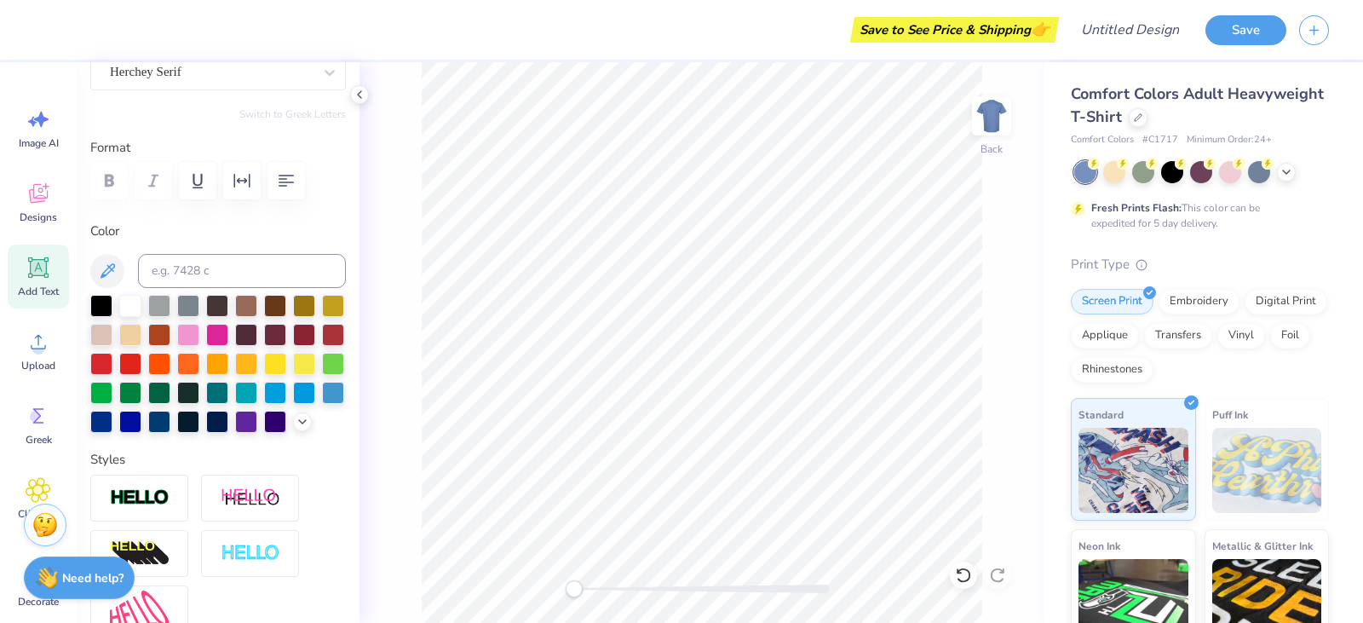
type input "5.25"
type input "0.0"
type input "6.70"
type input "0.89"
type input "6.32"
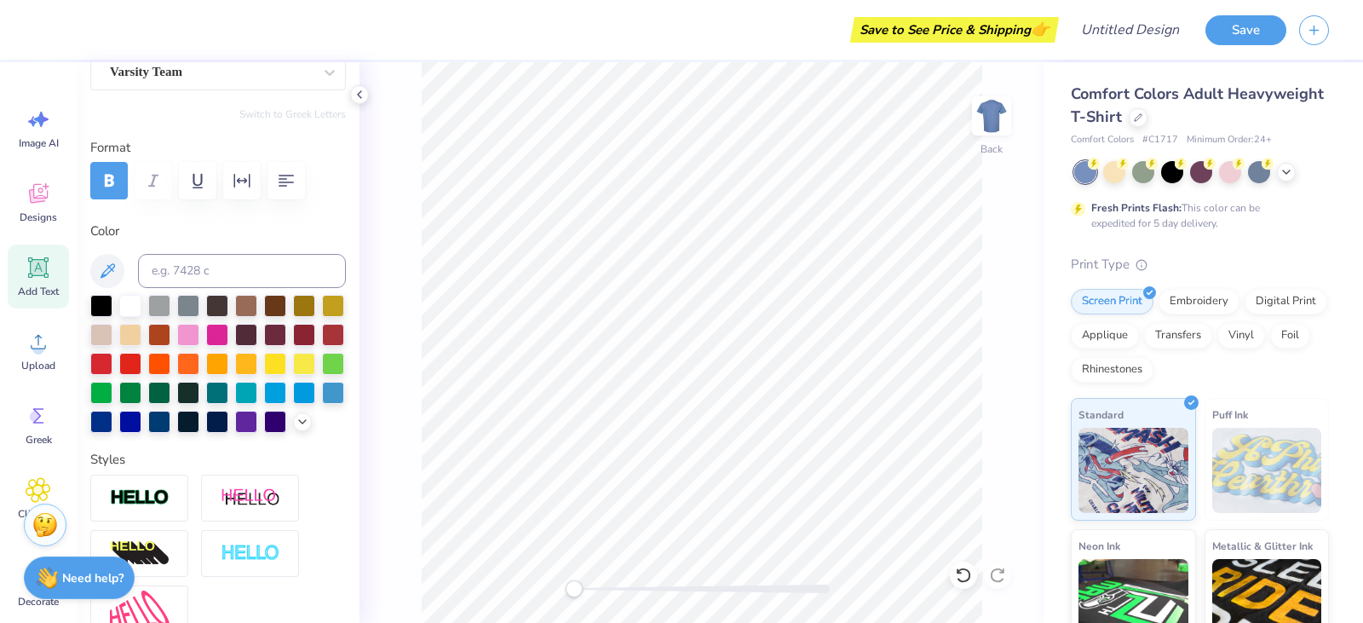
type input "10.72"
type input "1.55"
type input "3.05"
type input "8.93"
type input "1.29"
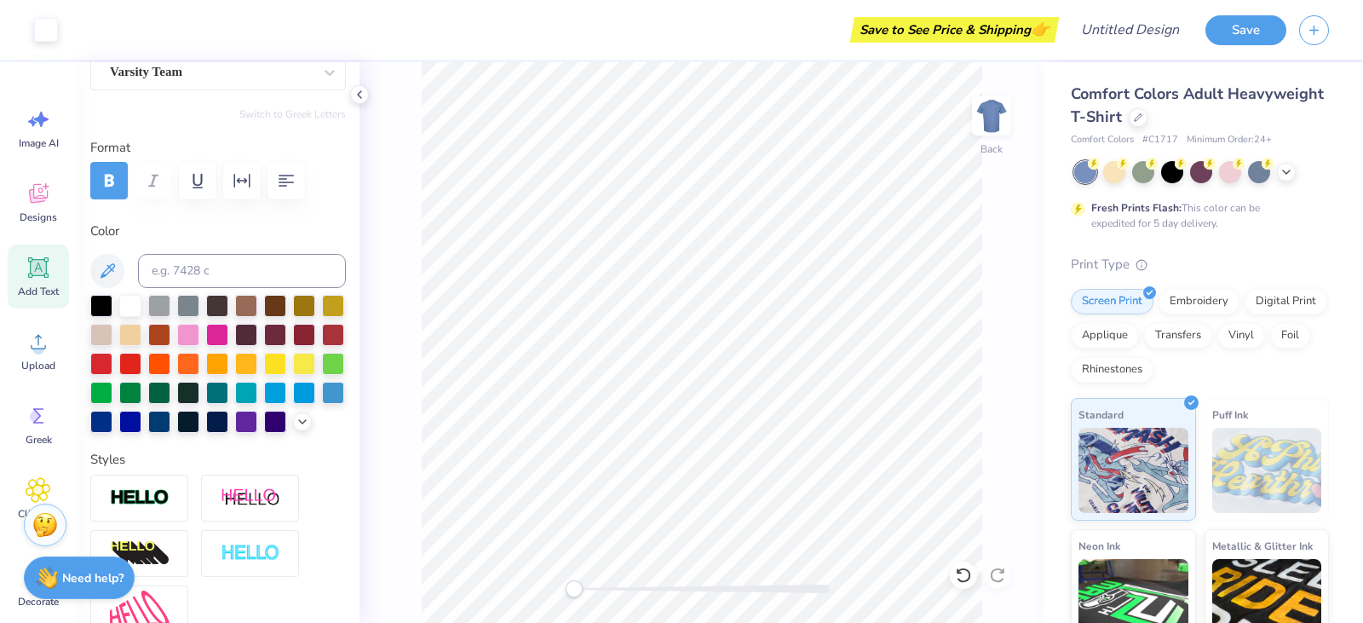
type input "3.00"
type input "6.70"
type input "0.89"
type input "5.76"
type input "8.11"
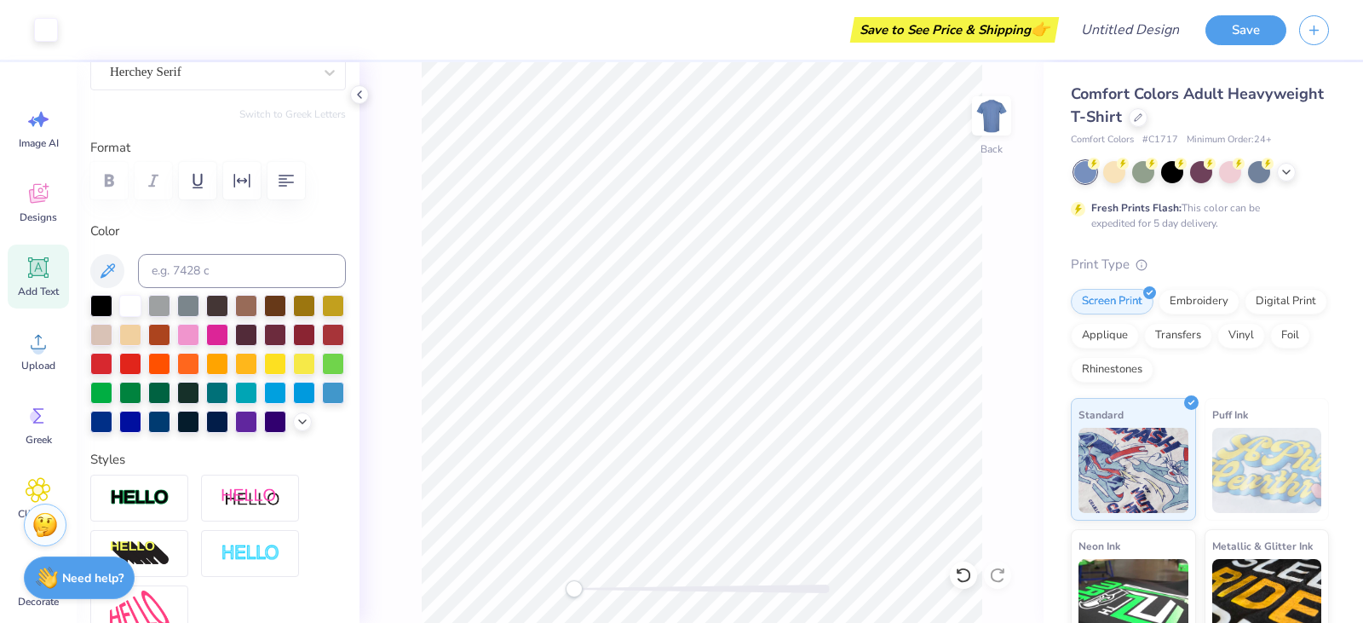
type input "1.08"
type input "5.53"
type input "2.38"
type input "0.31"
type input "4.99"
